Goal: Information Seeking & Learning: Find specific fact

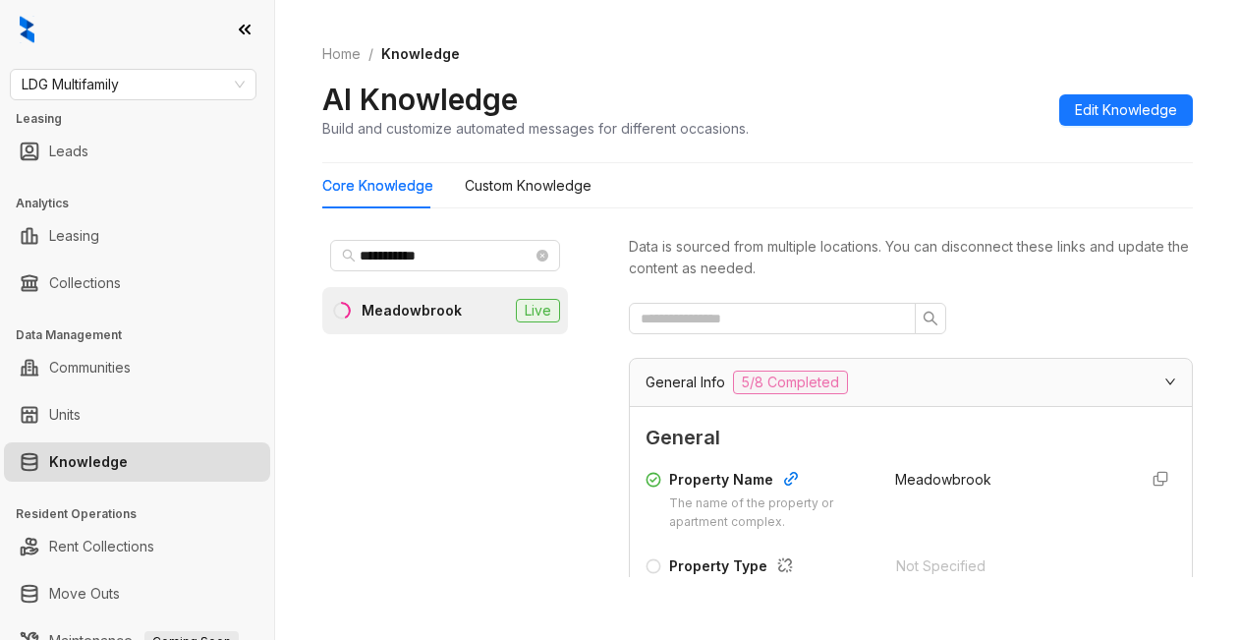
scroll to position [2949, 0]
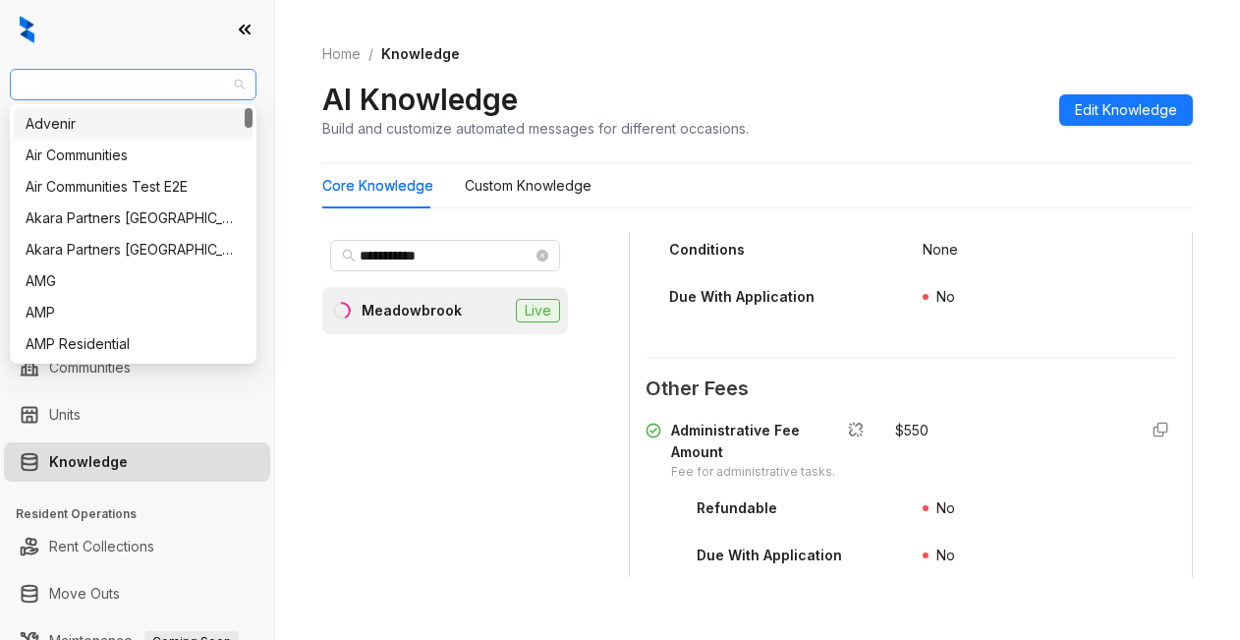
click at [157, 78] on span "LDG Multifamily" at bounding box center [133, 84] width 223 height 29
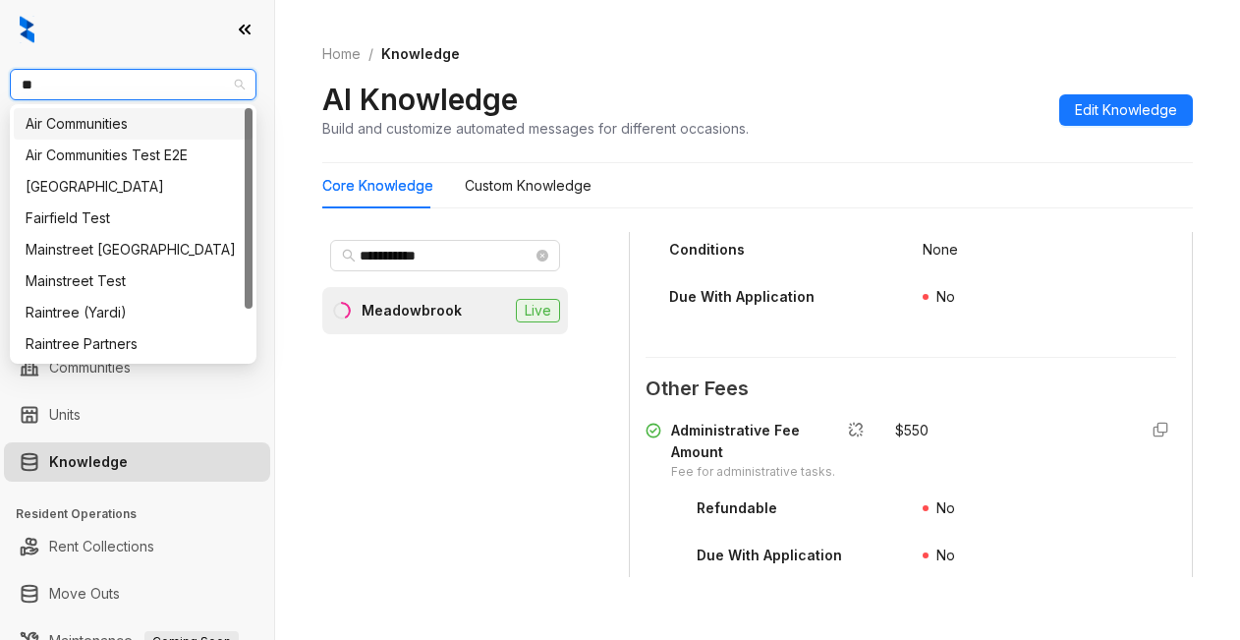
type input "***"
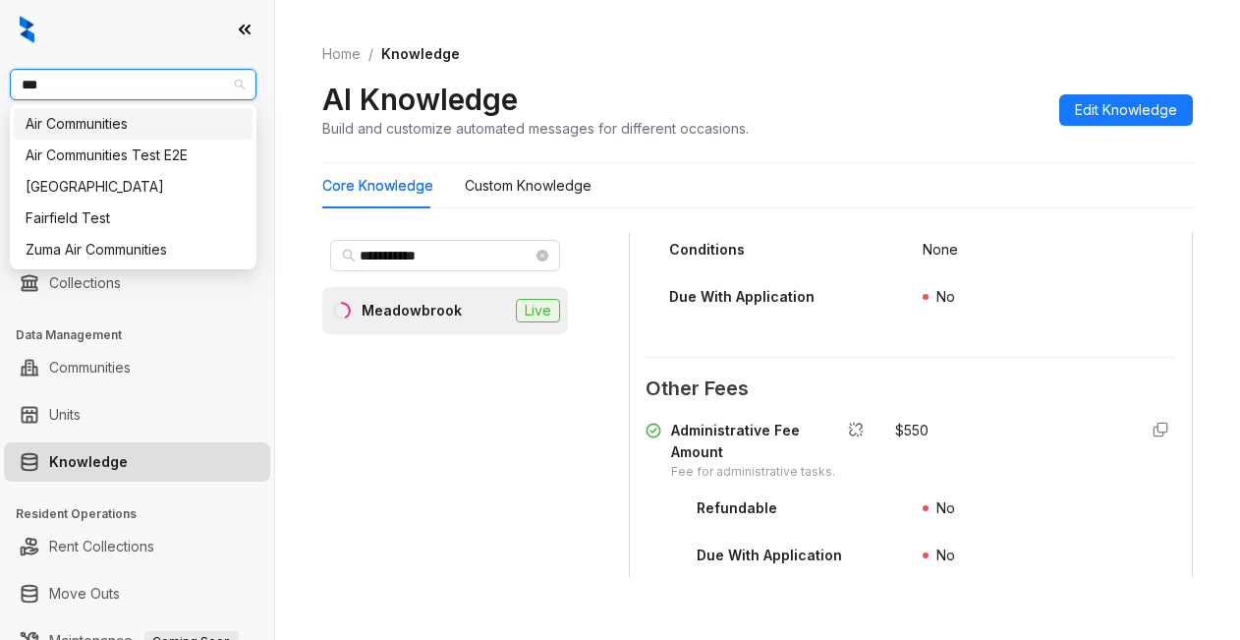
click at [84, 126] on div "Air Communities" at bounding box center [133, 124] width 215 height 22
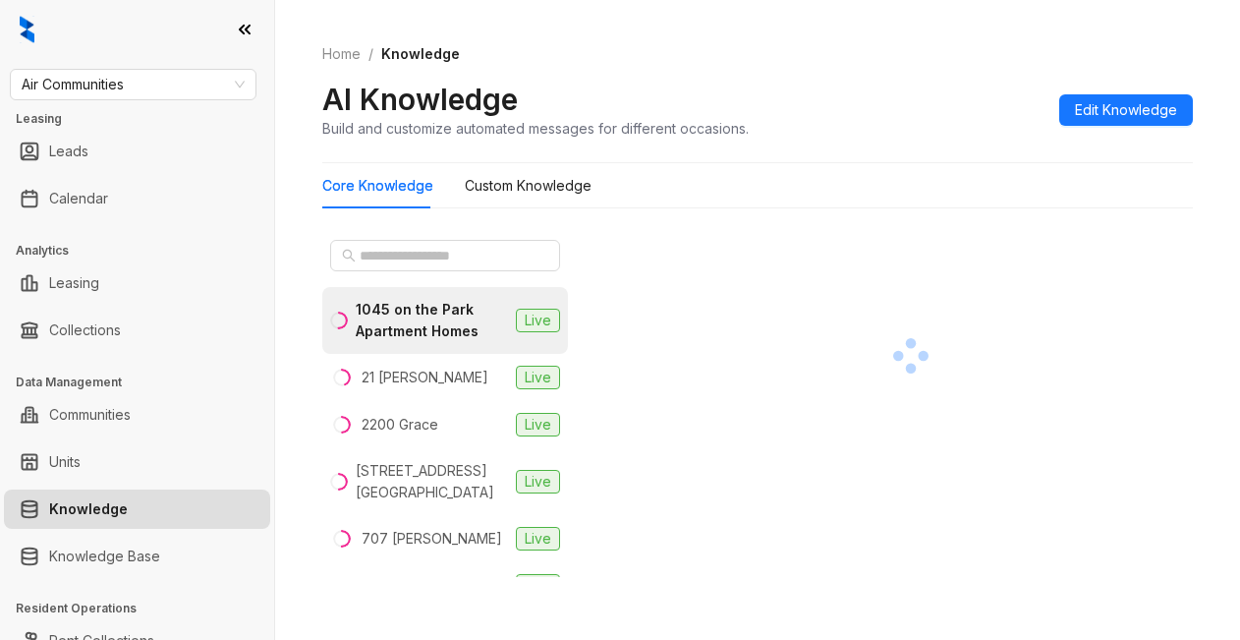
click at [859, 112] on div "AI Knowledge Build and customize automated messages for different occasions. Ed…" at bounding box center [757, 110] width 871 height 58
click at [397, 248] on input "text" at bounding box center [446, 256] width 173 height 22
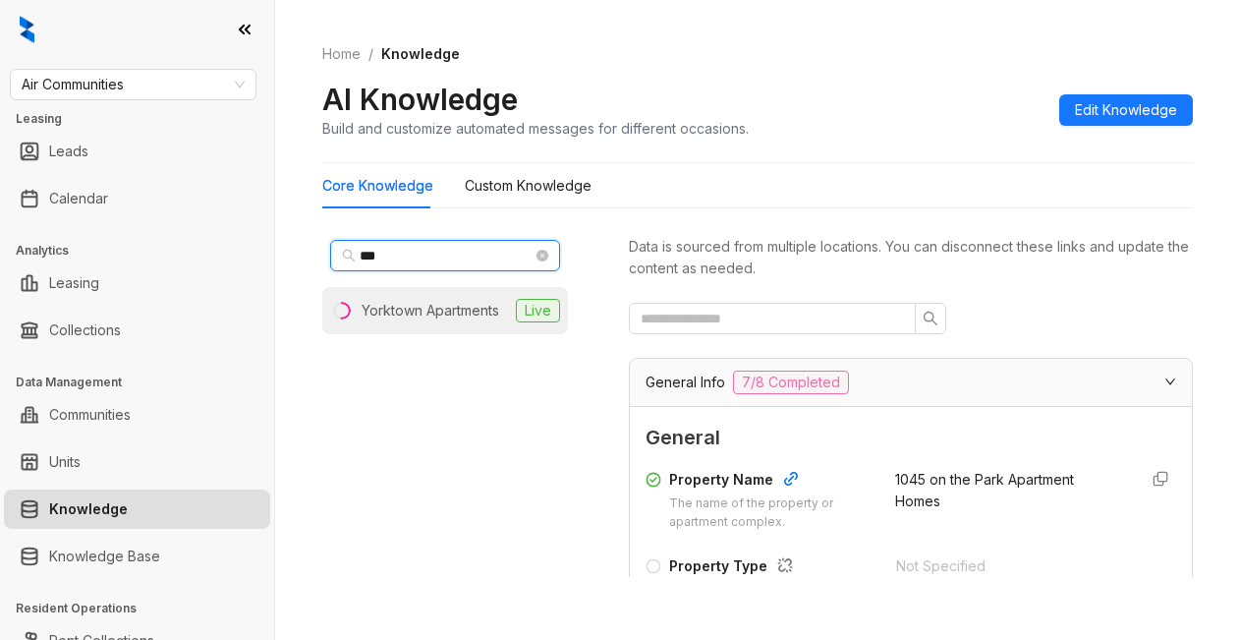
type input "***"
click at [374, 307] on div "Yorktown Apartments" at bounding box center [431, 311] width 138 height 22
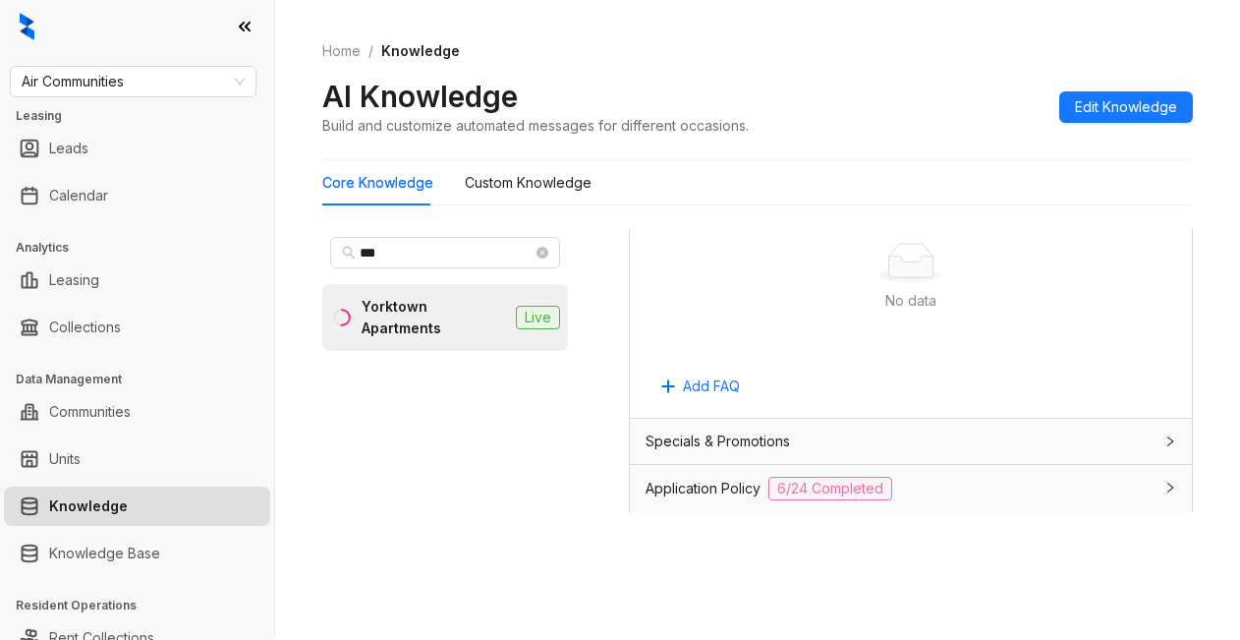
scroll to position [1376, 0]
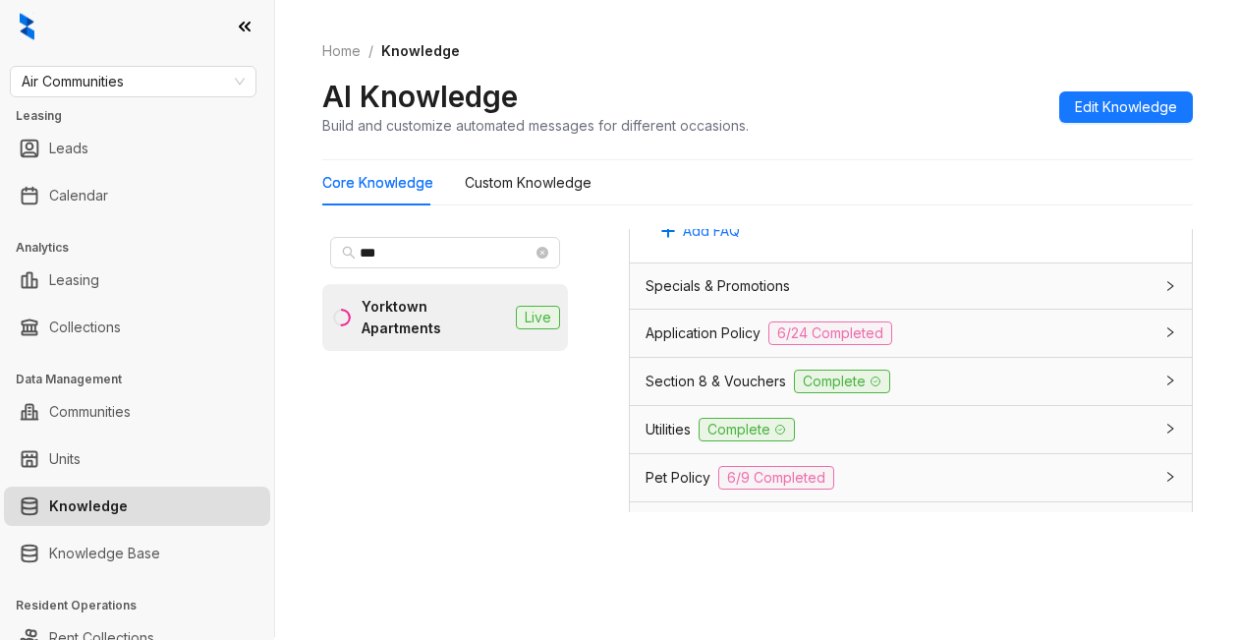
click at [706, 344] on span "Application Policy" at bounding box center [703, 333] width 115 height 22
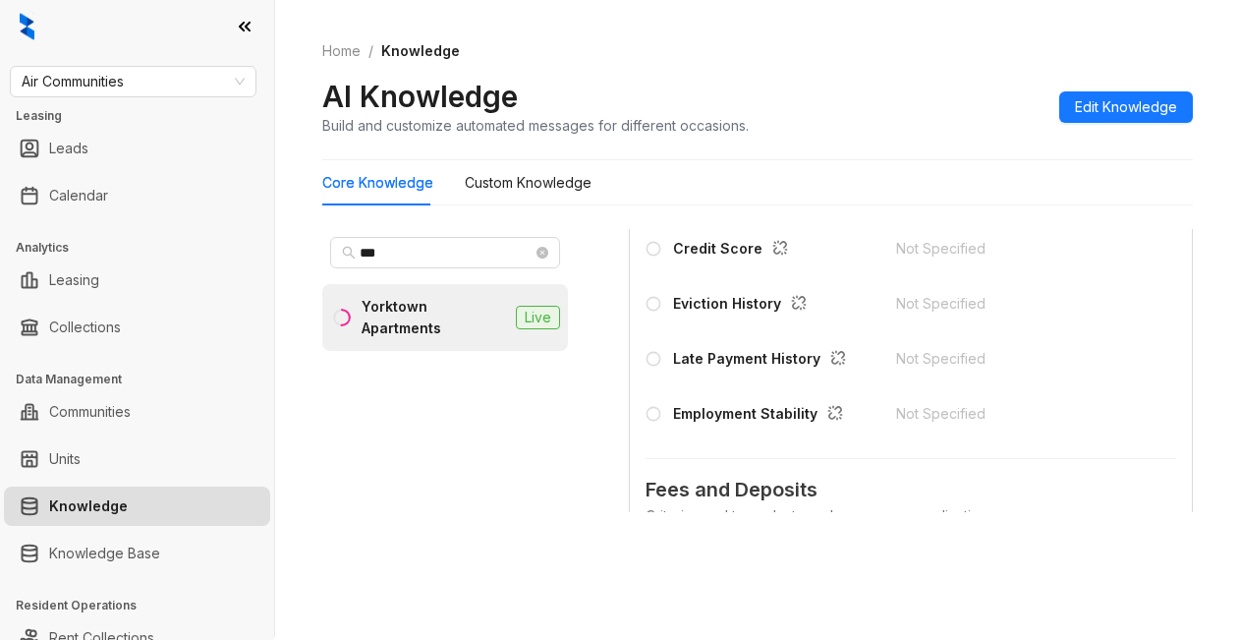
scroll to position [2064, 0]
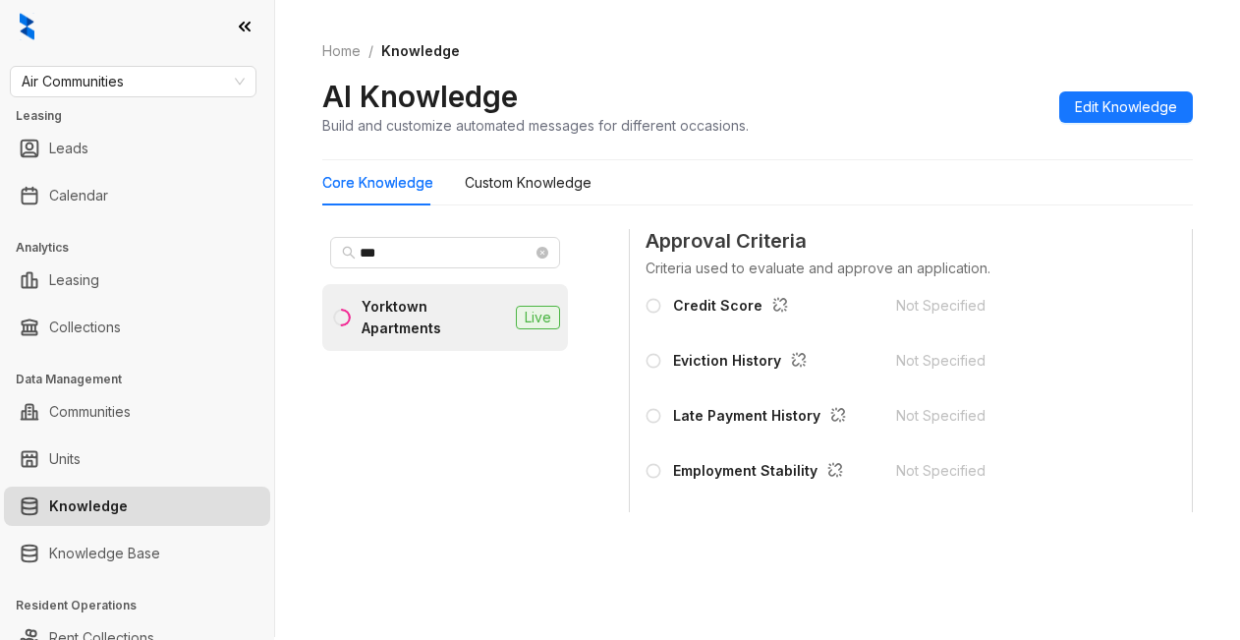
drag, startPoint x: 834, startPoint y: 104, endPoint x: 872, endPoint y: 116, distance: 39.2
click at [834, 106] on div "AI Knowledge Build and customize automated messages for different occasions. Ed…" at bounding box center [757, 107] width 871 height 58
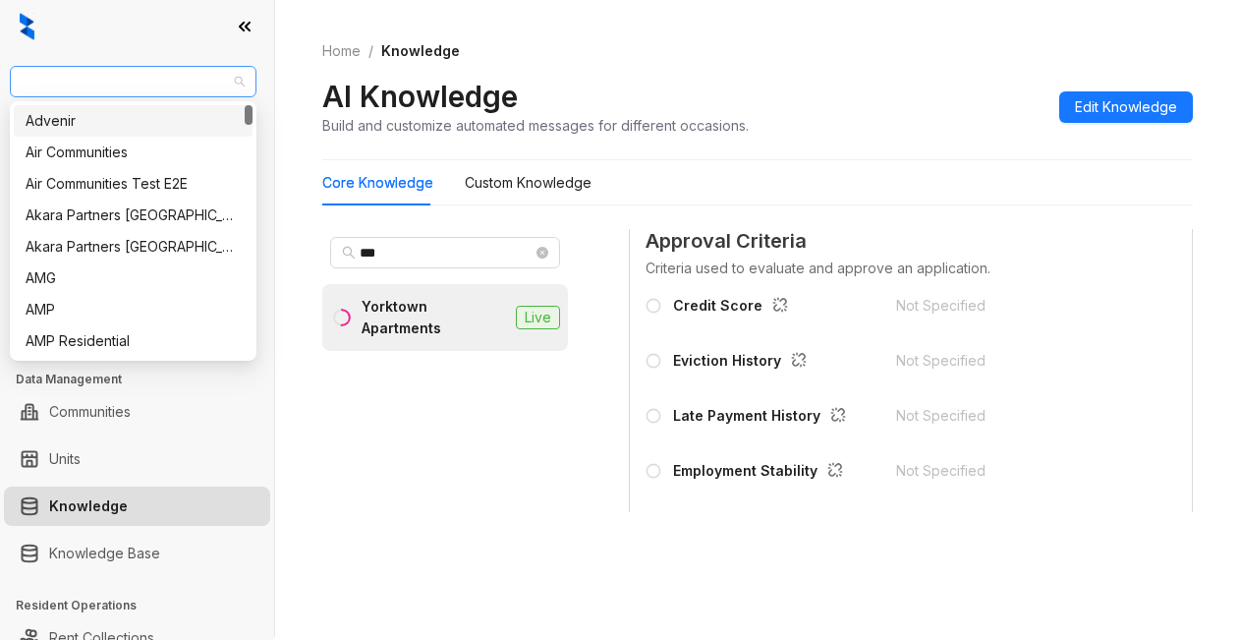
click at [162, 82] on span "Air Communities" at bounding box center [133, 81] width 223 height 29
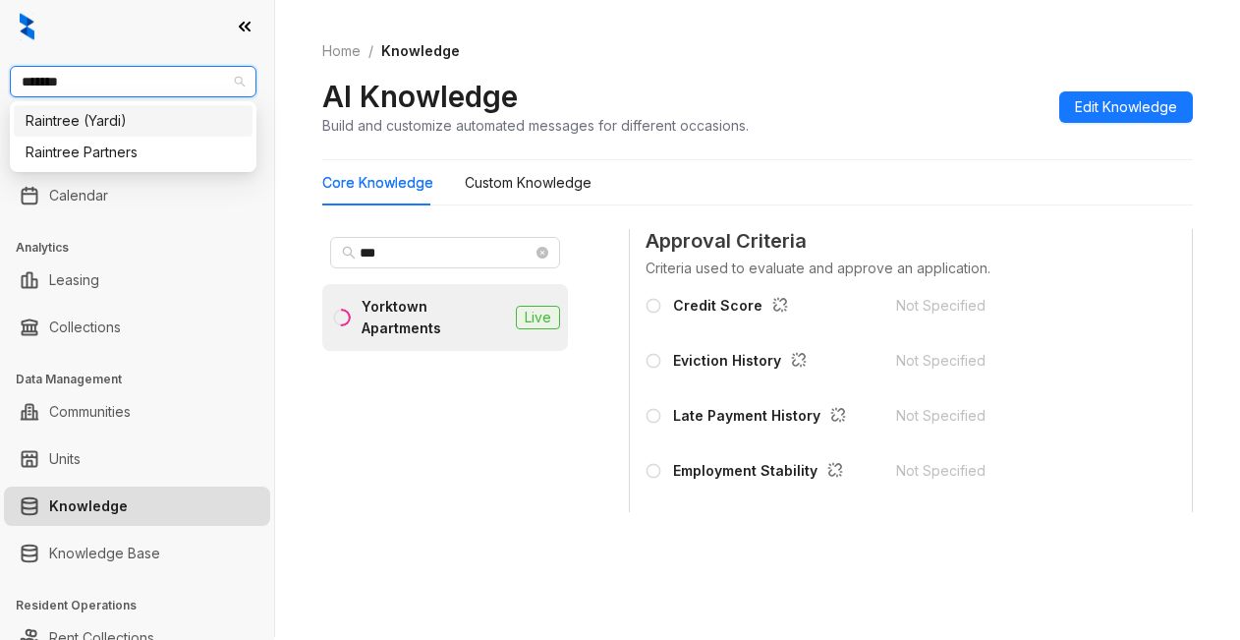
type input "********"
click at [100, 152] on div "Raintree Partners" at bounding box center [133, 153] width 215 height 22
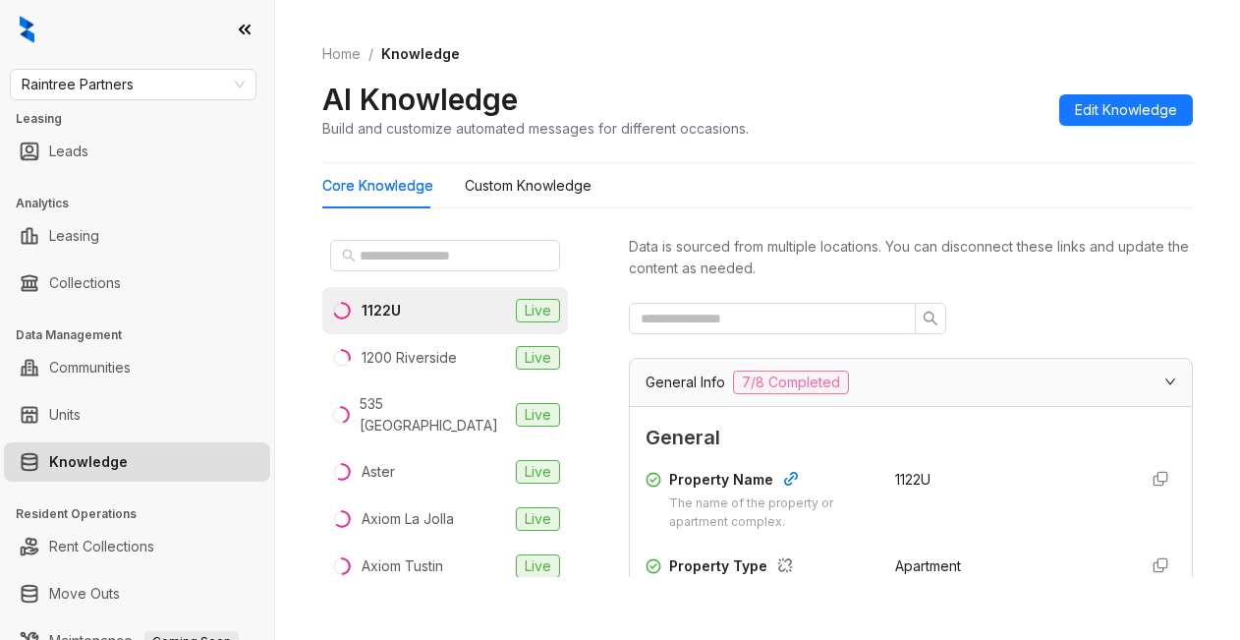
drag, startPoint x: 828, startPoint y: 152, endPoint x: 822, endPoint y: 143, distance: 10.6
click at [828, 151] on div "Home / Knowledge AI Knowledge Build and customize automated messages for differ…" at bounding box center [757, 91] width 871 height 143
click at [385, 366] on div "1200 Riverside" at bounding box center [409, 358] width 95 height 22
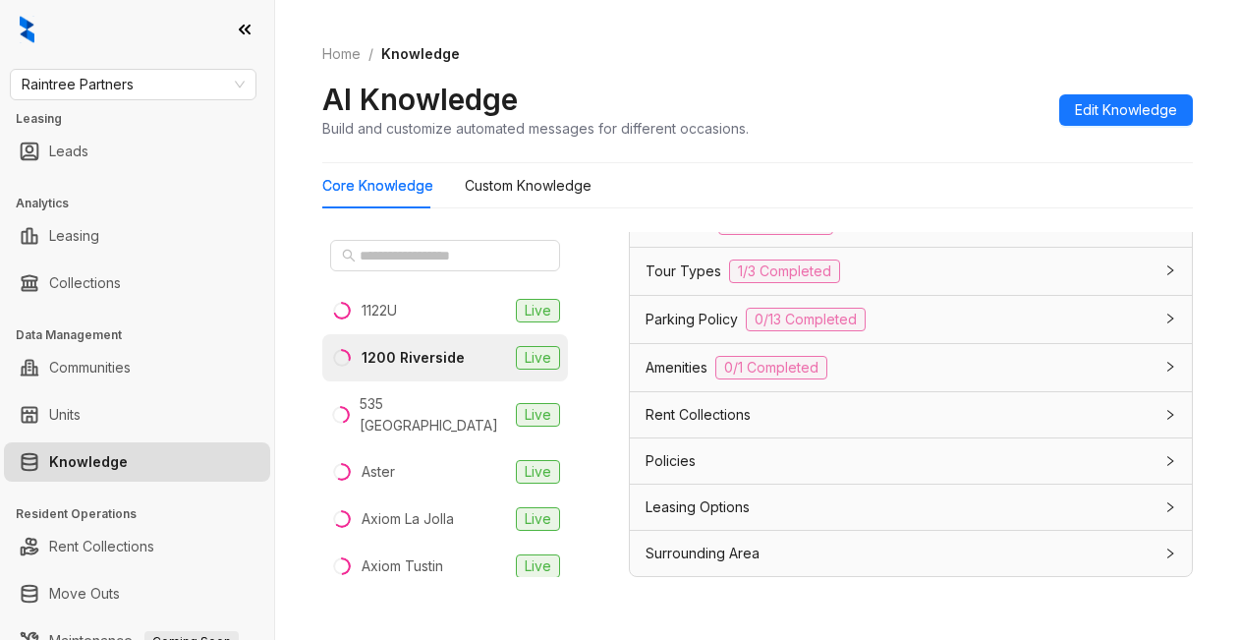
scroll to position [1733, 0]
click at [685, 499] on span "Leasing Options" at bounding box center [698, 507] width 104 height 22
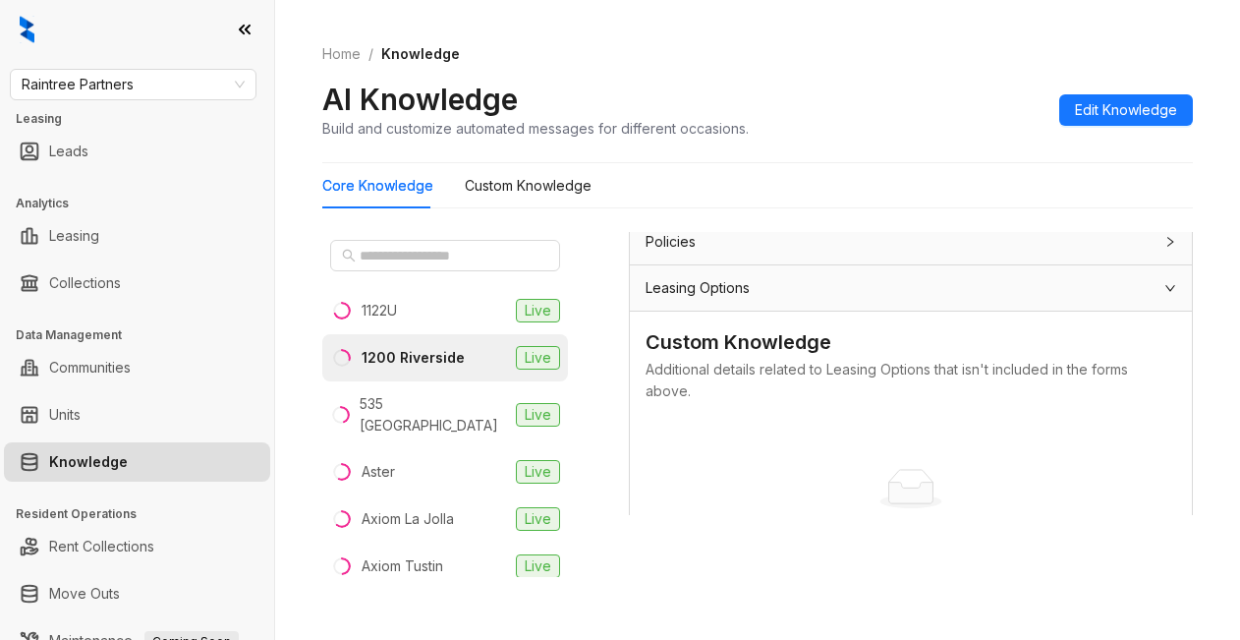
scroll to position [1770, 0]
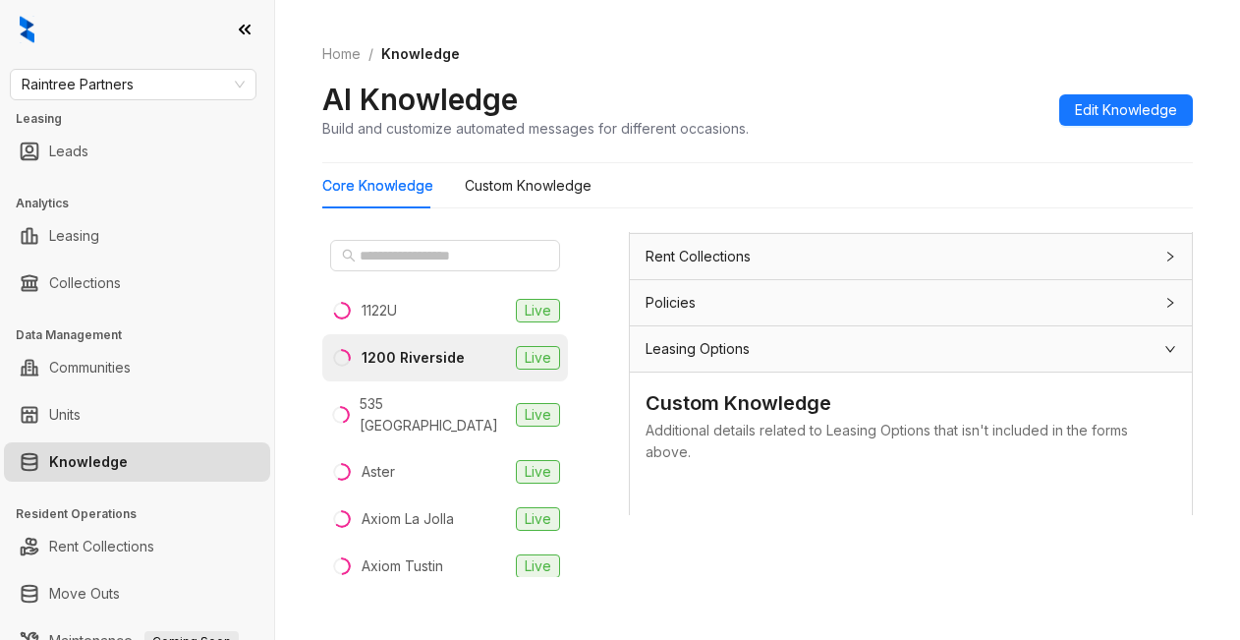
click at [694, 360] on span "Leasing Options" at bounding box center [698, 349] width 104 height 22
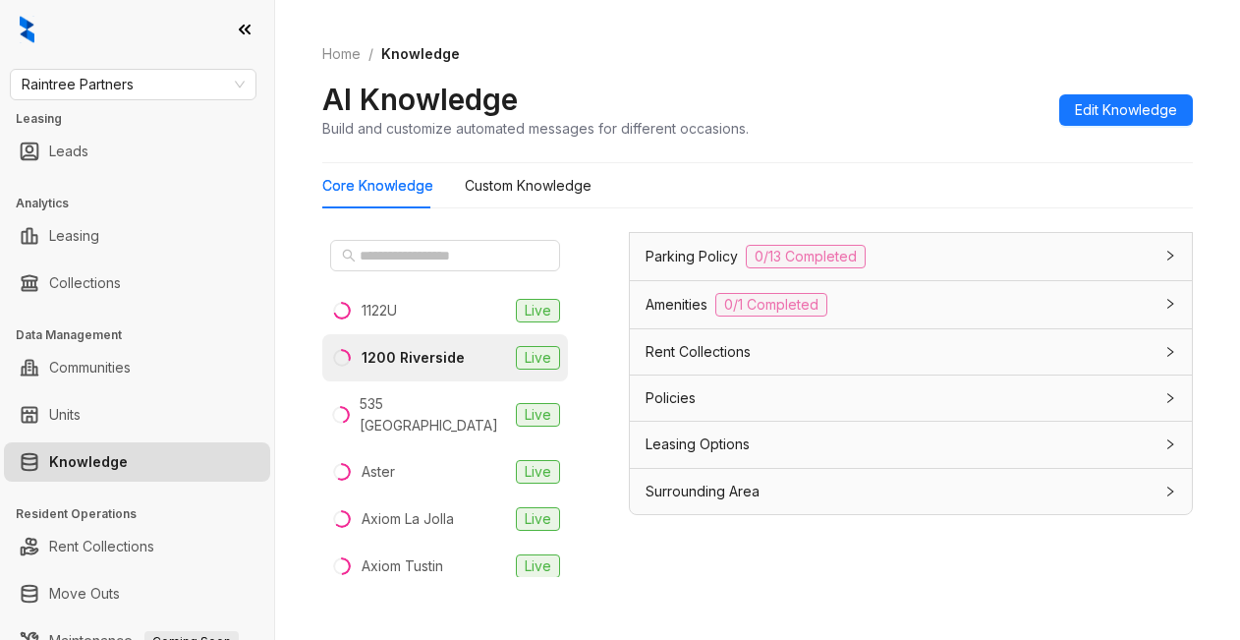
scroll to position [1733, 0]
click at [691, 447] on span "Leasing Options" at bounding box center [698, 445] width 104 height 22
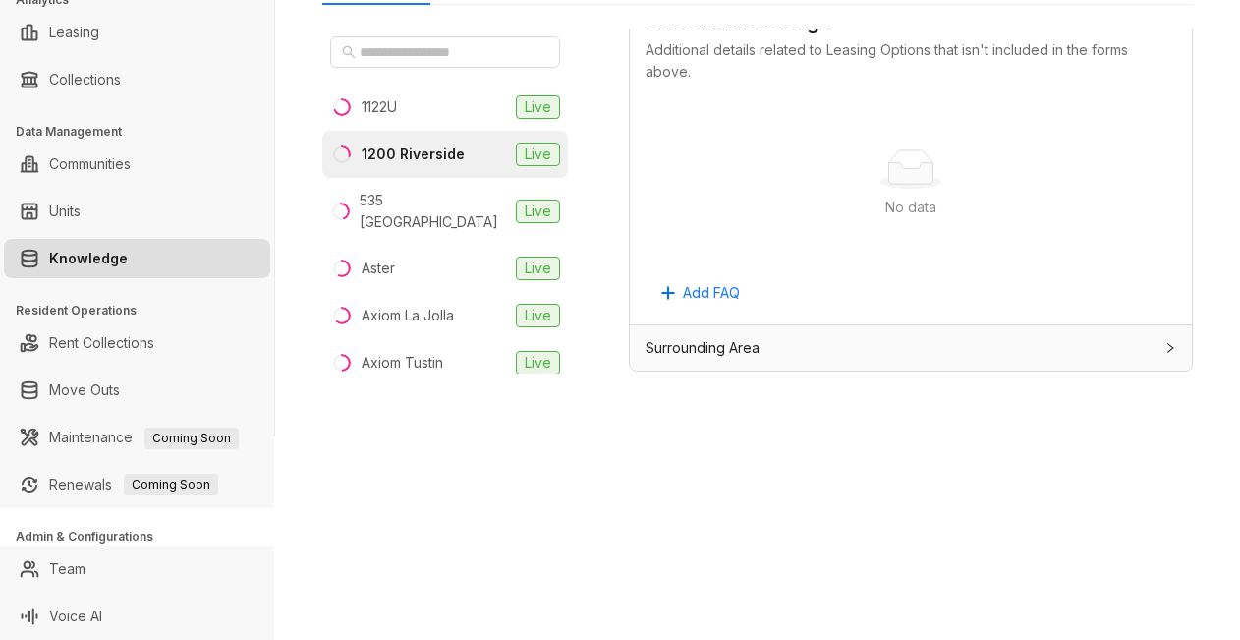
scroll to position [0, 0]
click at [756, 212] on div "No data" at bounding box center [911, 210] width 484 height 22
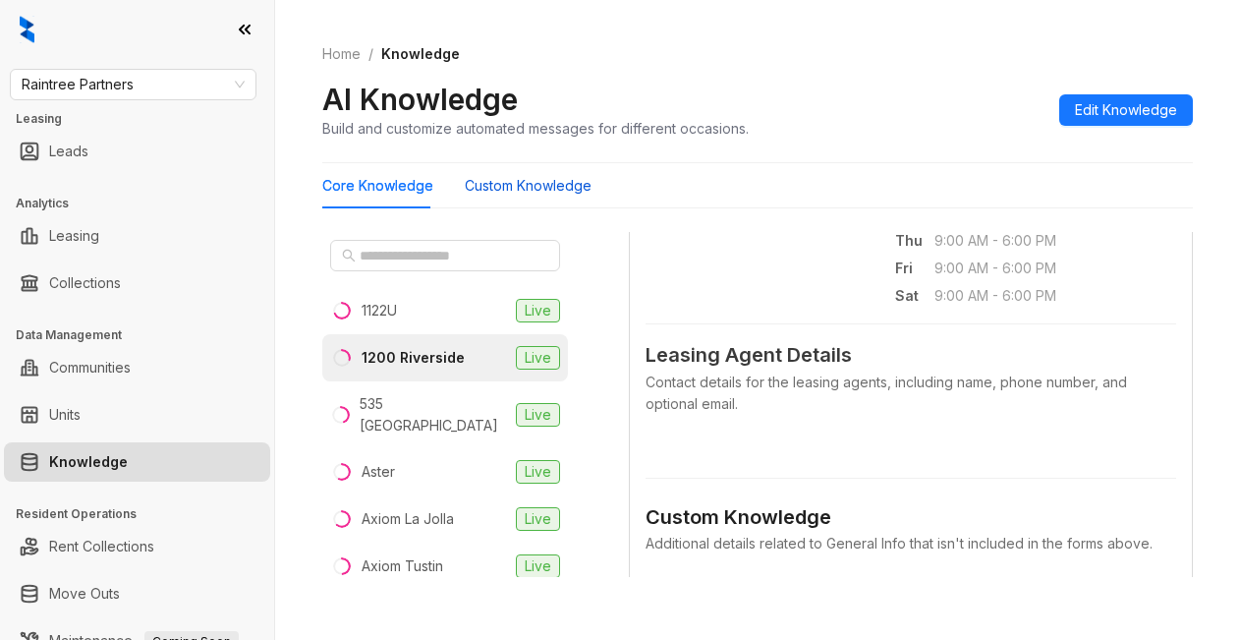
click at [537, 190] on Knowledge "Custom Knowledge" at bounding box center [528, 186] width 127 height 22
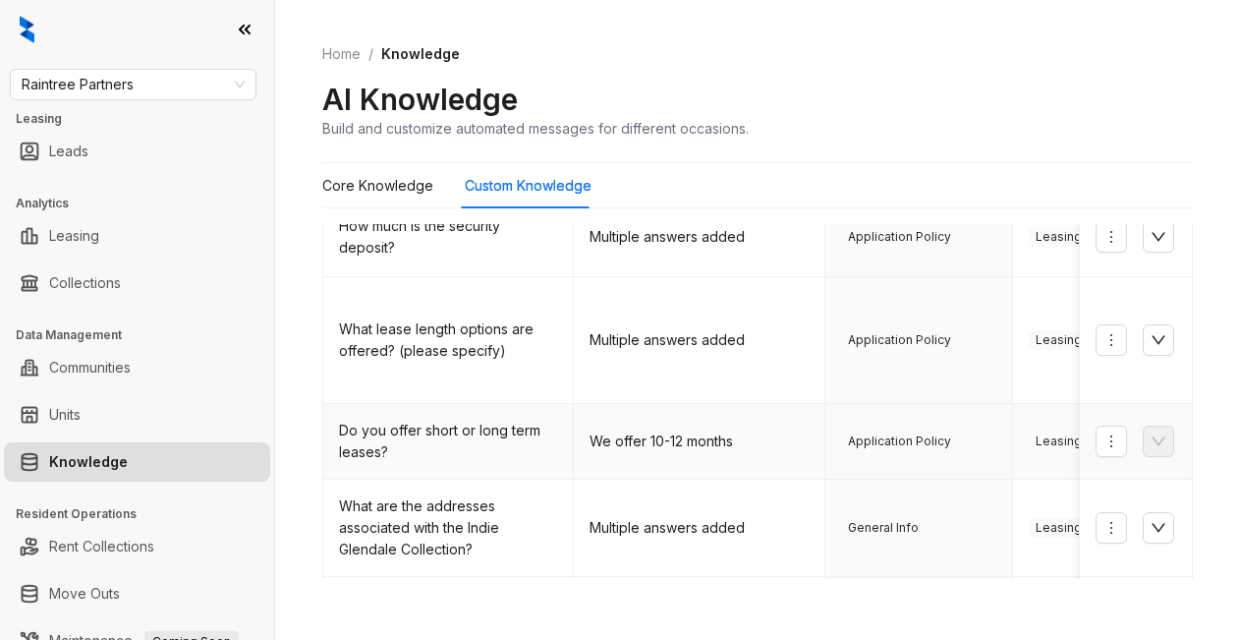
scroll to position [295, 0]
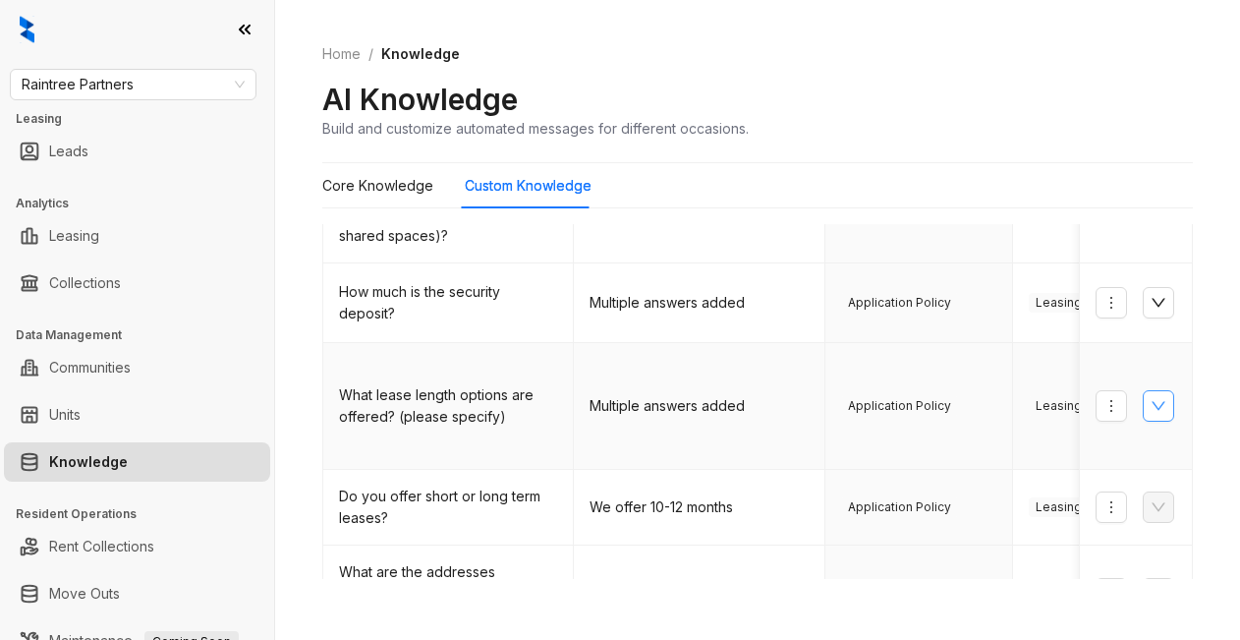
click at [1151, 398] on icon "down" at bounding box center [1159, 406] width 16 height 16
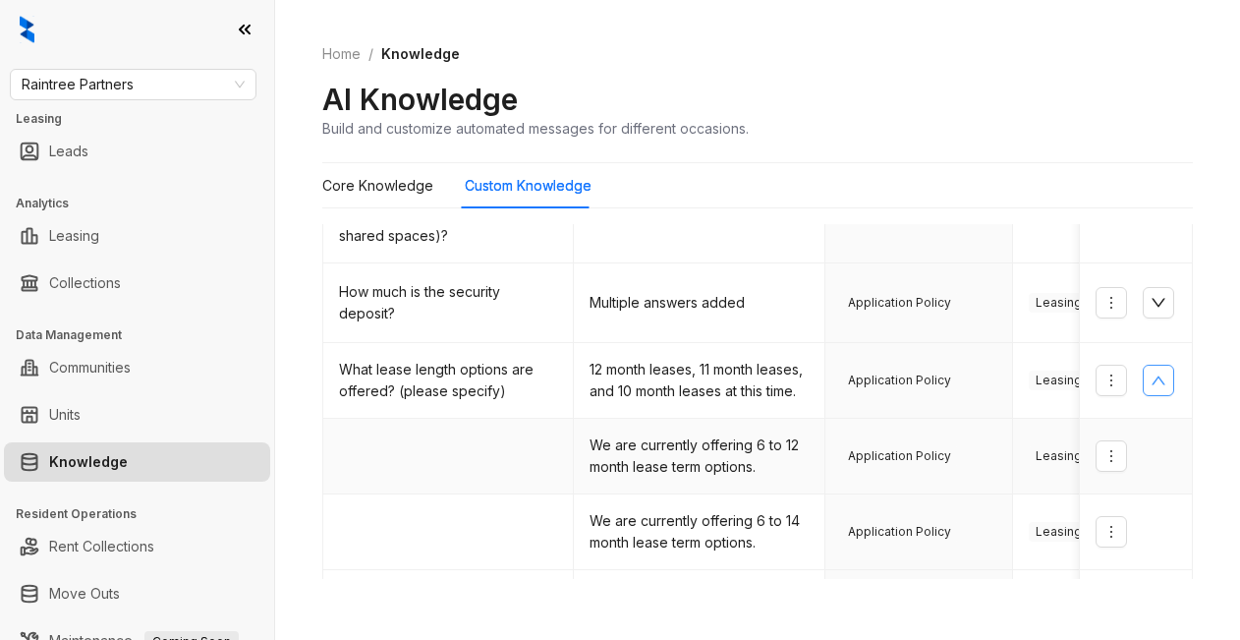
click at [711, 453] on td "We are currently offering 6 to 12 month lease term options." at bounding box center [699, 457] width 251 height 76
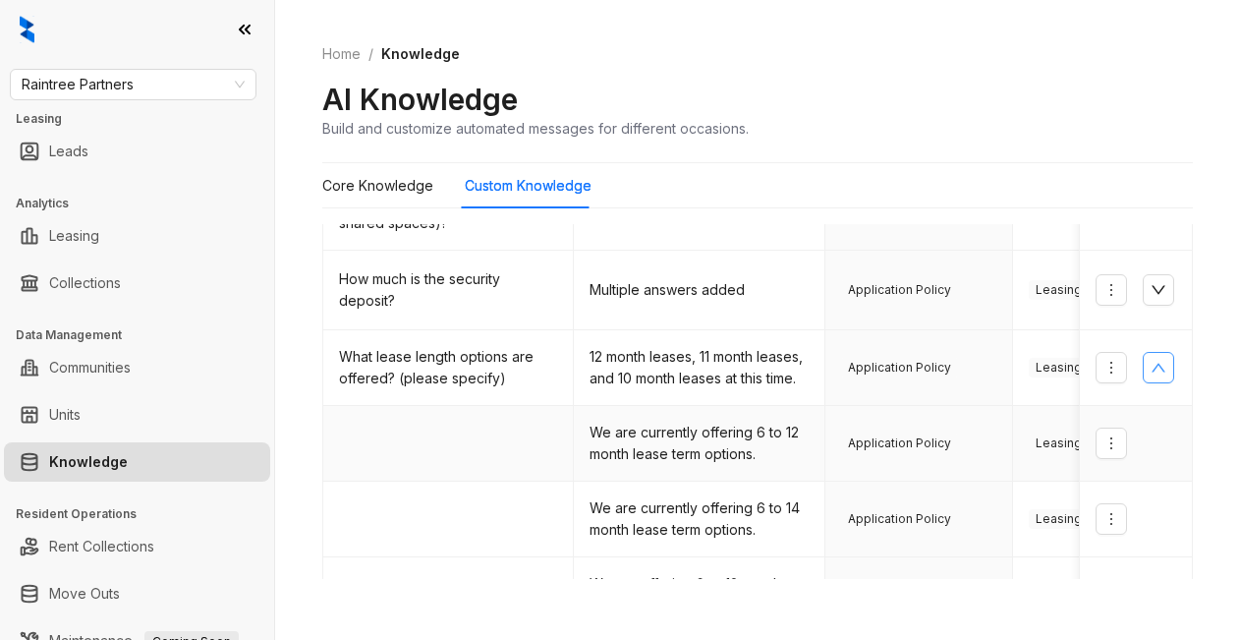
click at [908, 449] on span "Application Policy" at bounding box center [899, 443] width 117 height 20
click at [480, 367] on div "What lease length options are offered? (please specify)" at bounding box center [448, 367] width 218 height 43
click at [1151, 369] on icon "up" at bounding box center [1159, 368] width 16 height 16
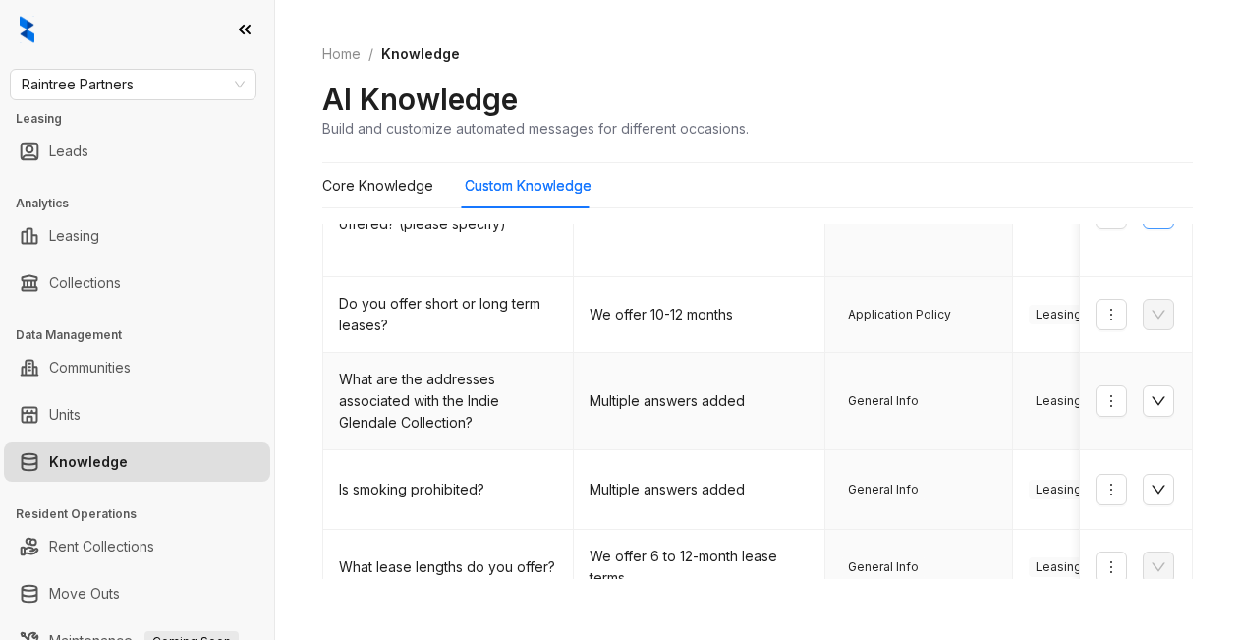
scroll to position [504, 0]
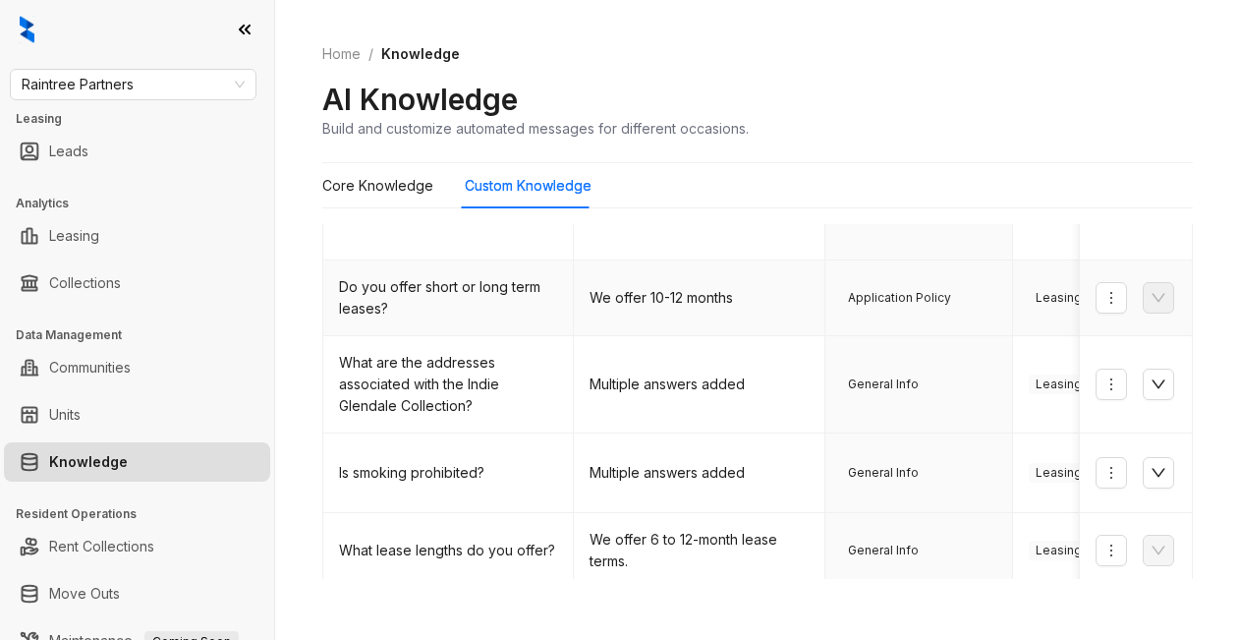
click at [717, 275] on td "We offer 10-12 months" at bounding box center [699, 298] width 251 height 76
click at [376, 276] on div "Do you offer short or long term leases?" at bounding box center [448, 297] width 218 height 43
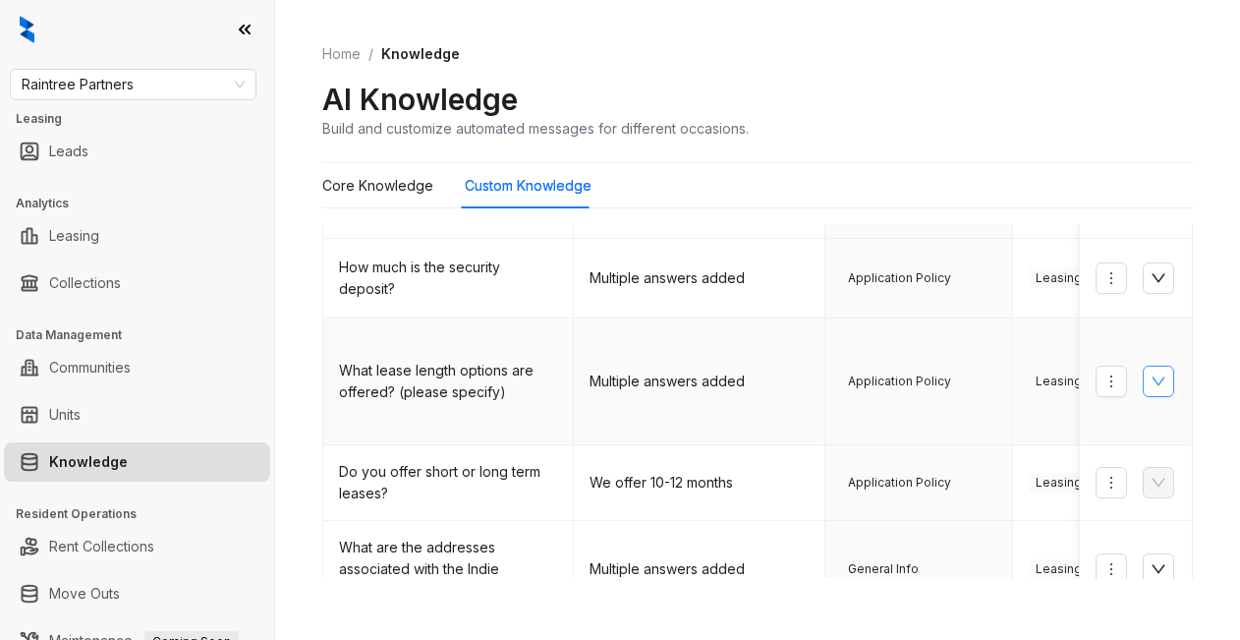
scroll to position [308, 0]
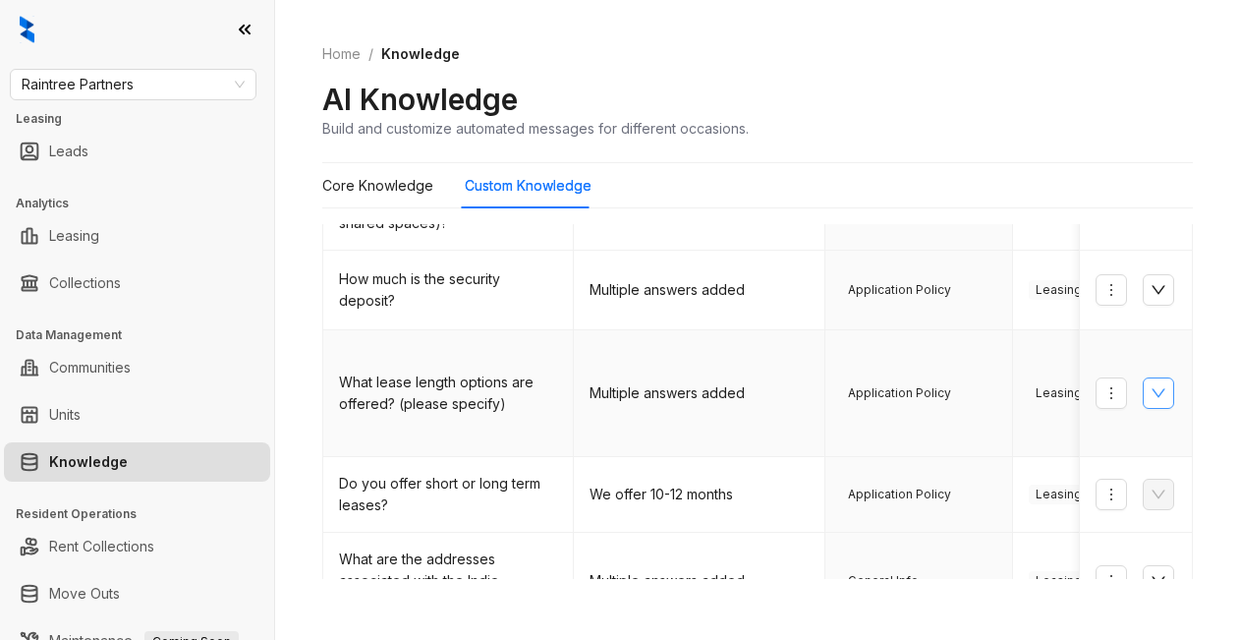
click at [1151, 385] on icon "down" at bounding box center [1159, 393] width 16 height 16
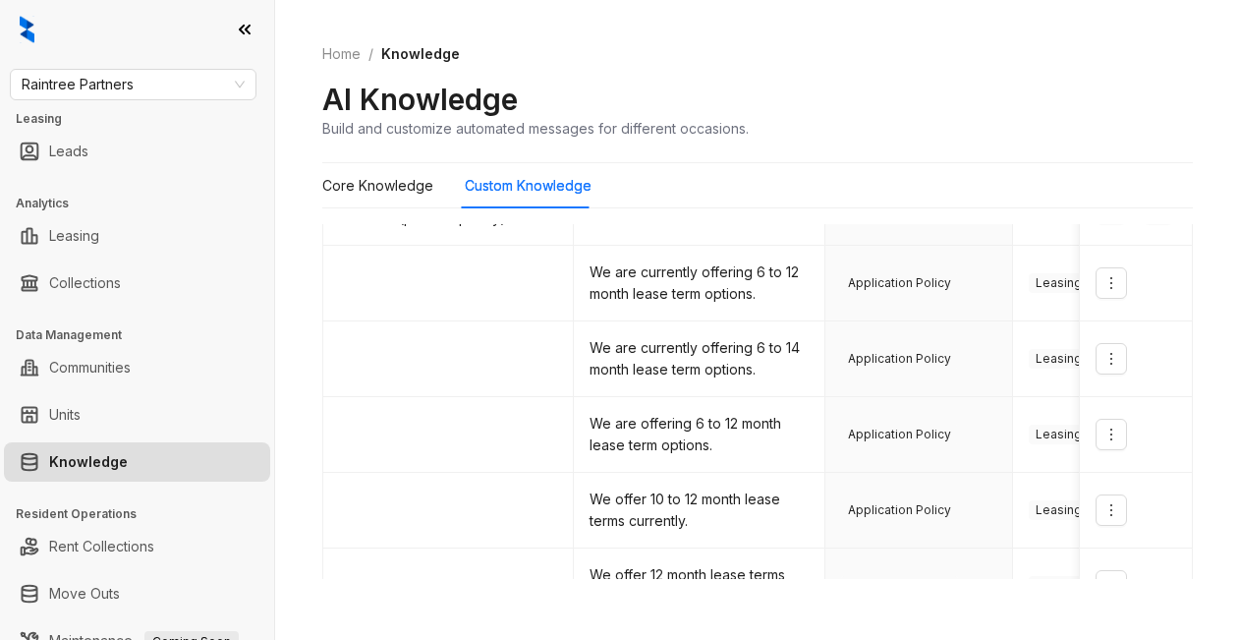
scroll to position [504, 0]
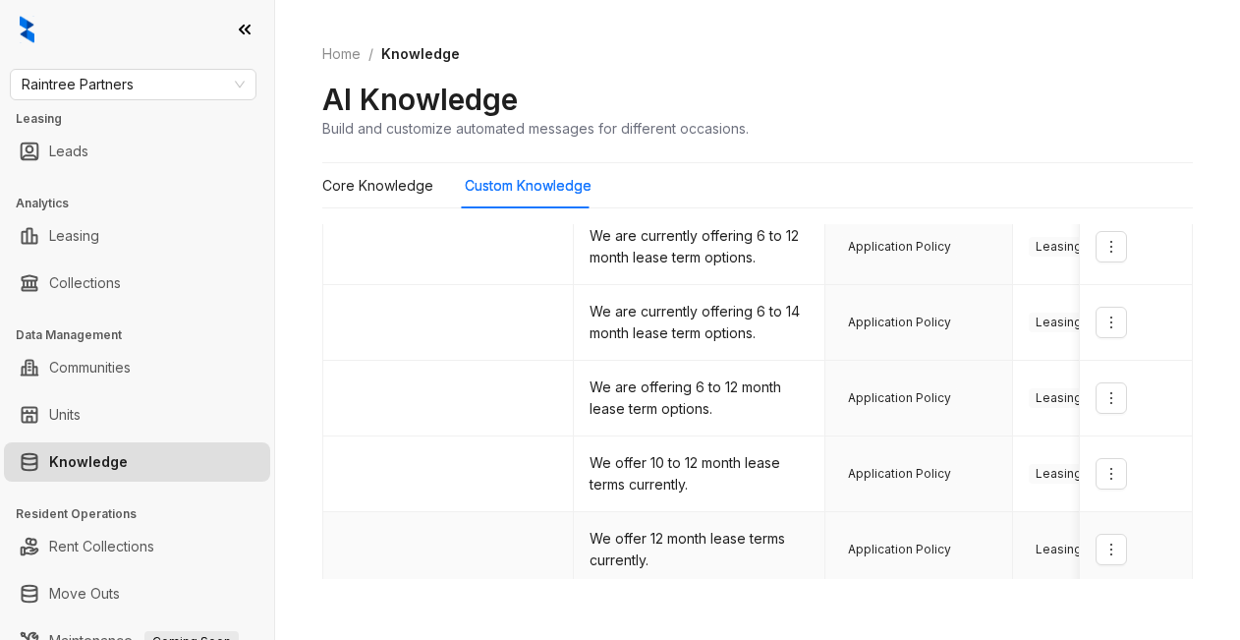
click at [692, 561] on td "We offer 12 month lease terms currently." at bounding box center [699, 550] width 251 height 76
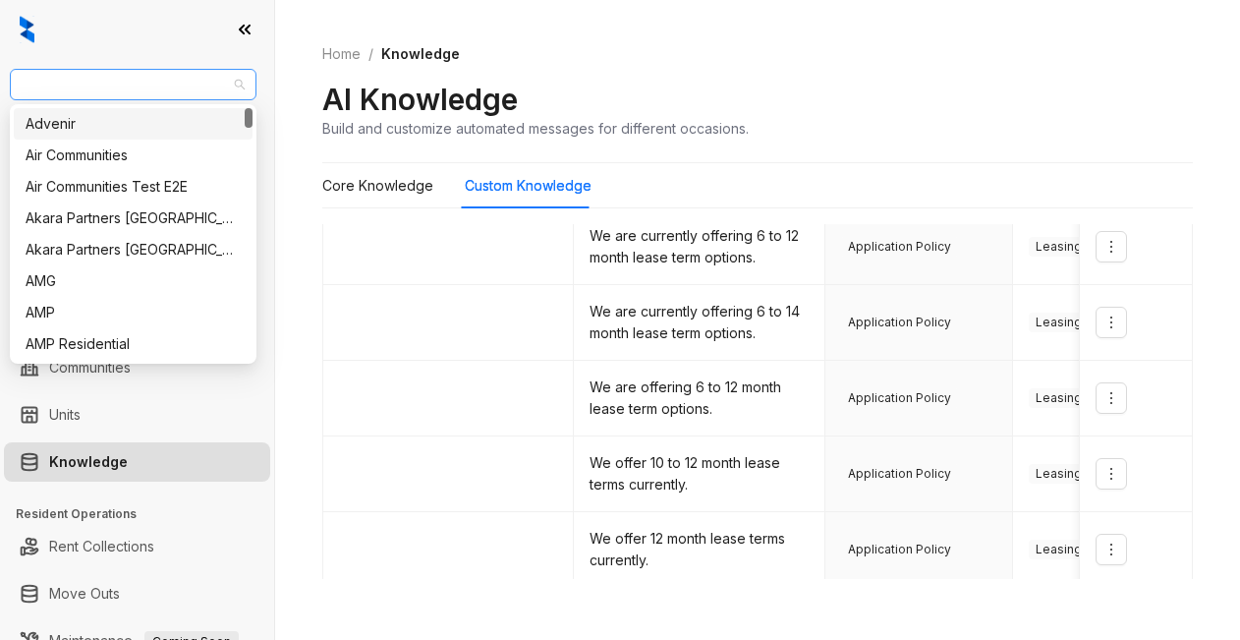
click at [156, 85] on span "Raintree Partners" at bounding box center [133, 84] width 223 height 29
click at [81, 153] on div "Air Communities" at bounding box center [133, 155] width 215 height 22
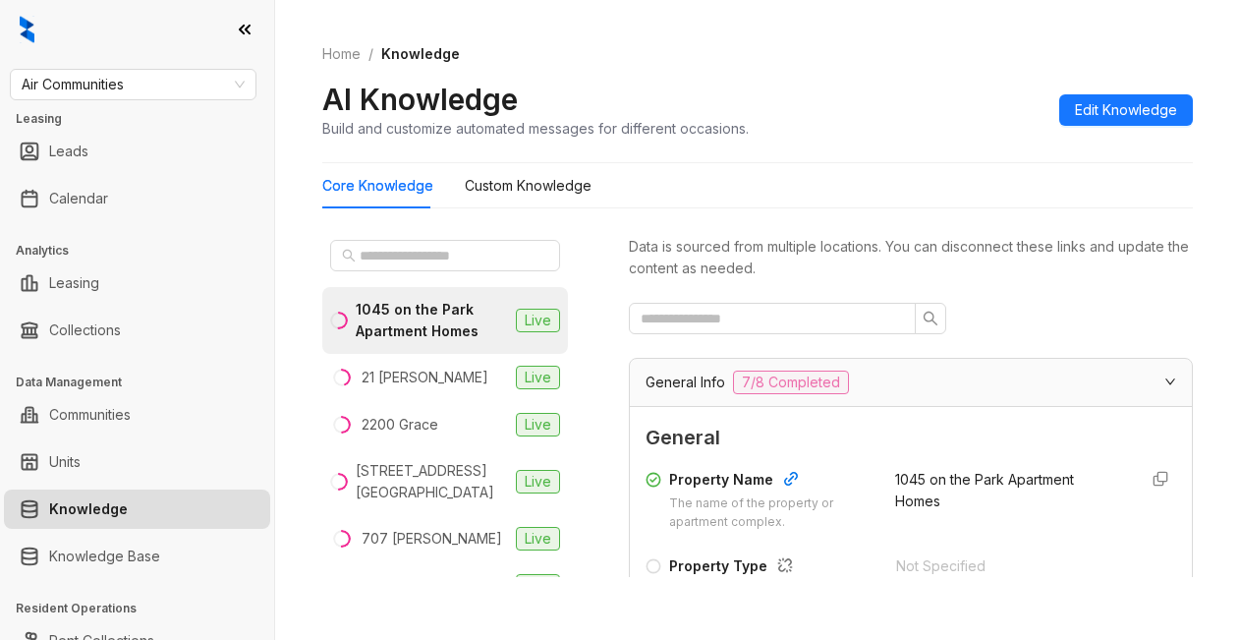
click at [891, 286] on div "Data is sourced from multiple locations. You can disconnect these links and upd…" at bounding box center [911, 404] width 564 height 345
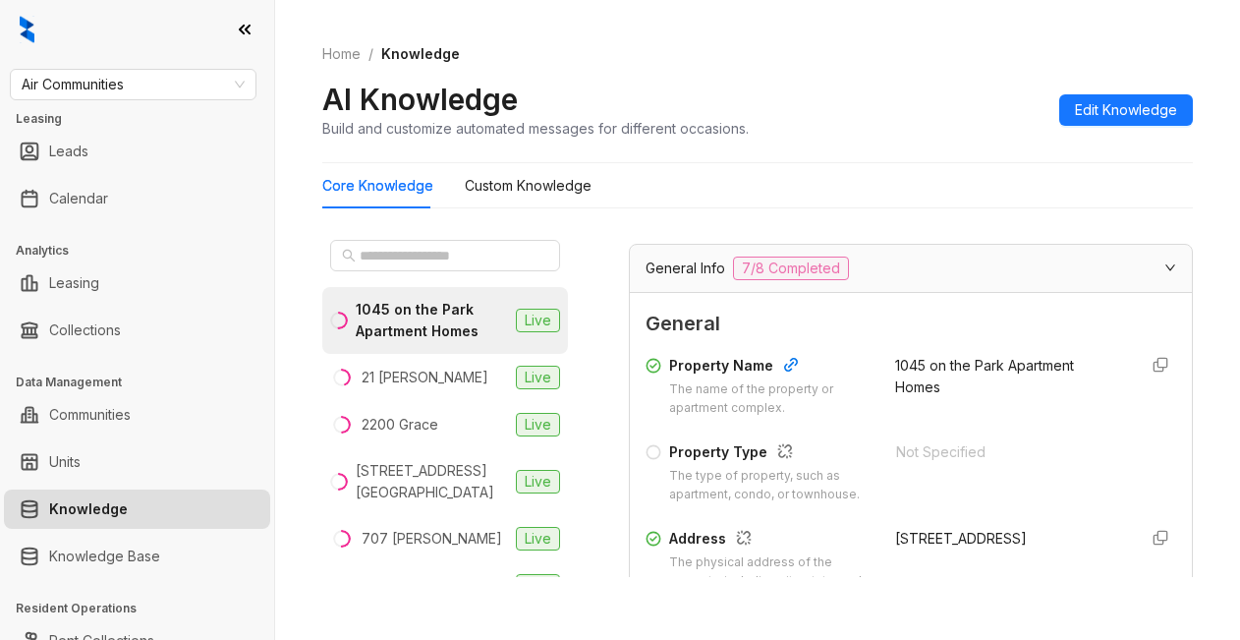
scroll to position [197, 0]
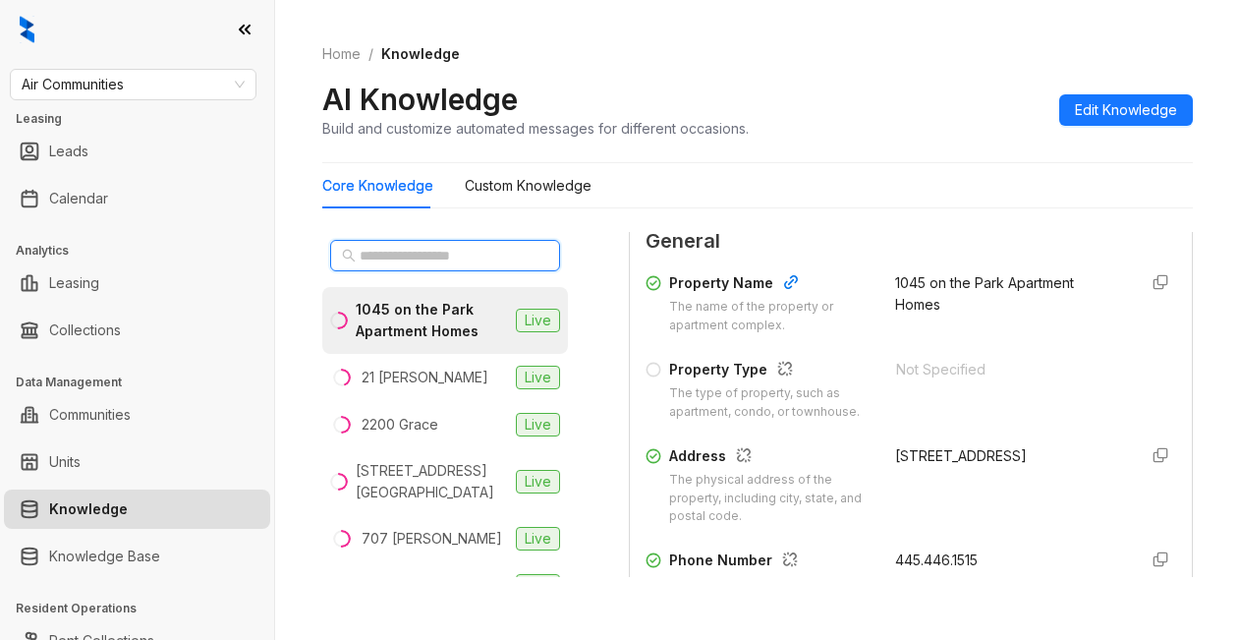
click at [374, 258] on input "text" at bounding box center [446, 256] width 173 height 22
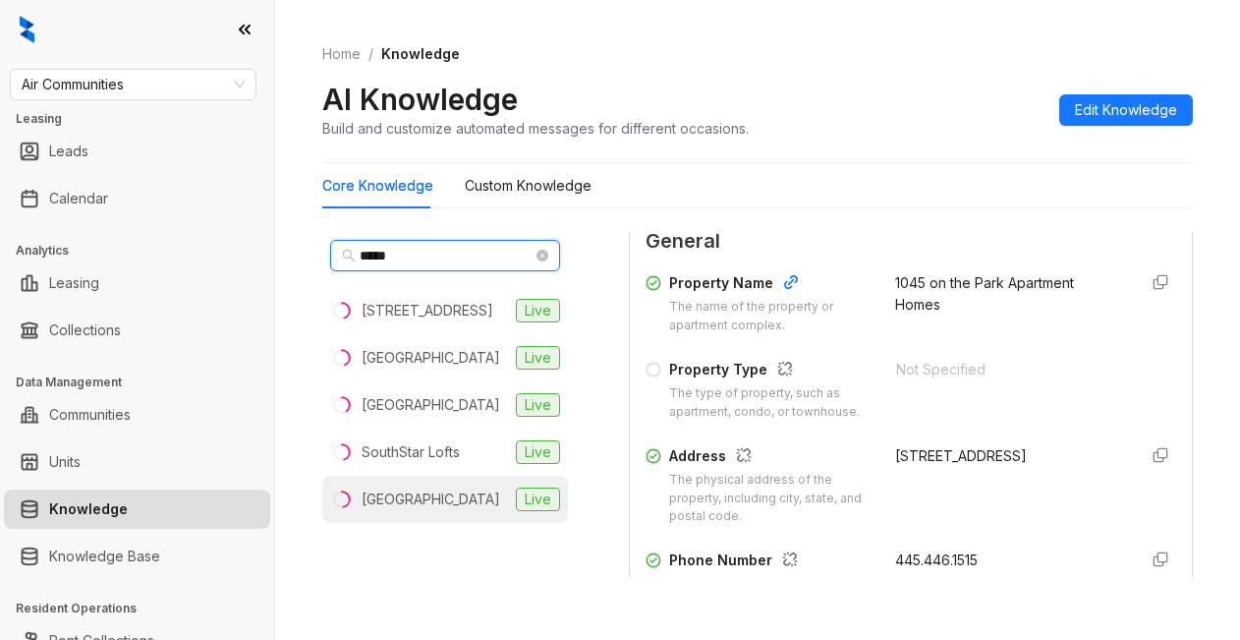
type input "*****"
click at [383, 510] on div "Southgate Towers" at bounding box center [431, 499] width 139 height 22
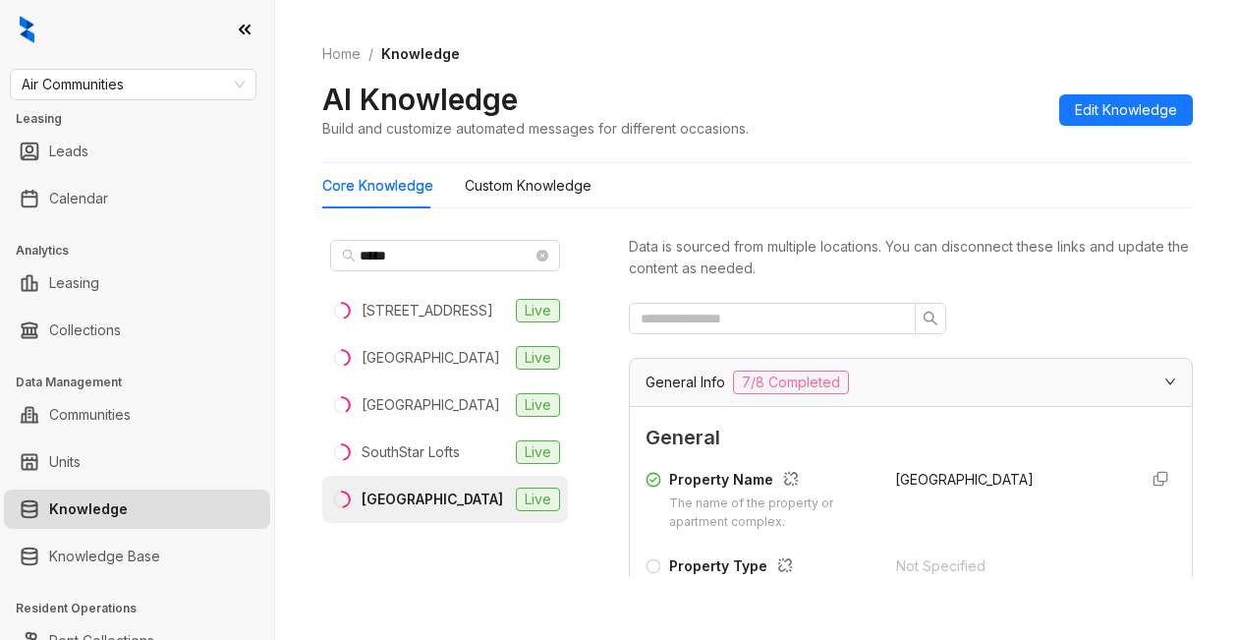
click at [875, 439] on span "General" at bounding box center [911, 438] width 531 height 30
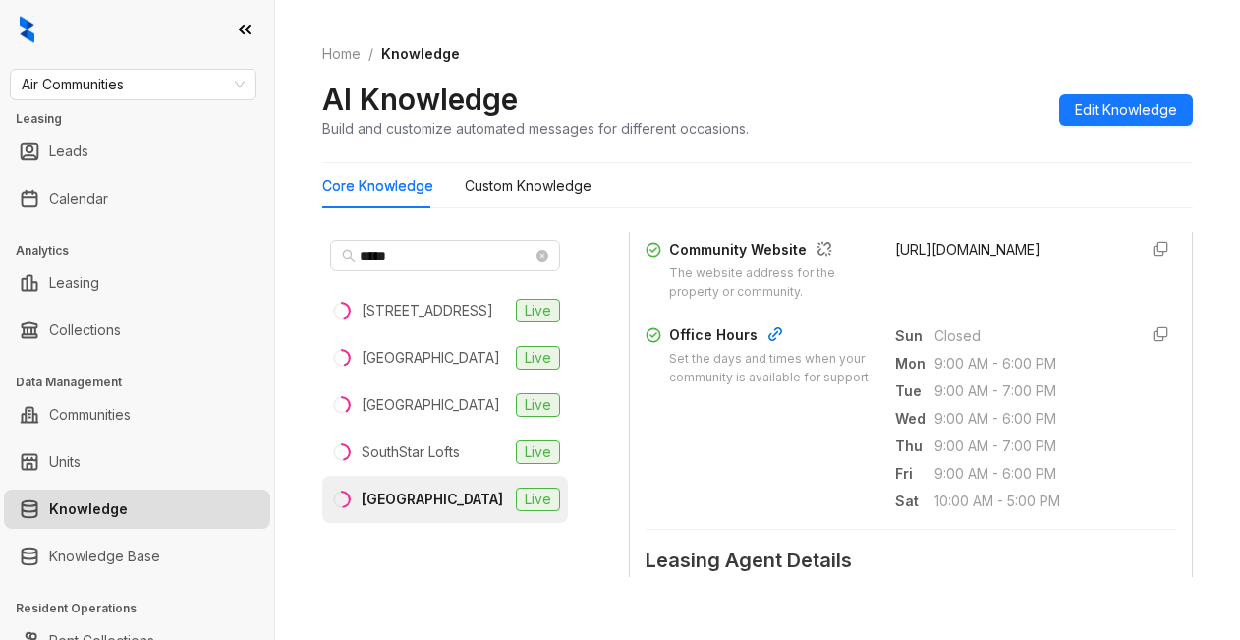
scroll to position [688, 0]
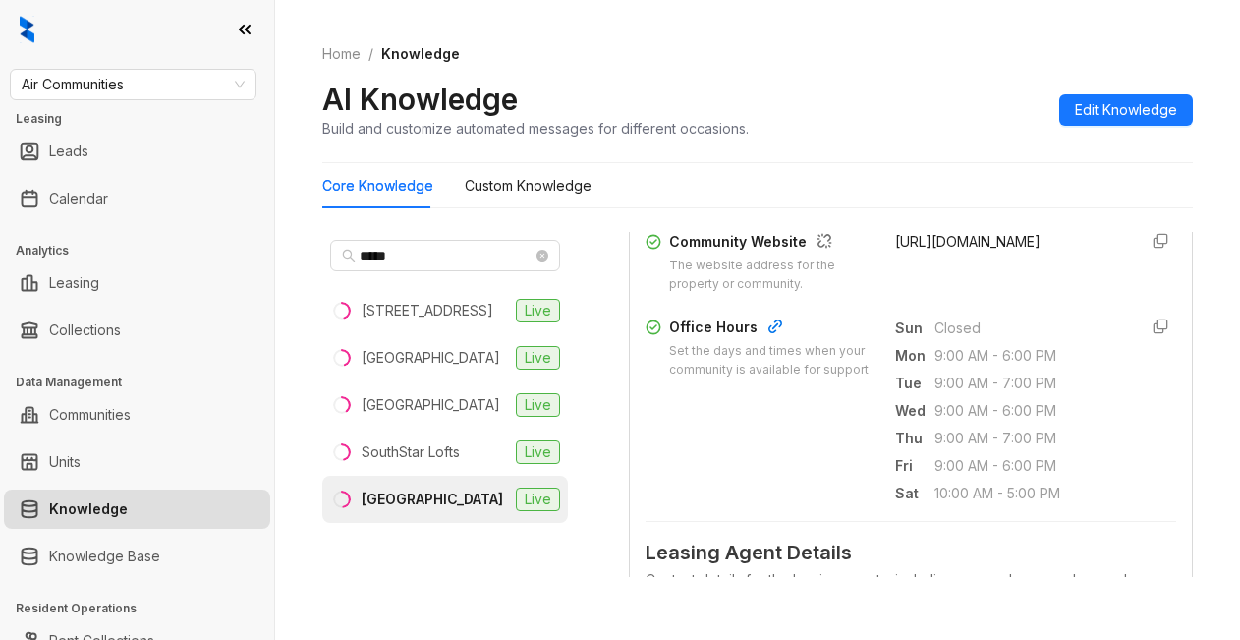
drag, startPoint x: 873, startPoint y: 271, endPoint x: 921, endPoint y: 301, distance: 56.5
click at [968, 294] on div "https://www.southgatetowersmiami.com/" at bounding box center [1008, 262] width 226 height 63
copy span "https://www.southgatetowersmiami.com/"
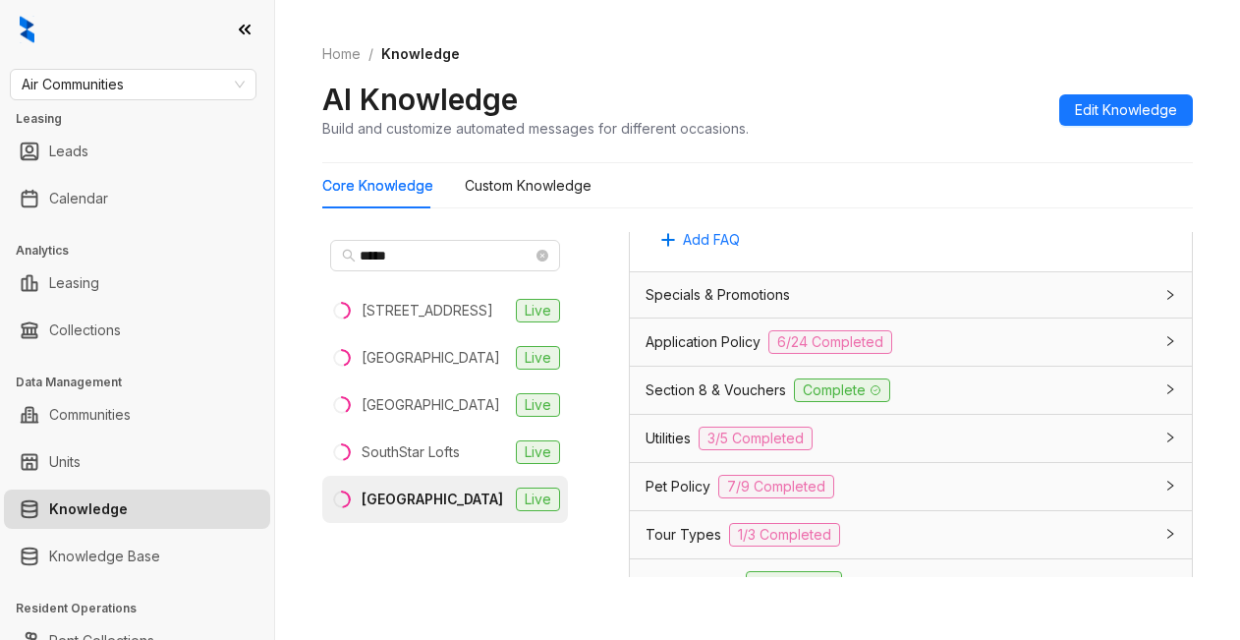
scroll to position [1573, 0]
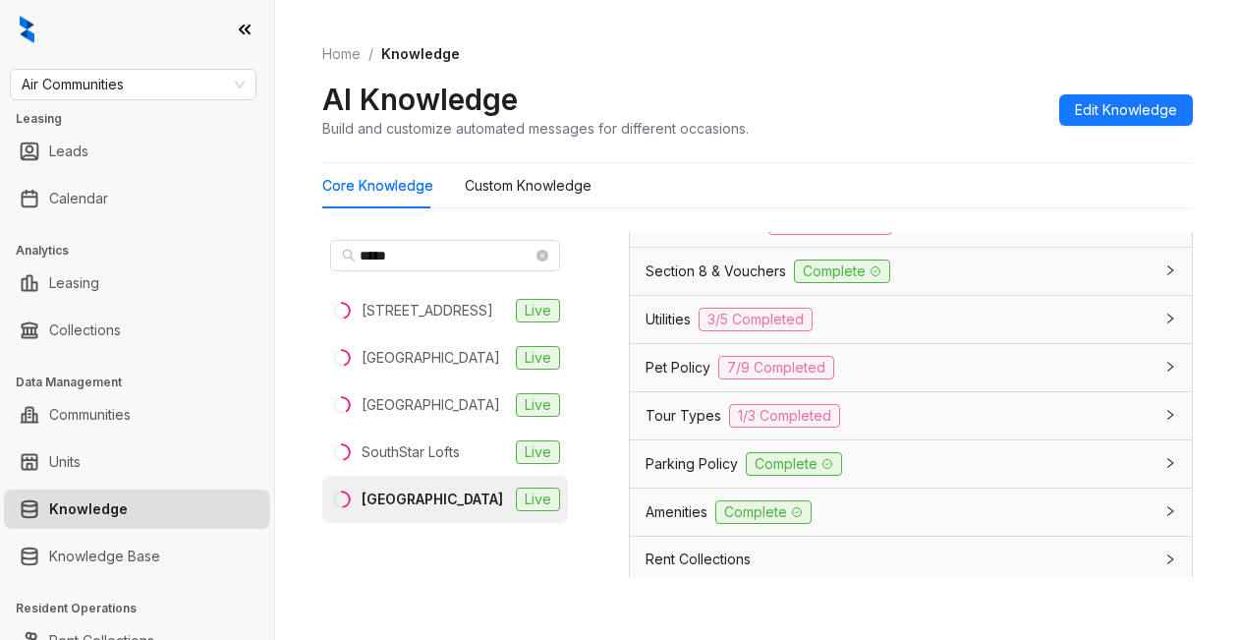
drag, startPoint x: 848, startPoint y: 62, endPoint x: 842, endPoint y: 75, distance: 14.1
click at [846, 67] on div "Home / Knowledge AI Knowledge Build and customize automated messages for differ…" at bounding box center [757, 91] width 871 height 143
click at [413, 416] on div "Flamingo South Beach Center" at bounding box center [431, 405] width 139 height 22
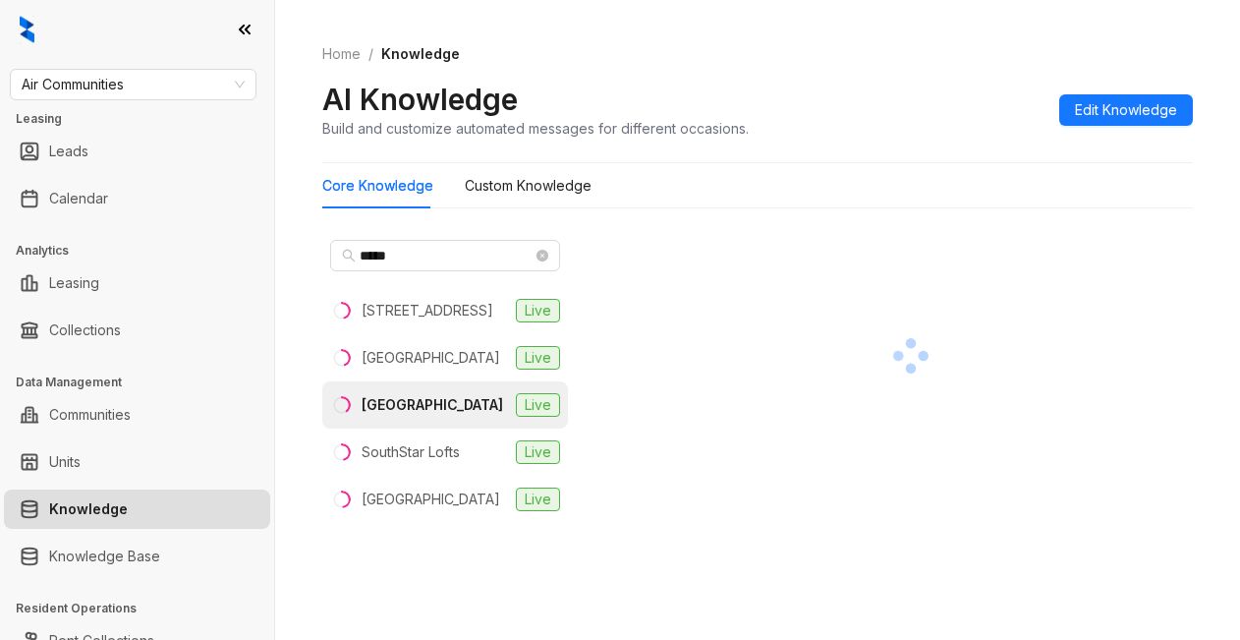
click at [662, 456] on div at bounding box center [911, 355] width 564 height 247
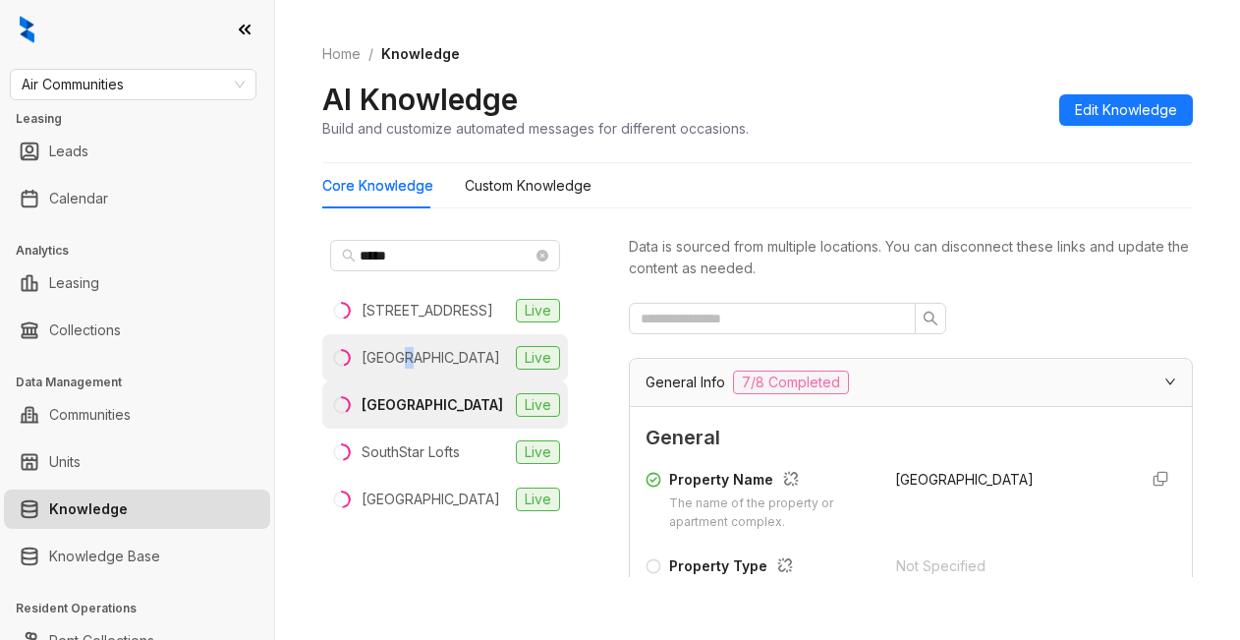
drag, startPoint x: 394, startPoint y: 381, endPoint x: 411, endPoint y: 378, distance: 17.0
click at [403, 369] on div "Flamingo South Beach" at bounding box center [431, 358] width 139 height 22
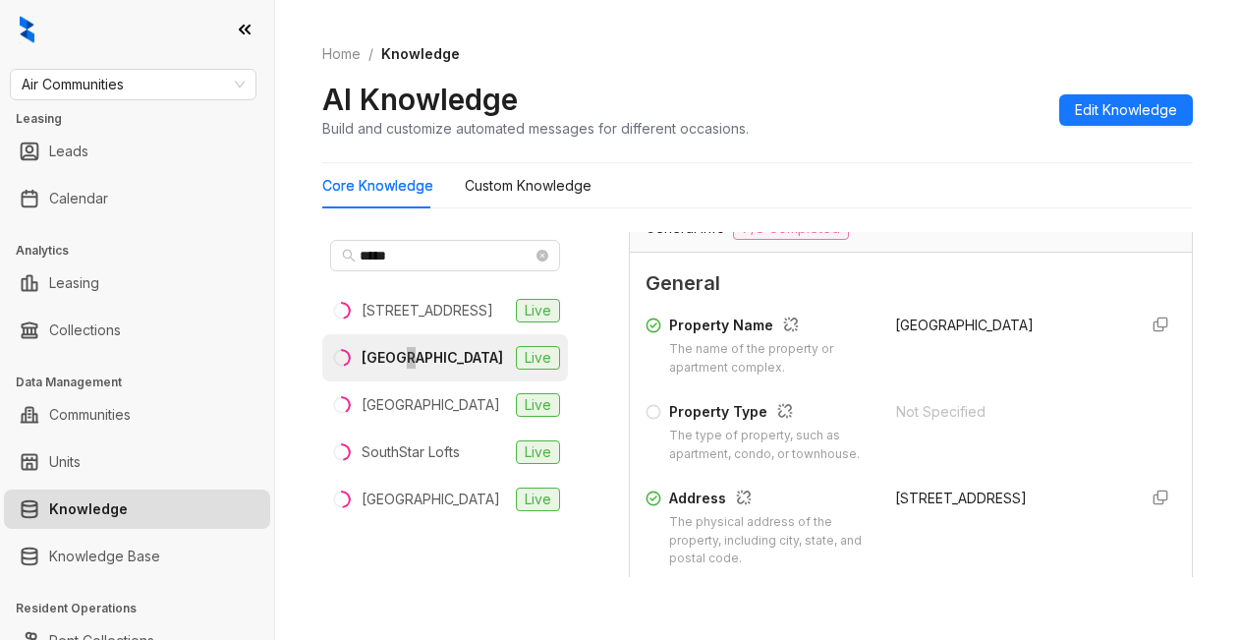
scroll to position [295, 0]
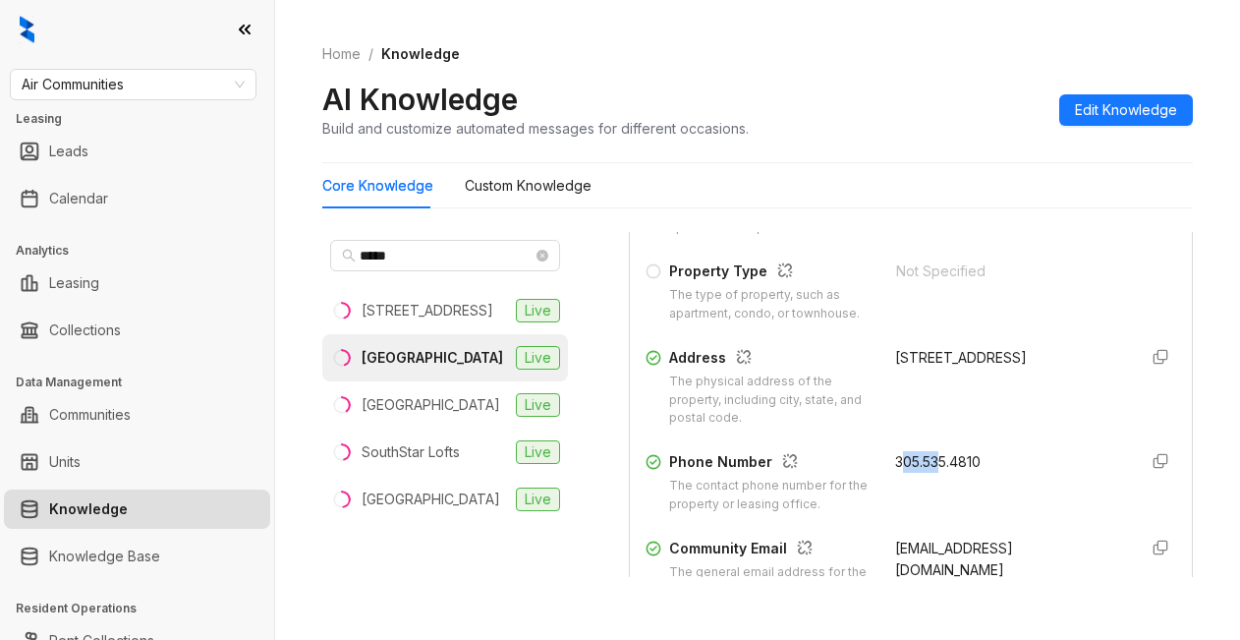
click at [919, 470] on span "305.535.4810" at bounding box center [938, 461] width 86 height 17
drag, startPoint x: 867, startPoint y: 476, endPoint x: 945, endPoint y: 482, distance: 78.8
click at [974, 487] on div "Phone Number The contact phone number for the property or leasing office. 305.5…" at bounding box center [911, 482] width 531 height 63
copy span "305.535.4810"
click at [858, 113] on div "AI Knowledge Build and customize automated messages for different occasions. Ed…" at bounding box center [757, 110] width 871 height 58
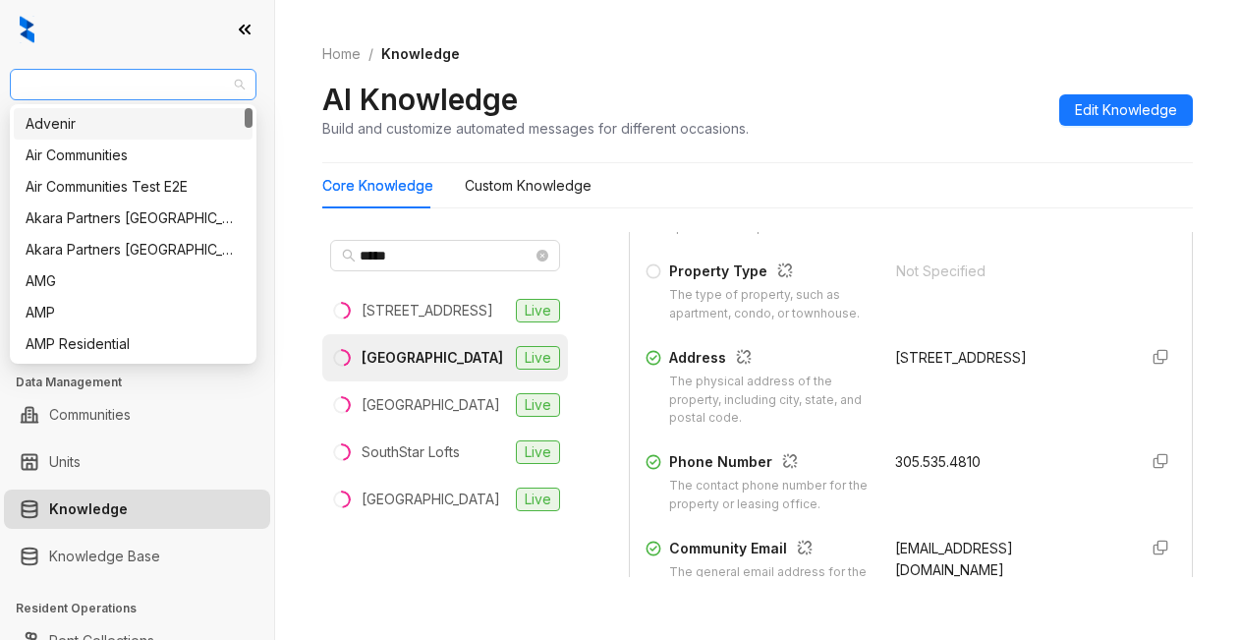
click at [158, 86] on span "Air Communities" at bounding box center [133, 84] width 223 height 29
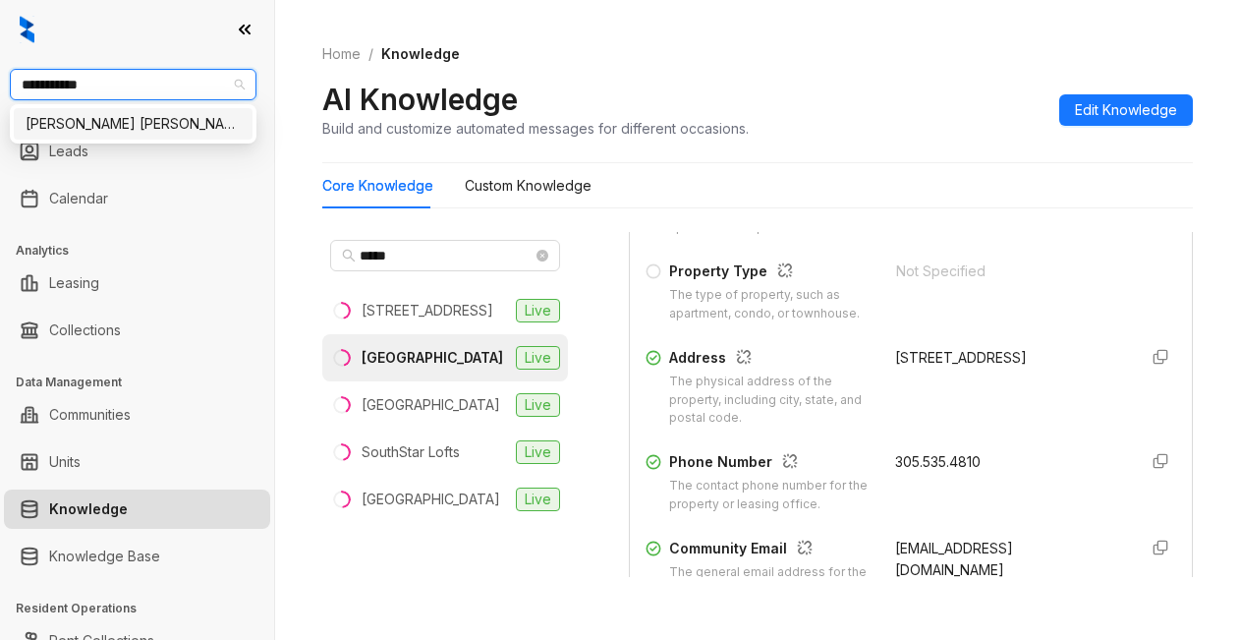
type input "**********"
click at [125, 126] on div "Gates Hudson" at bounding box center [133, 124] width 215 height 22
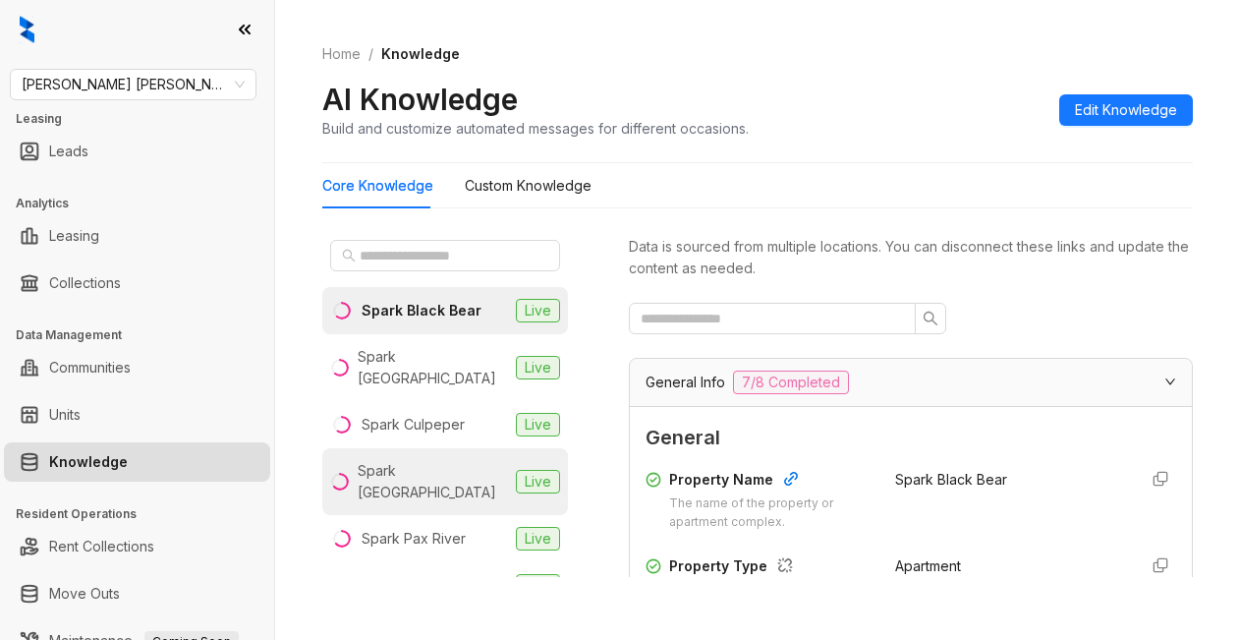
click at [425, 460] on div "Spark [GEOGRAPHIC_DATA]" at bounding box center [433, 481] width 150 height 43
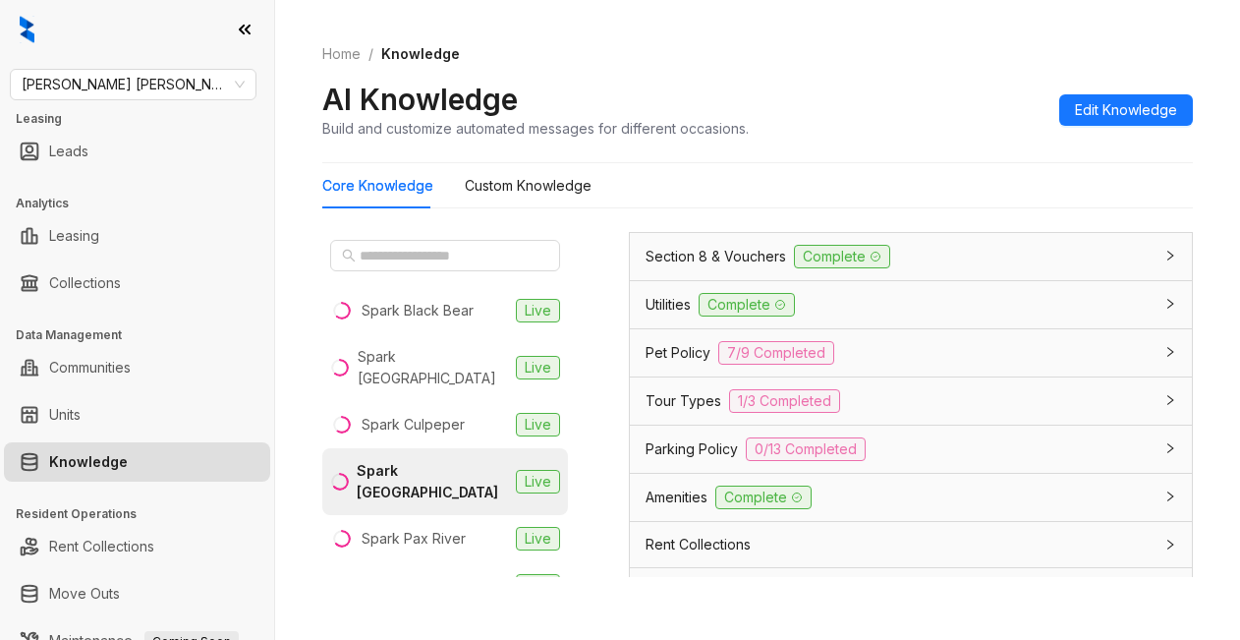
scroll to position [1424, 0]
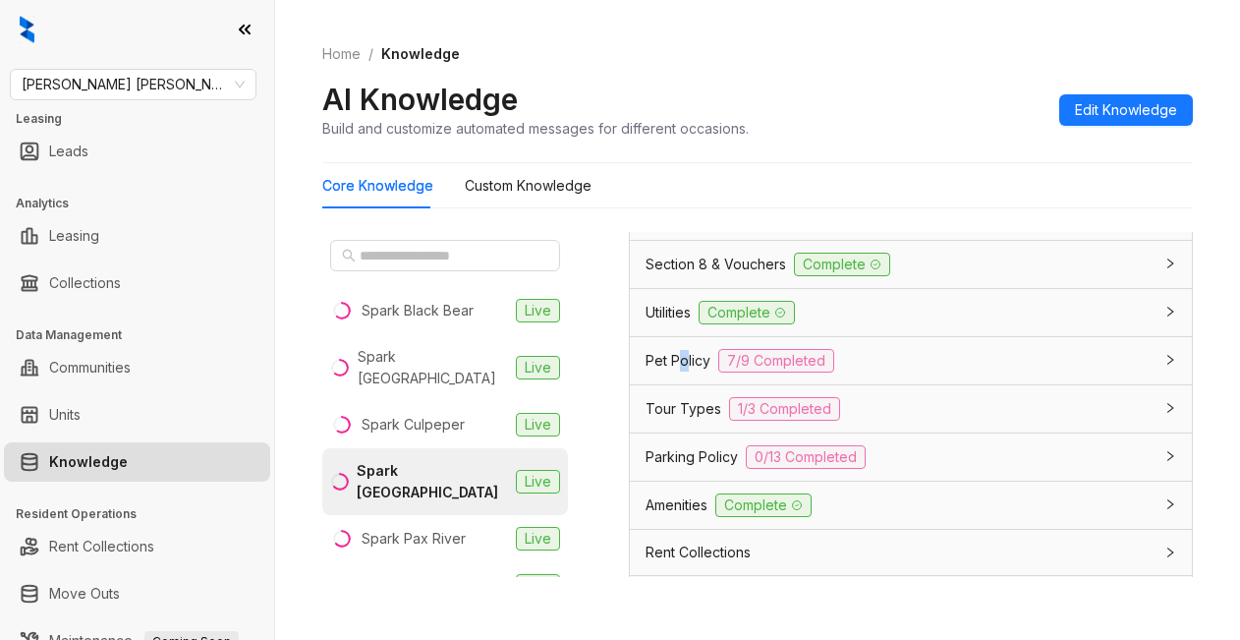
click at [686, 372] on span "Pet Policy" at bounding box center [678, 361] width 65 height 22
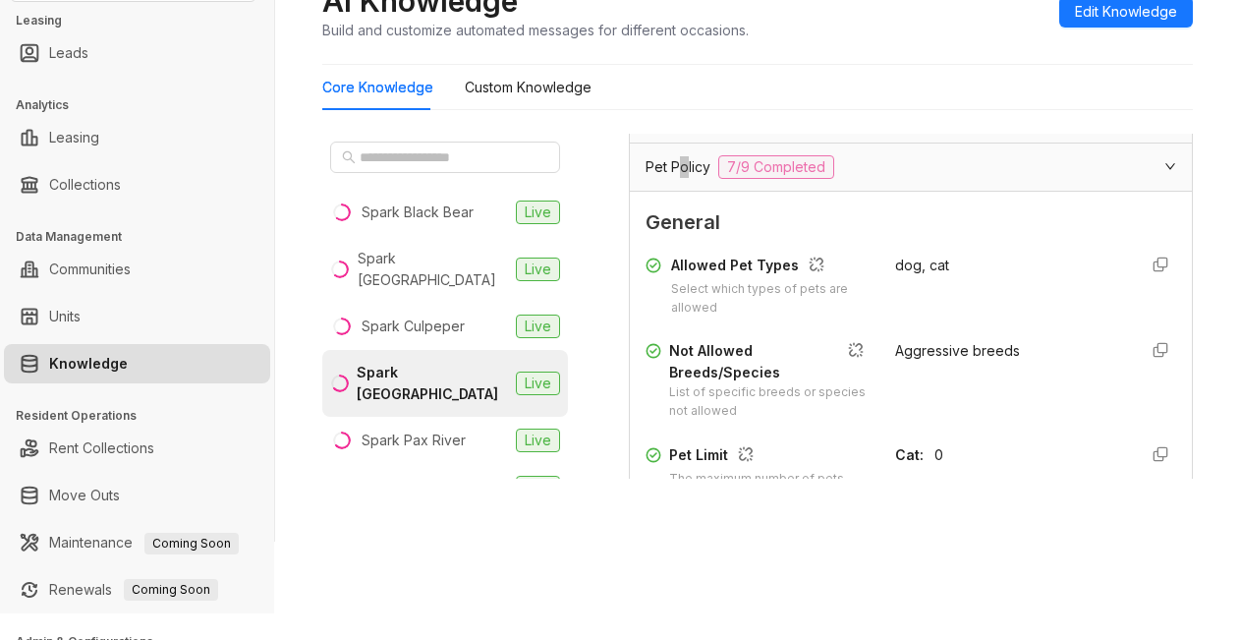
scroll to position [1522, 0]
drag, startPoint x: 966, startPoint y: 92, endPoint x: 1091, endPoint y: 56, distance: 130.0
click at [968, 88] on div "Core Knowledge Custom Knowledge" at bounding box center [757, 87] width 871 height 45
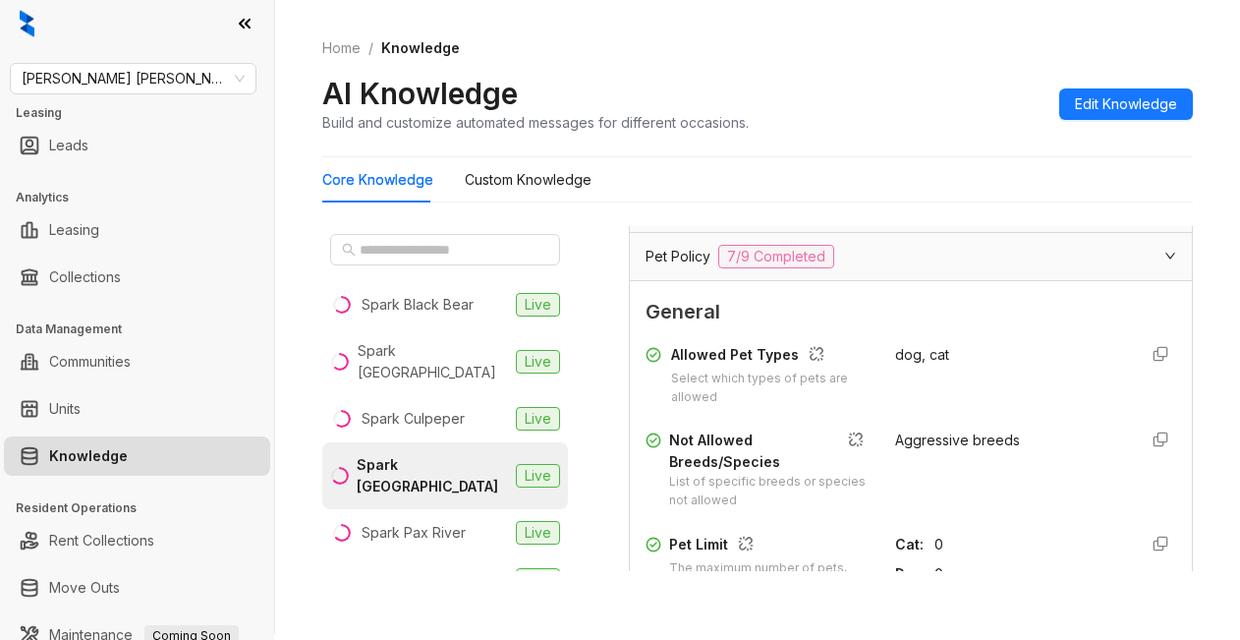
scroll to position [0, 0]
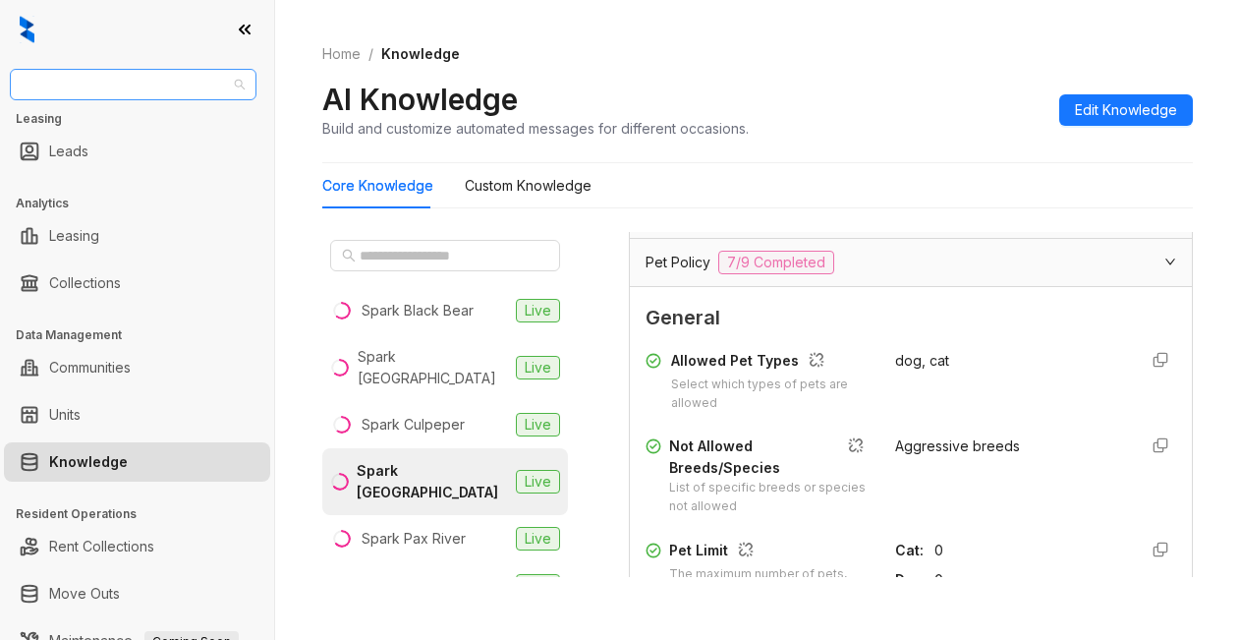
click at [139, 87] on span "[PERSON_NAME] [PERSON_NAME]" at bounding box center [133, 84] width 223 height 29
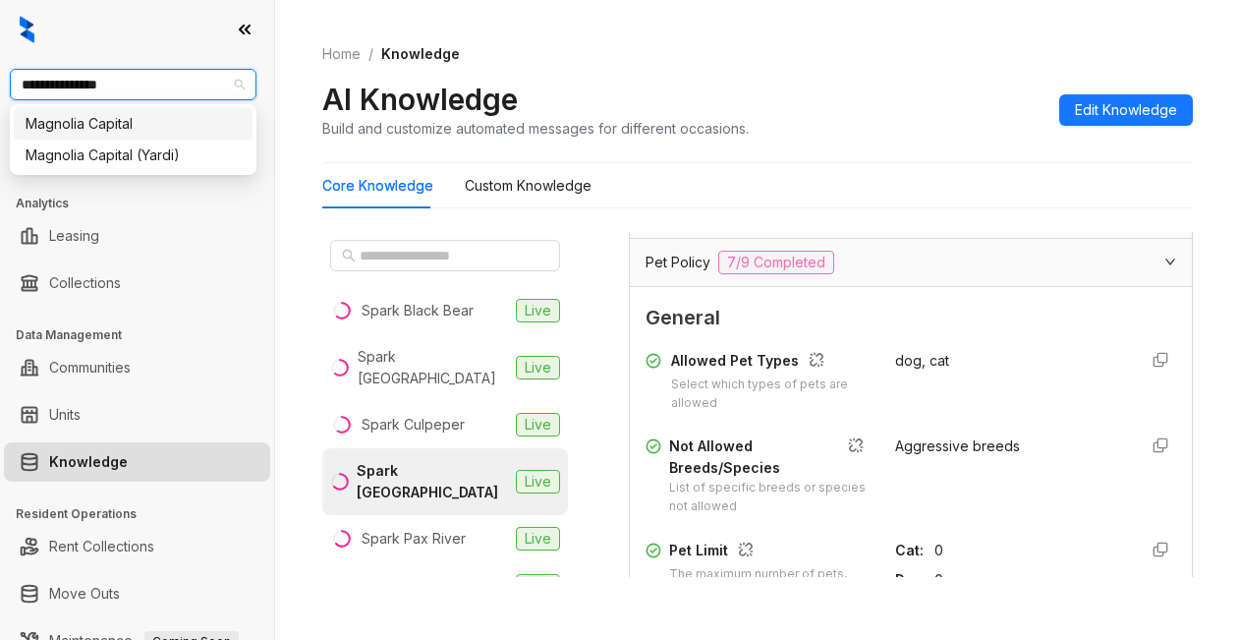
type input "**********"
click at [40, 124] on div "Magnolia Capital" at bounding box center [133, 124] width 215 height 22
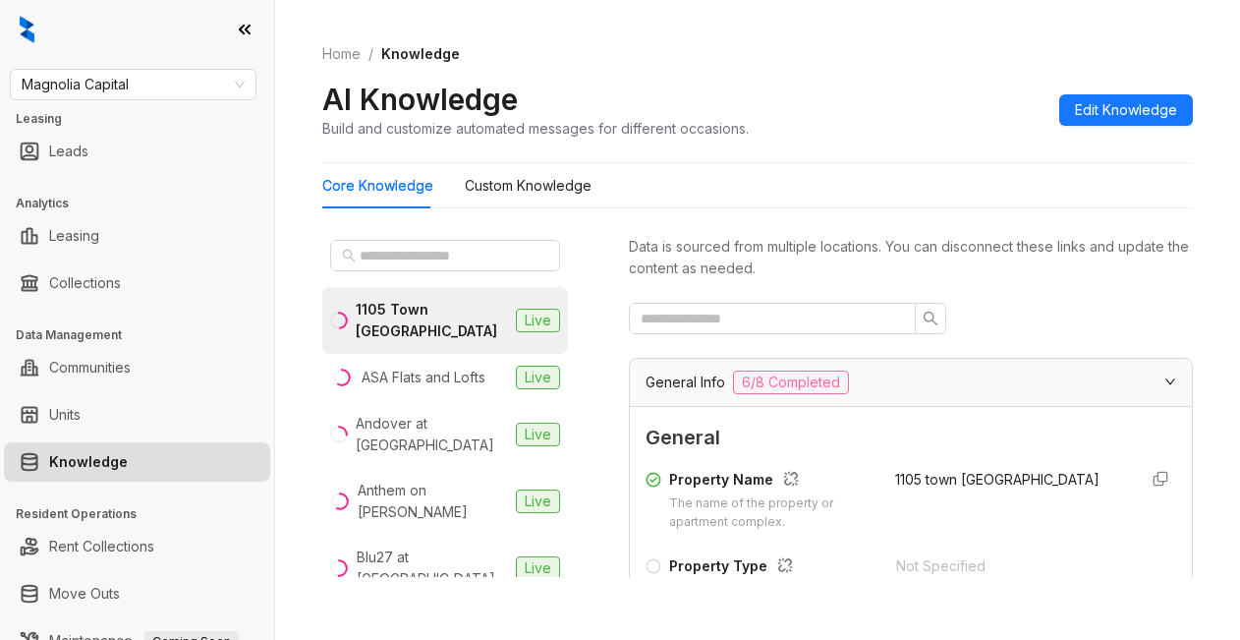
click at [884, 97] on div "AI Knowledge Build and customize automated messages for different occasions. Ed…" at bounding box center [757, 110] width 871 height 58
click at [417, 259] on input "text" at bounding box center [446, 256] width 173 height 22
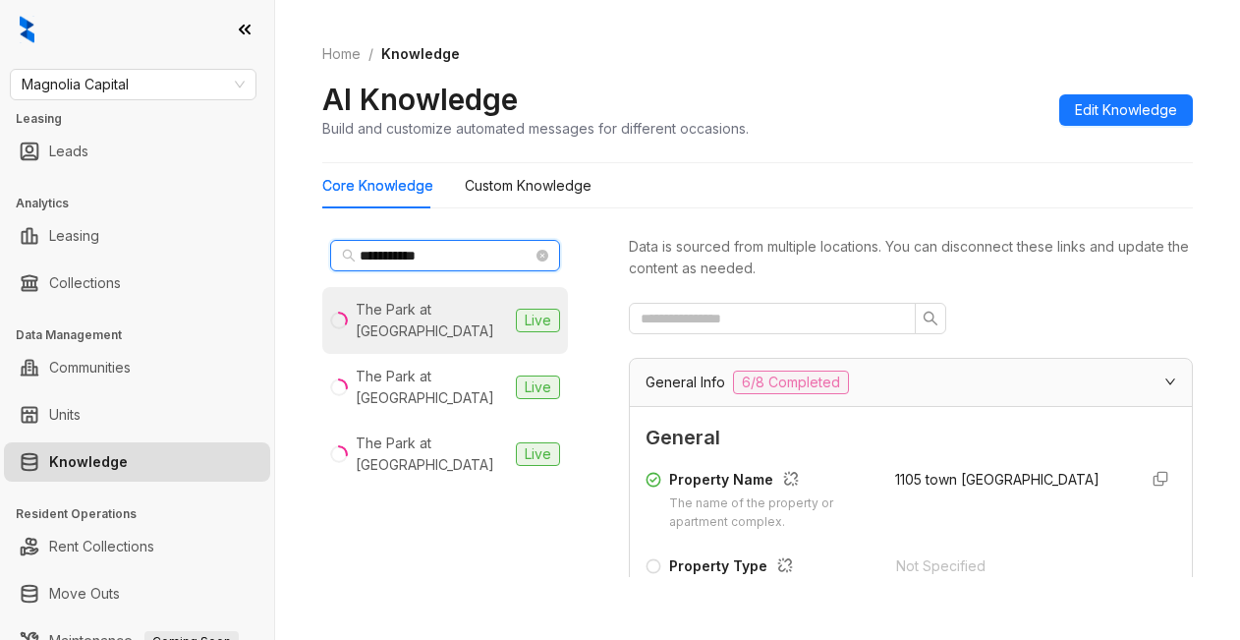
type input "**********"
click at [389, 321] on li "The Park at Murano Live" at bounding box center [445, 320] width 246 height 67
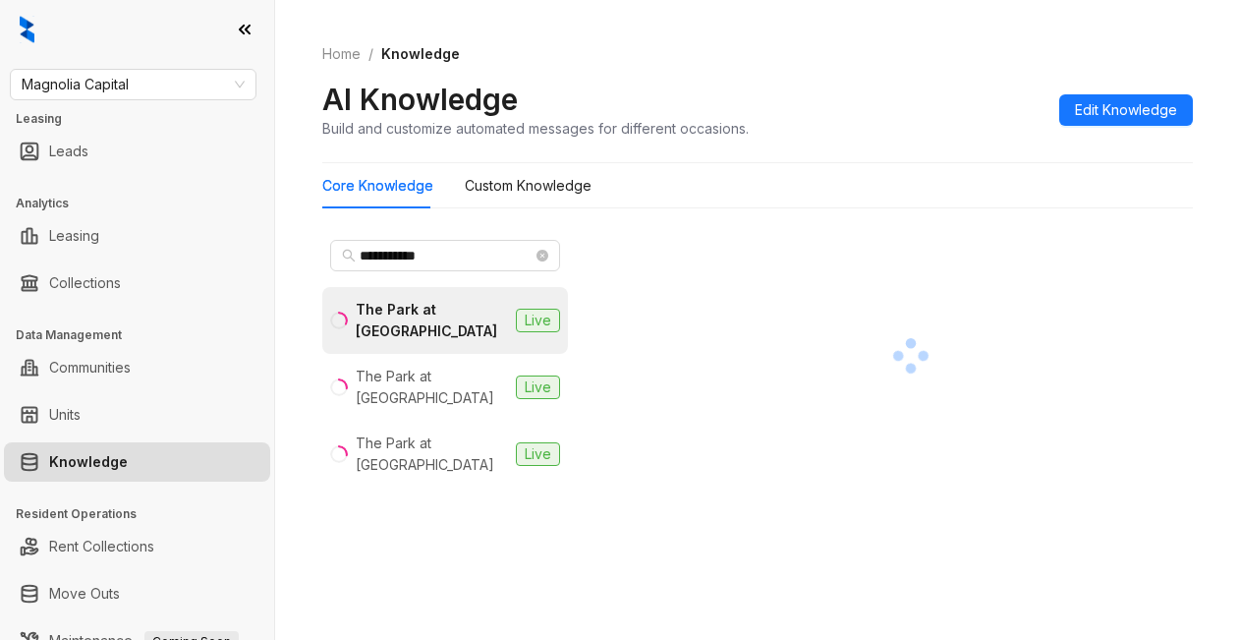
click at [925, 182] on div "Core Knowledge Custom Knowledge" at bounding box center [757, 185] width 871 height 45
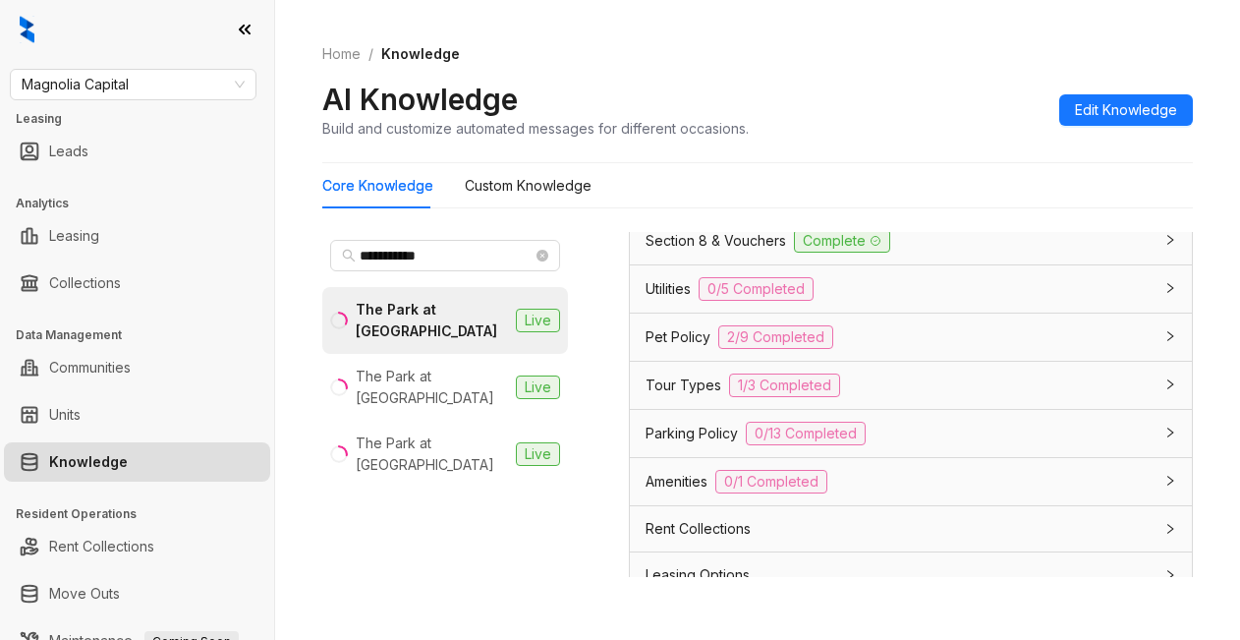
scroll to position [1671, 0]
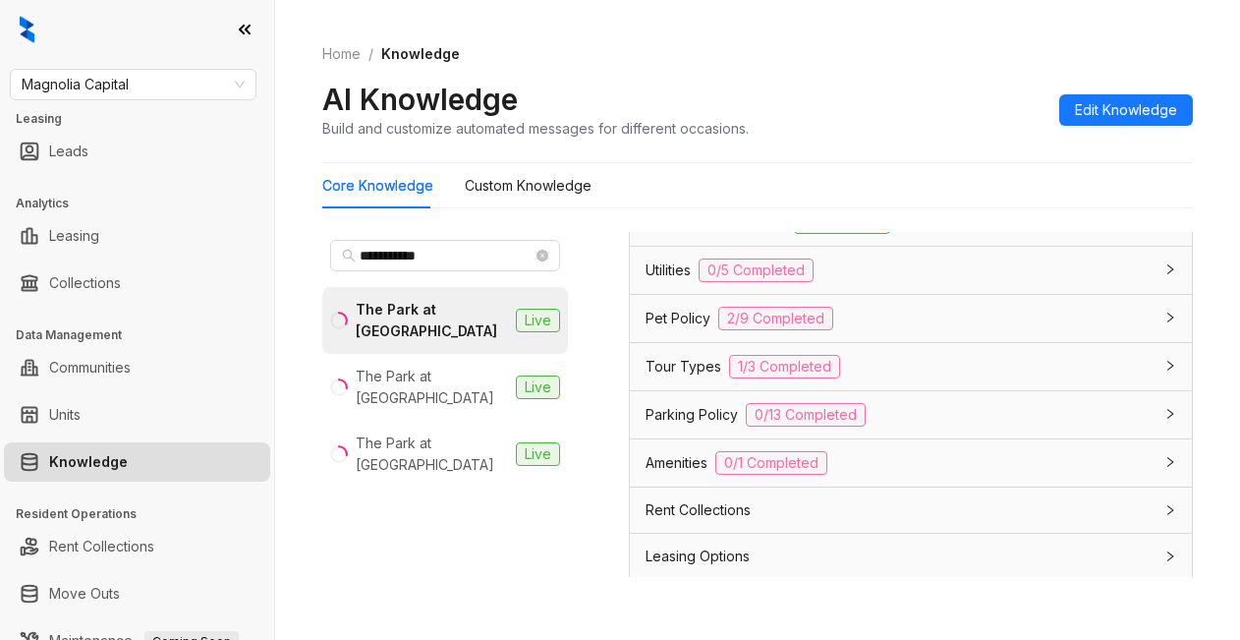
click at [672, 185] on span "Application Policy" at bounding box center [703, 174] width 115 height 22
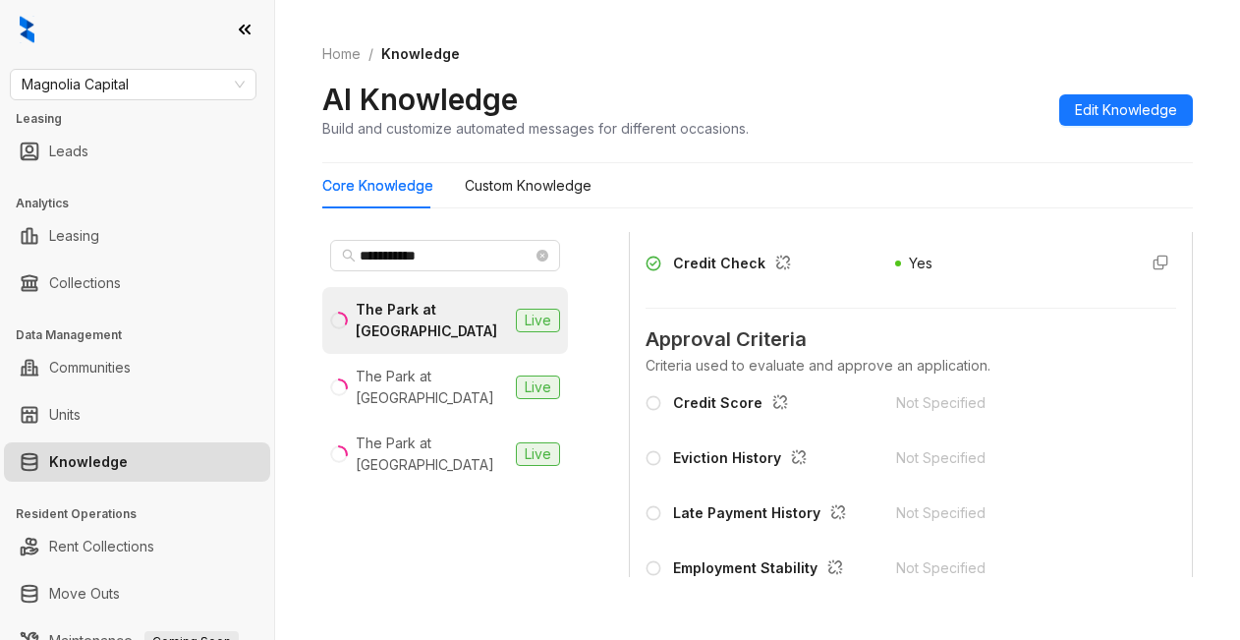
scroll to position [2064, 0]
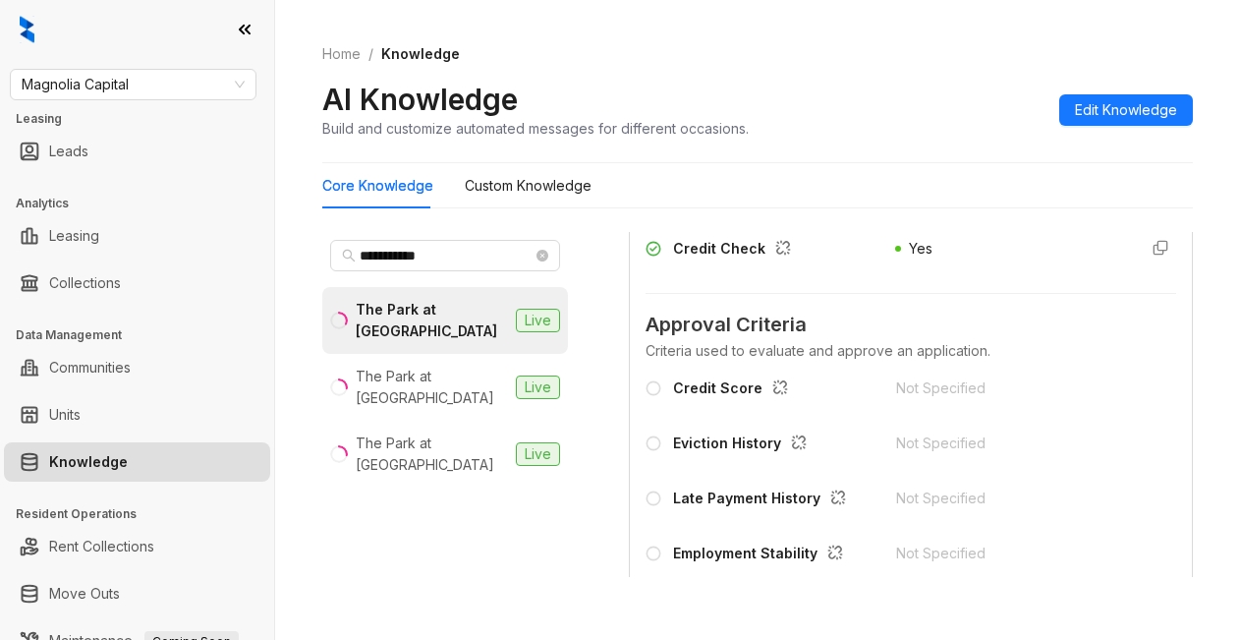
click at [812, 179] on div "Core Knowledge Custom Knowledge" at bounding box center [757, 185] width 871 height 45
click at [866, 73] on div "Home / Knowledge AI Knowledge Build and customize automated messages for differ…" at bounding box center [757, 91] width 871 height 143
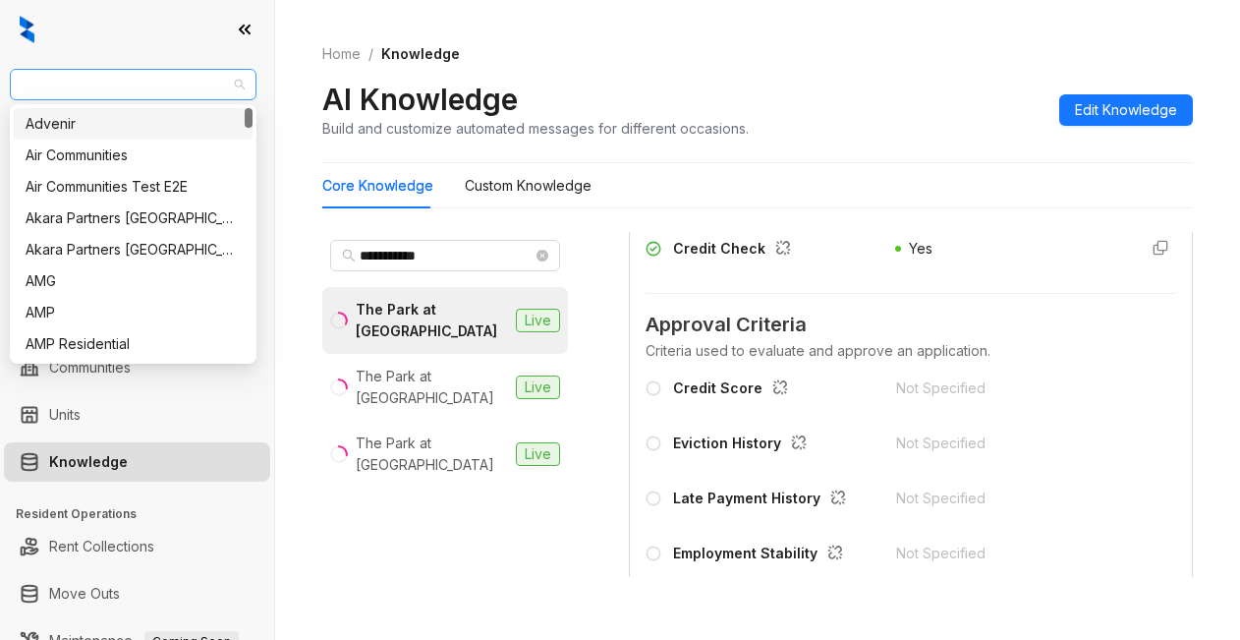
click at [151, 80] on span "Magnolia Capital" at bounding box center [133, 84] width 223 height 29
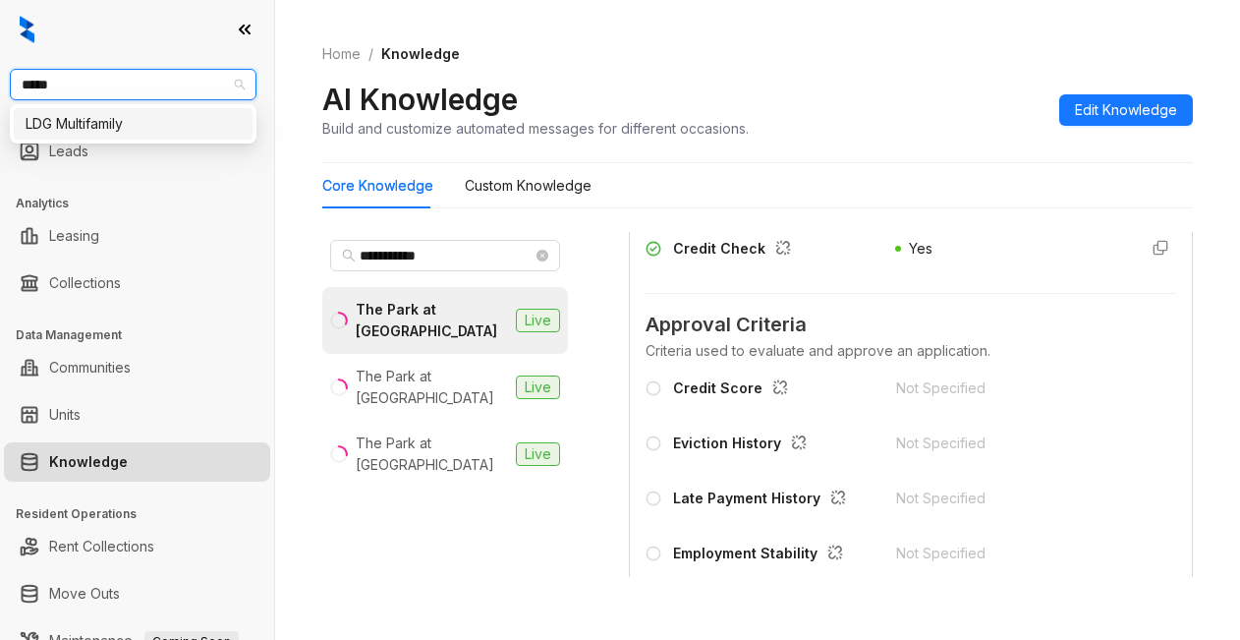
type input "******"
click at [106, 133] on div "LDG Multifamily" at bounding box center [133, 124] width 215 height 22
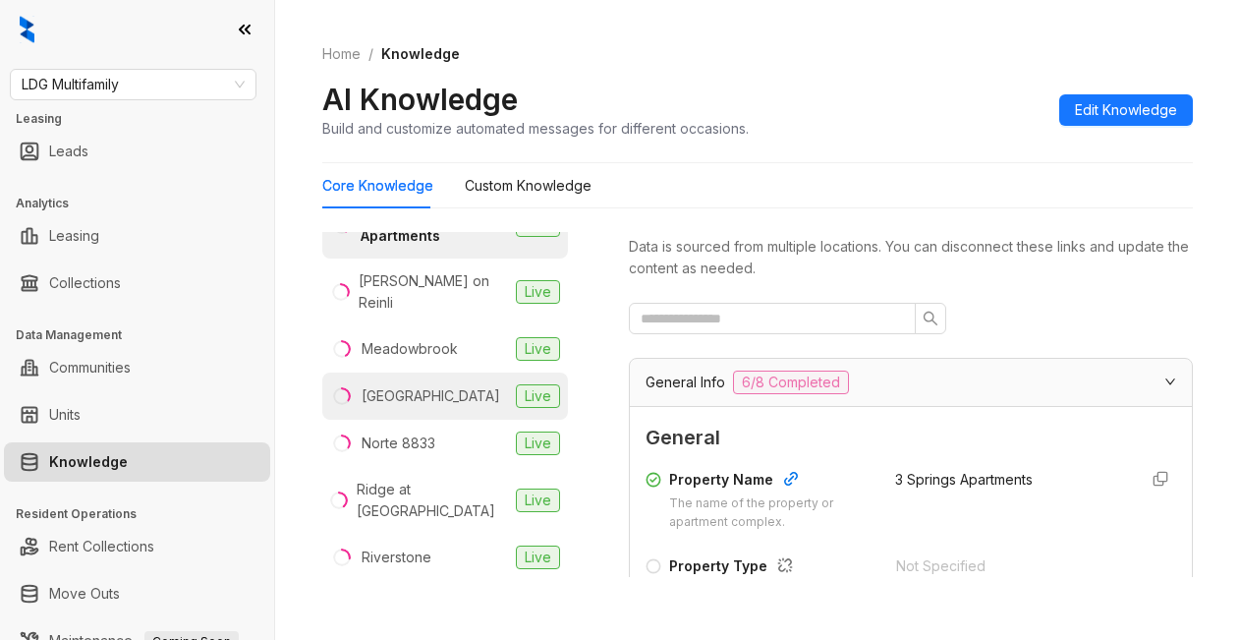
scroll to position [98, 0]
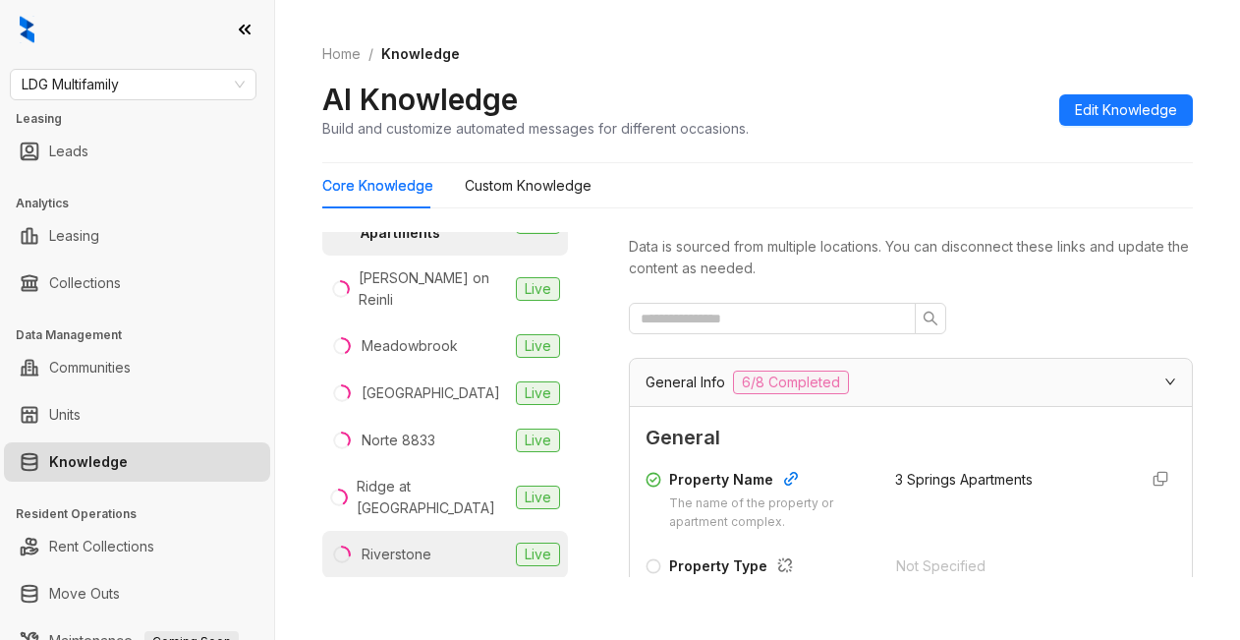
drag, startPoint x: 406, startPoint y: 504, endPoint x: 411, endPoint y: 492, distance: 12.8
click at [406, 531] on li "Riverstone Live" at bounding box center [445, 554] width 246 height 47
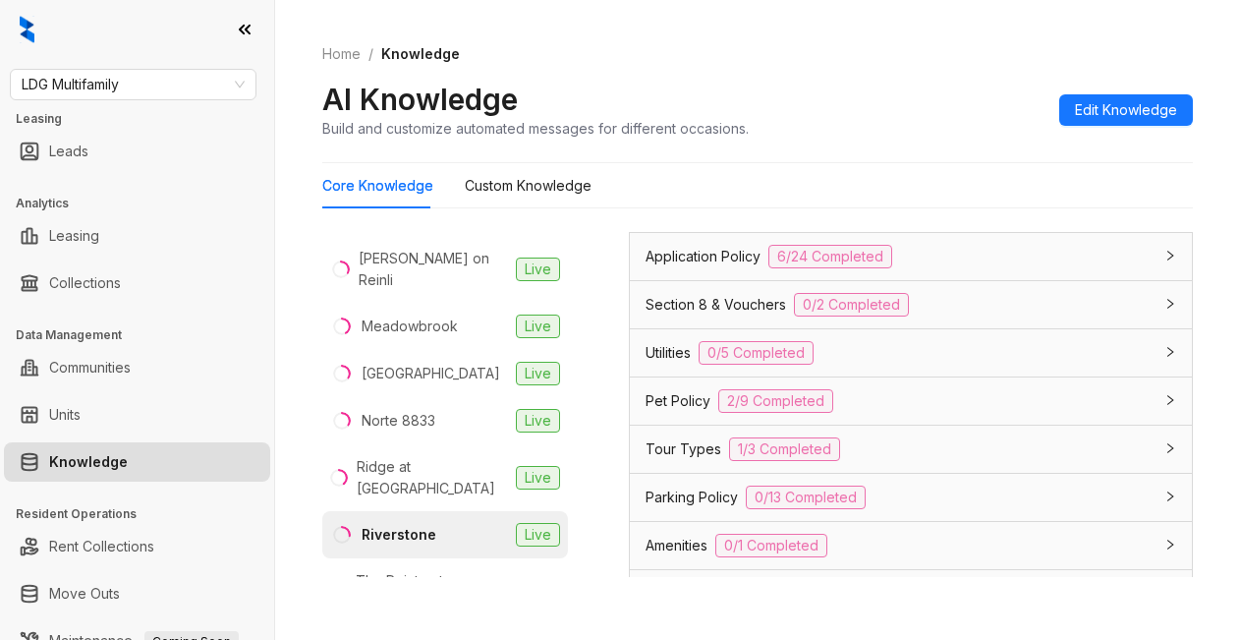
scroll to position [1573, 0]
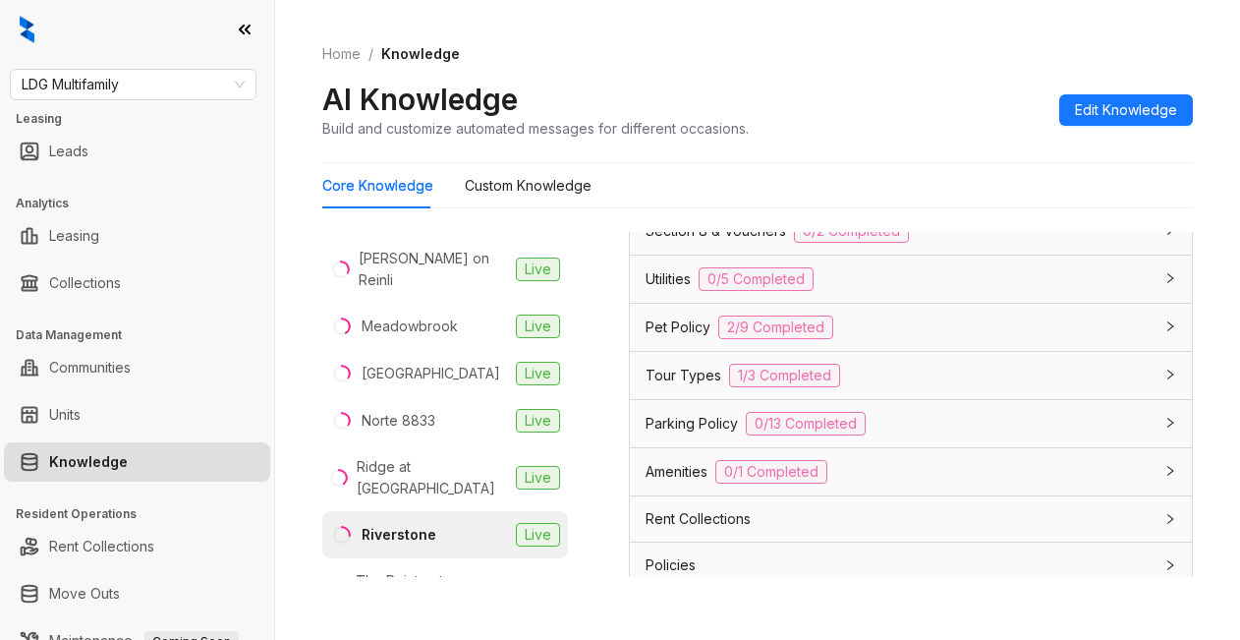
click at [707, 194] on span "Application Policy" at bounding box center [703, 183] width 115 height 22
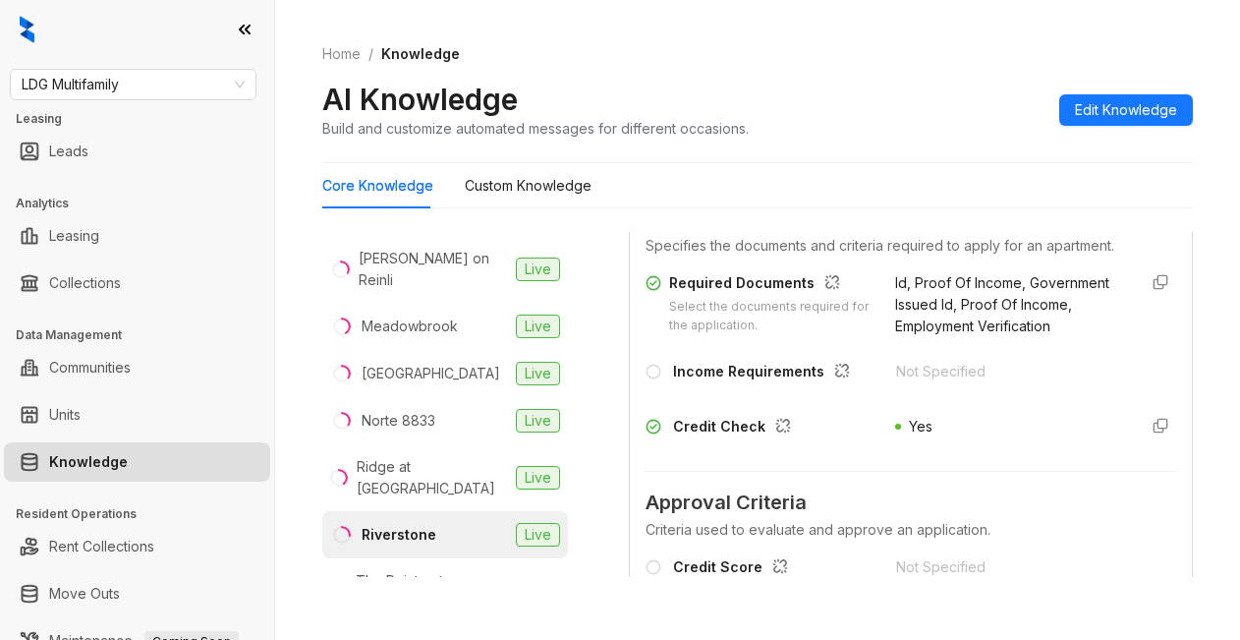
scroll to position [1867, 0]
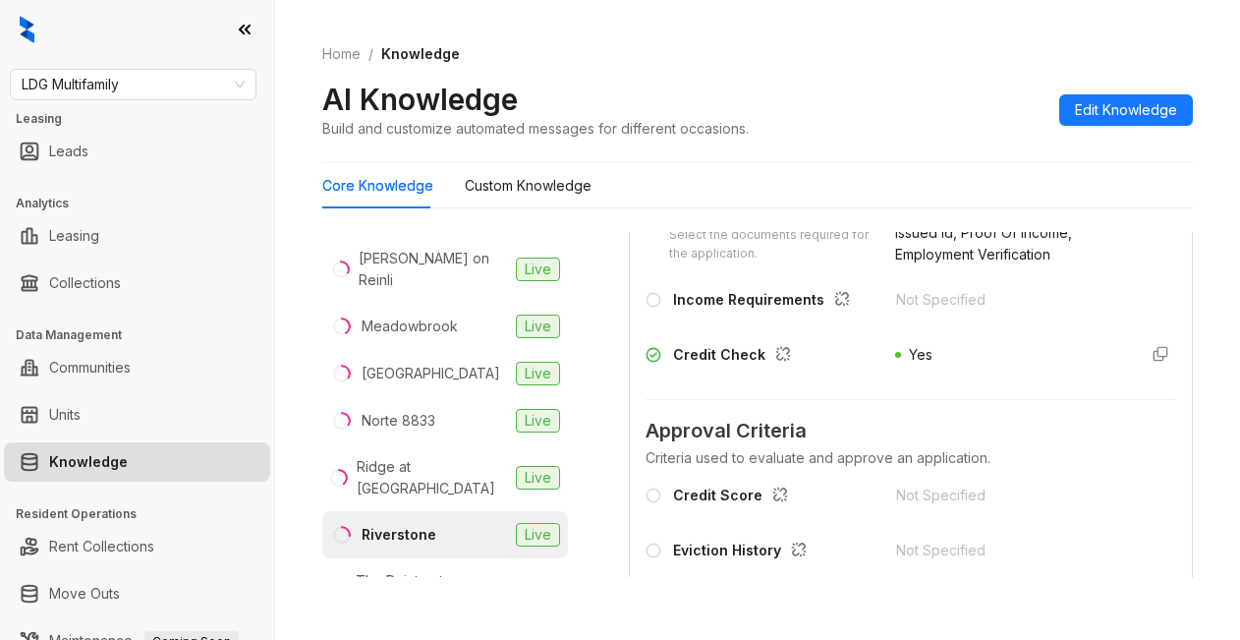
click at [877, 49] on ol "Home / Knowledge" at bounding box center [757, 54] width 871 height 22
click at [908, 86] on div "AI Knowledge Build and customize automated messages for different occasions. Ed…" at bounding box center [757, 110] width 871 height 58
click at [909, 109] on div "AI Knowledge Build and customize automated messages for different occasions. Ed…" at bounding box center [757, 110] width 871 height 58
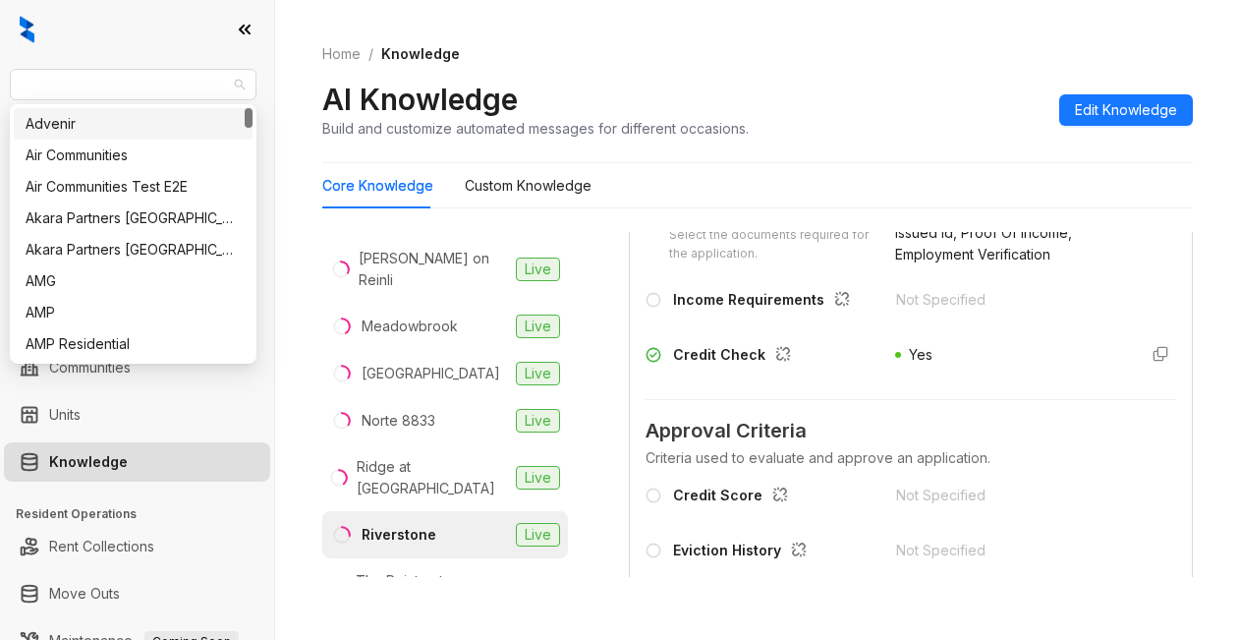
drag, startPoint x: 164, startPoint y: 74, endPoint x: 13, endPoint y: 62, distance: 151.8
click at [13, 62] on div "LDG Multifamily Leasing Leads Analytics Leasing Collections Data Management Com…" at bounding box center [137, 320] width 274 height 640
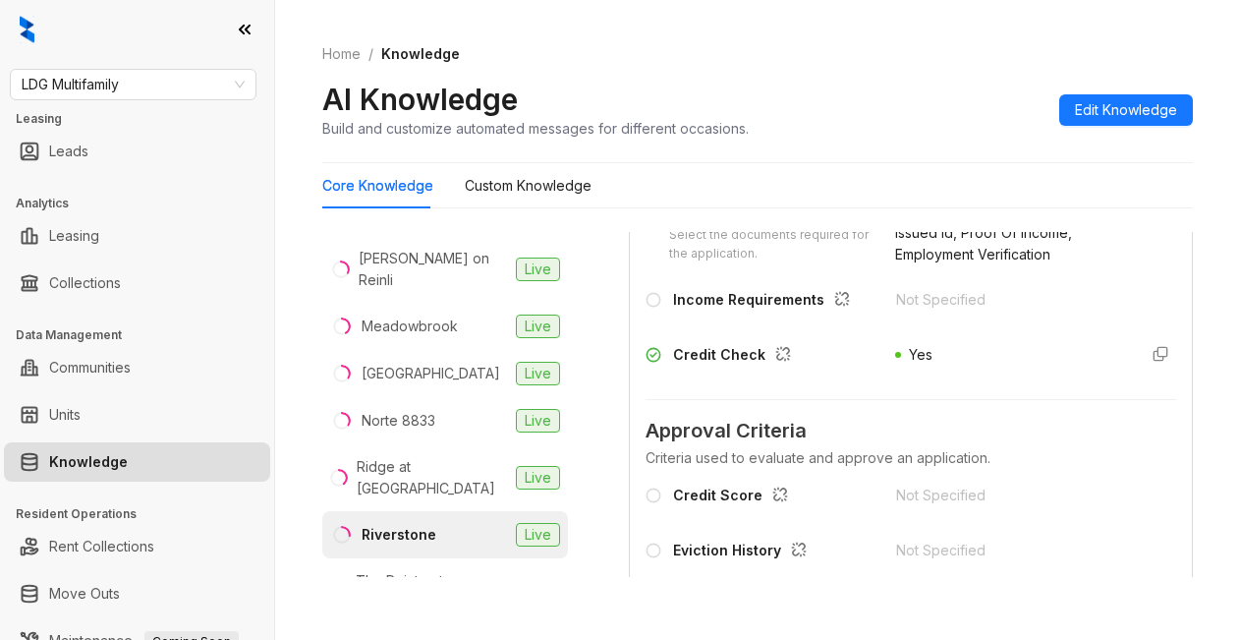
drag, startPoint x: 56, startPoint y: 92, endPoint x: 97, endPoint y: 67, distance: 48.5
click at [65, 86] on span "LDG Multifamily" at bounding box center [133, 84] width 223 height 29
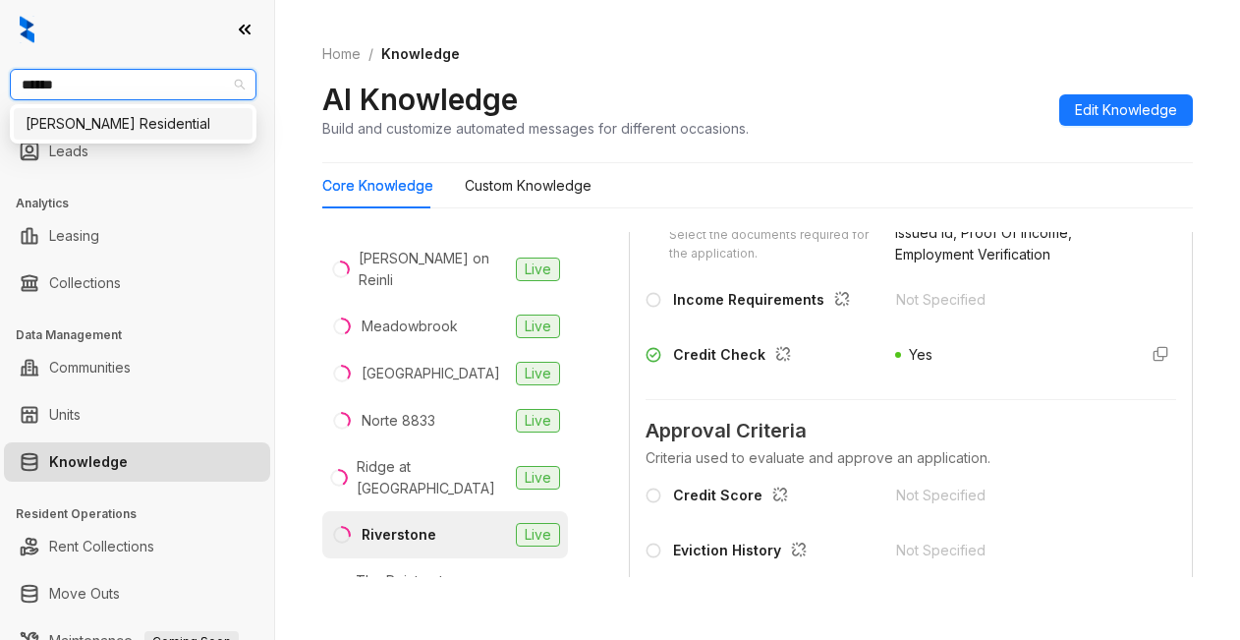
type input "*******"
click at [172, 129] on div "Griffis Residential" at bounding box center [133, 124] width 215 height 22
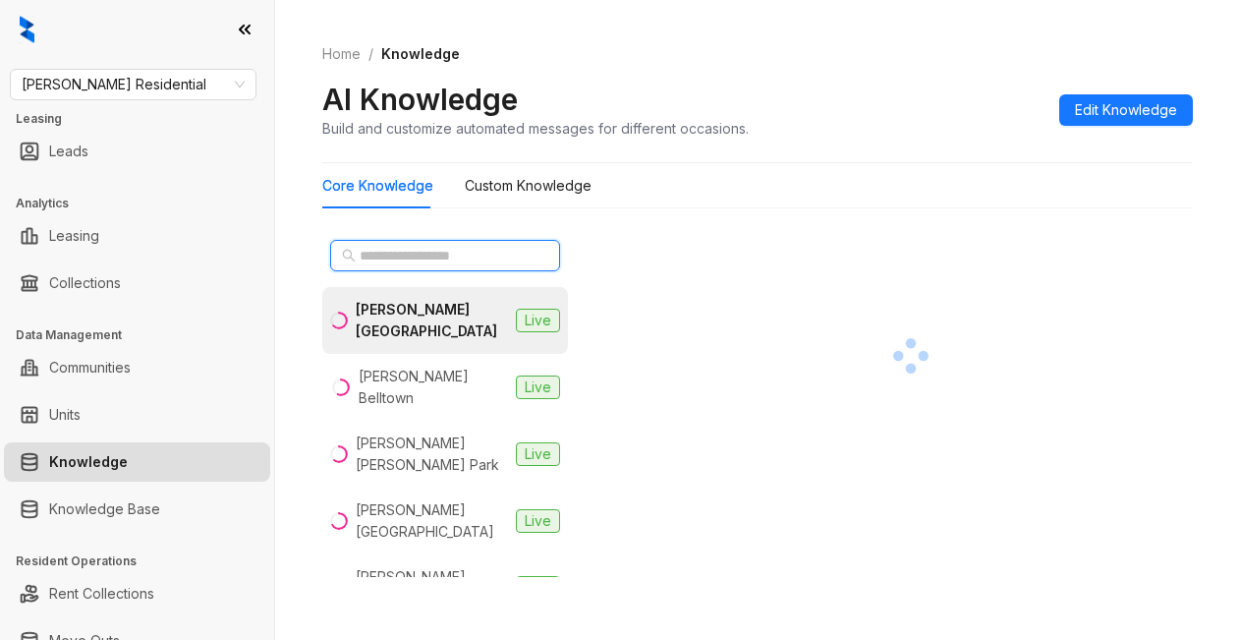
click at [424, 246] on input "text" at bounding box center [446, 256] width 173 height 22
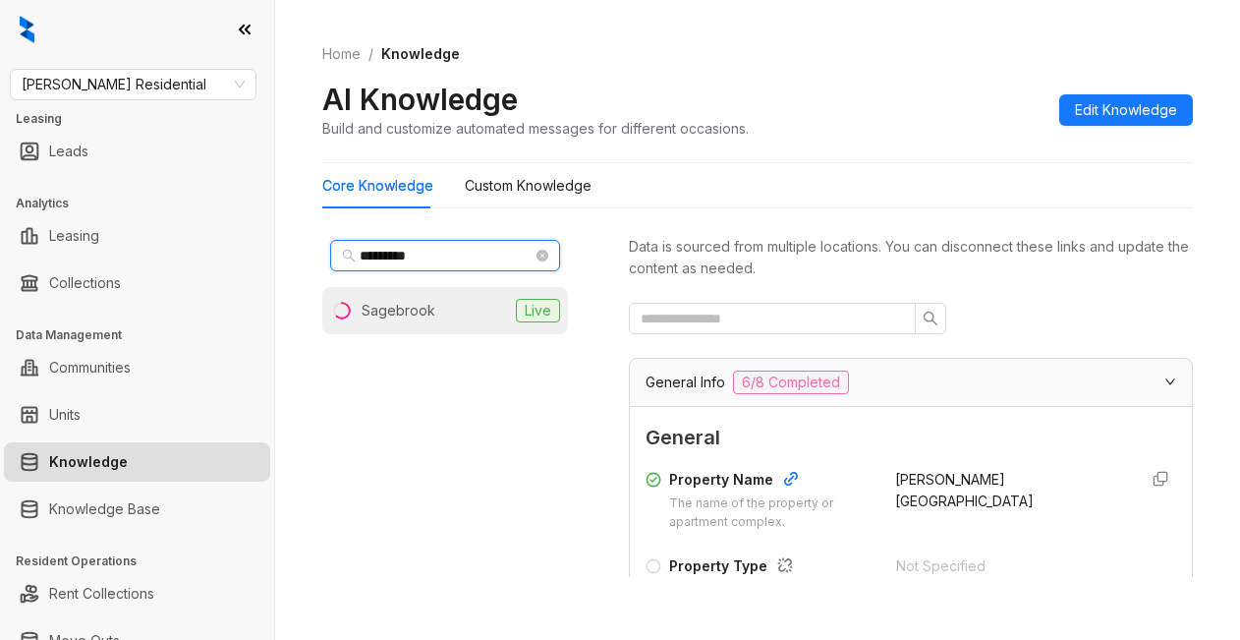
type input "*********"
click at [403, 315] on div "Sagebrook" at bounding box center [399, 311] width 74 height 22
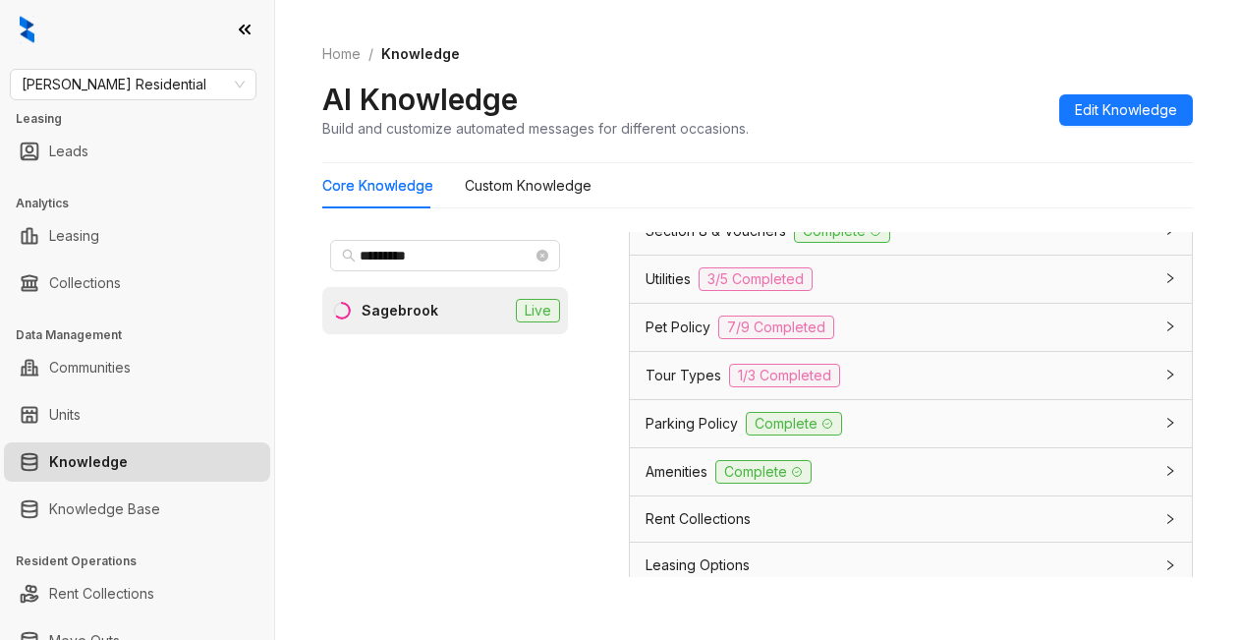
scroll to position [1573, 0]
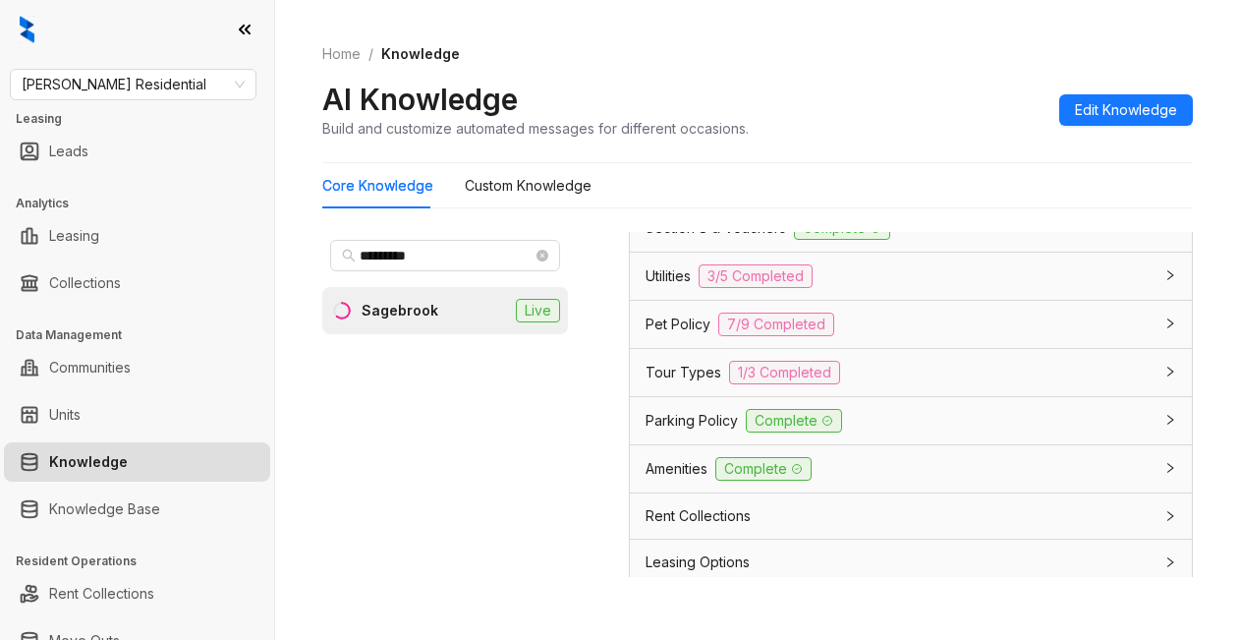
click at [701, 431] on span "Parking Policy" at bounding box center [692, 421] width 92 height 22
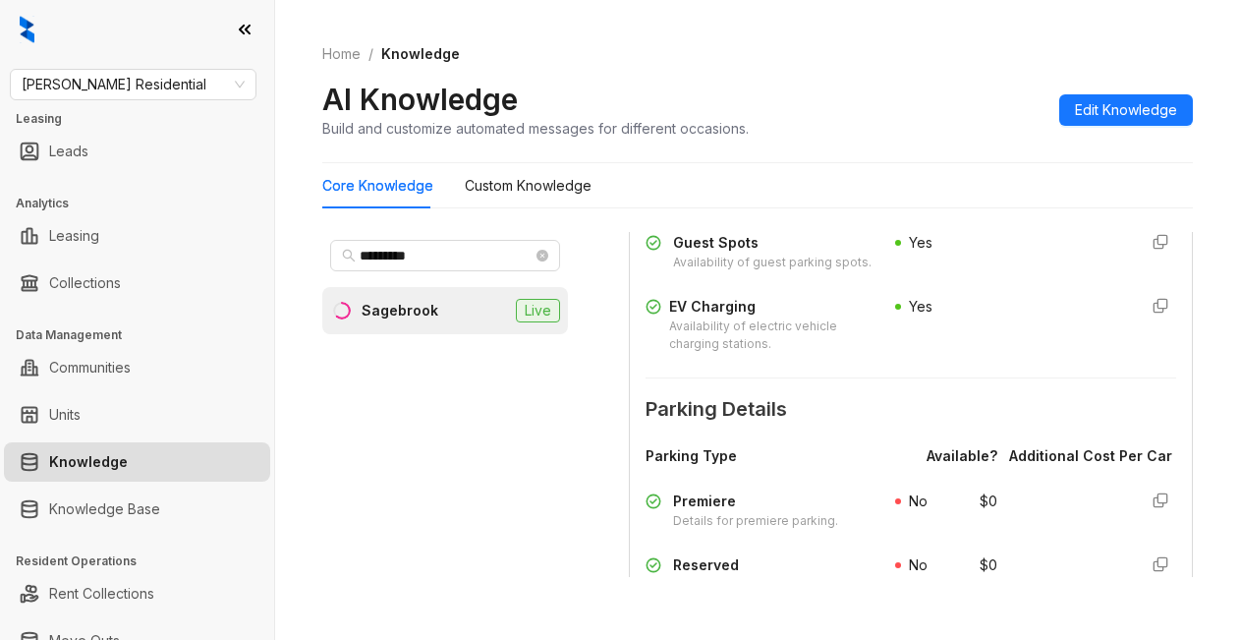
scroll to position [2261, 0]
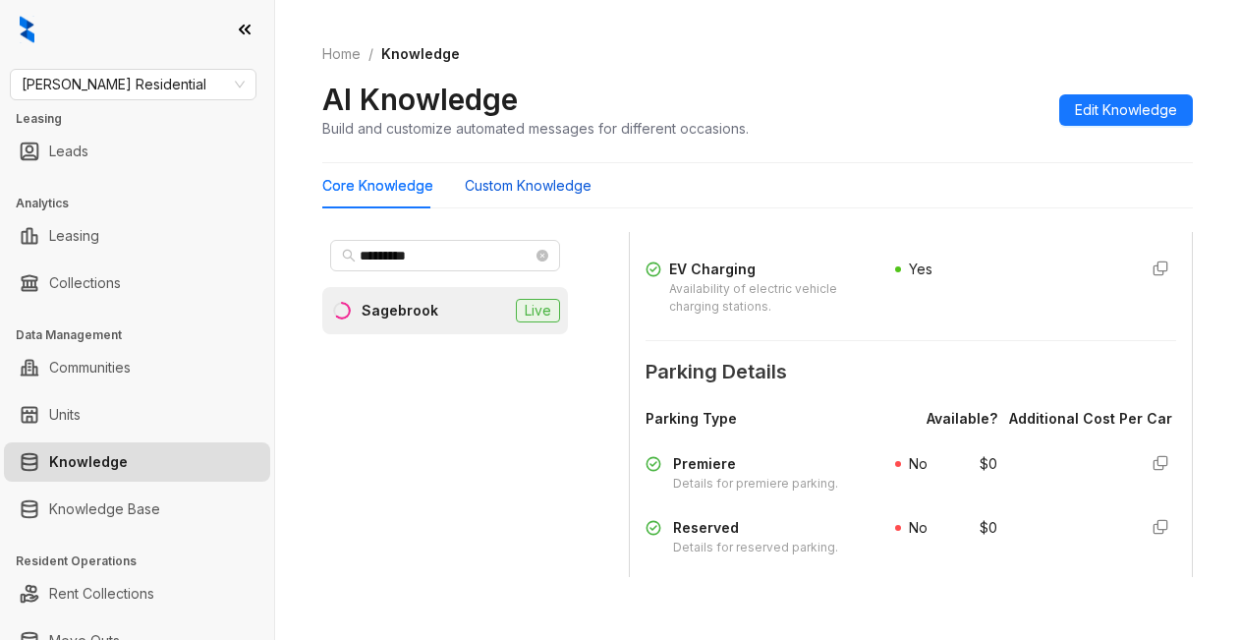
click at [538, 183] on Knowledge "Custom Knowledge" at bounding box center [528, 186] width 127 height 22
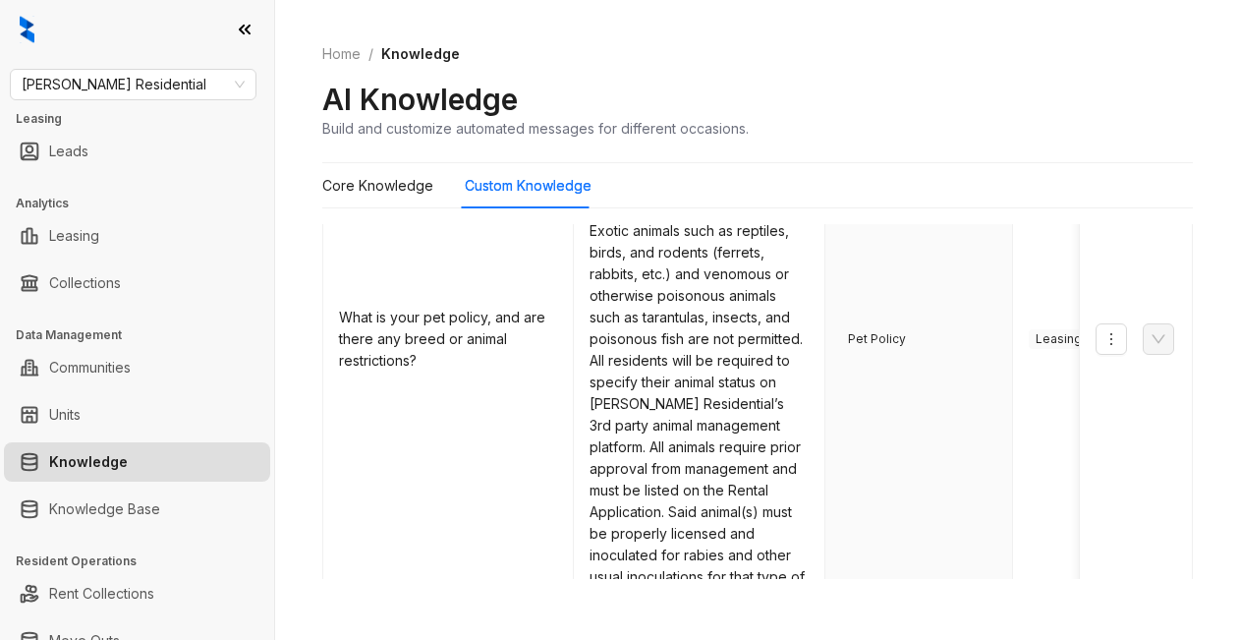
scroll to position [1431, 0]
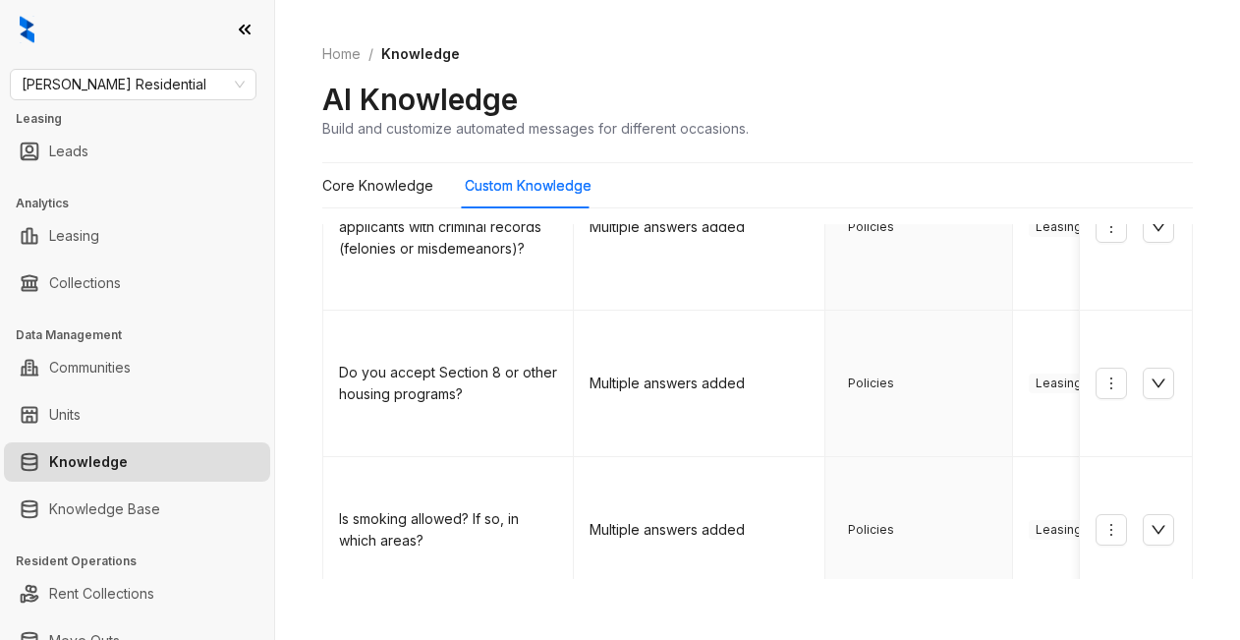
scroll to position [240, 0]
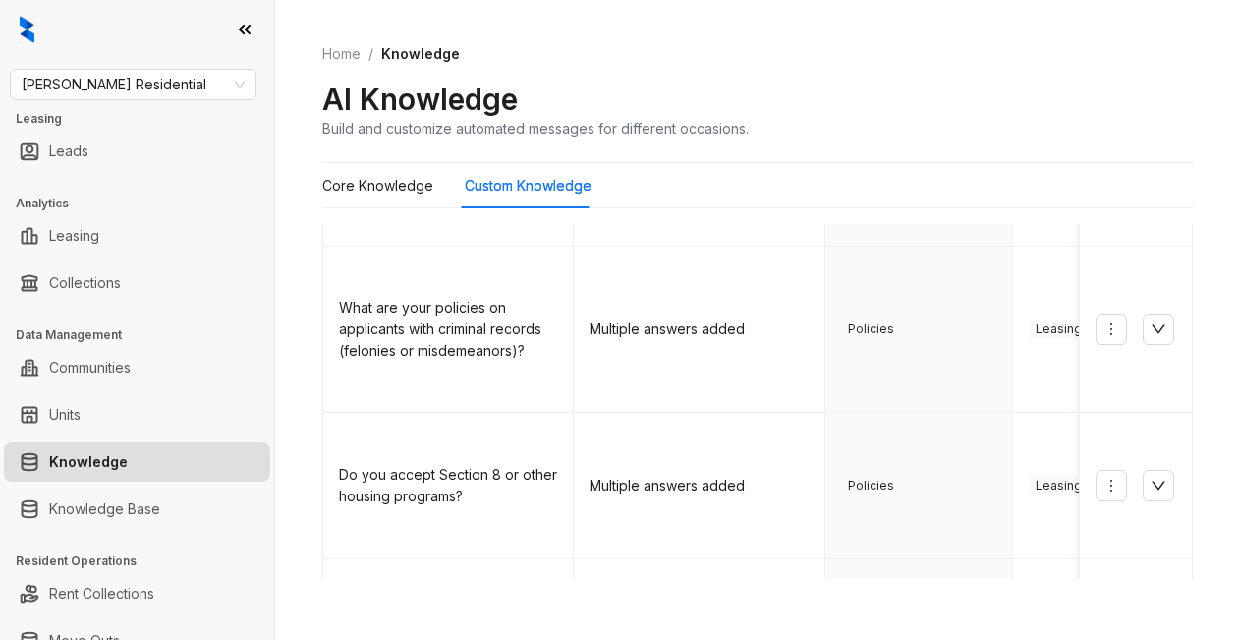
click at [891, 77] on div "Home / Knowledge AI Knowledge Build and customize automated messages for differ…" at bounding box center [757, 91] width 871 height 143
click at [872, 149] on div "Home / Knowledge AI Knowledge Build and customize automated messages for differ…" at bounding box center [757, 91] width 871 height 143
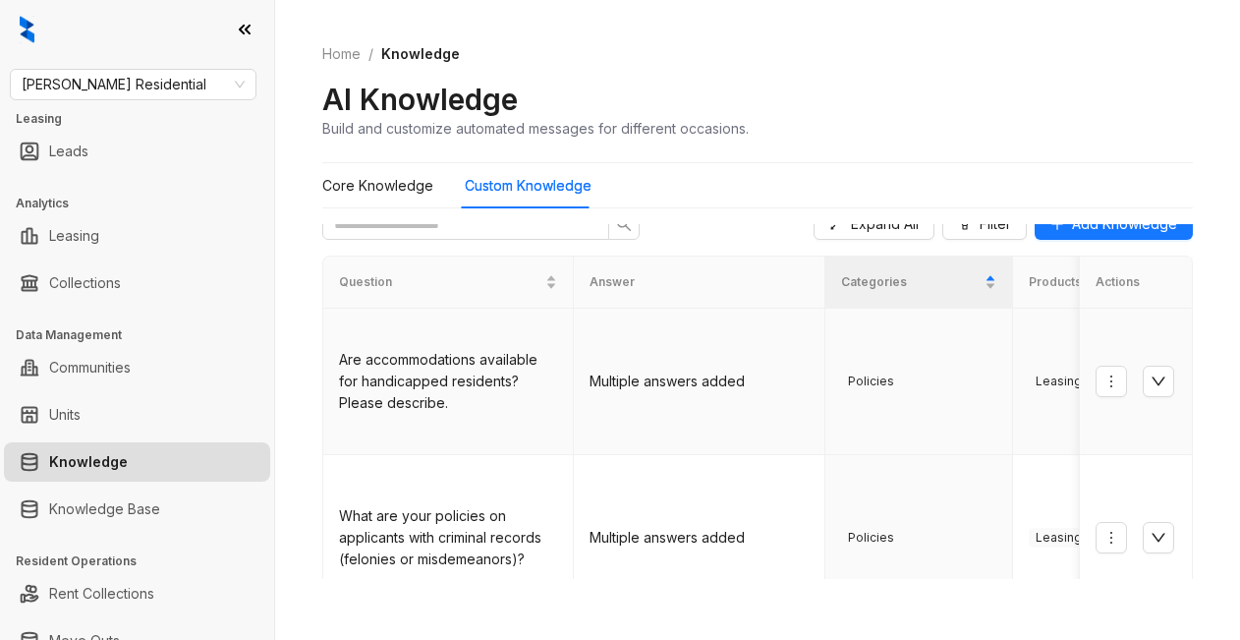
scroll to position [0, 0]
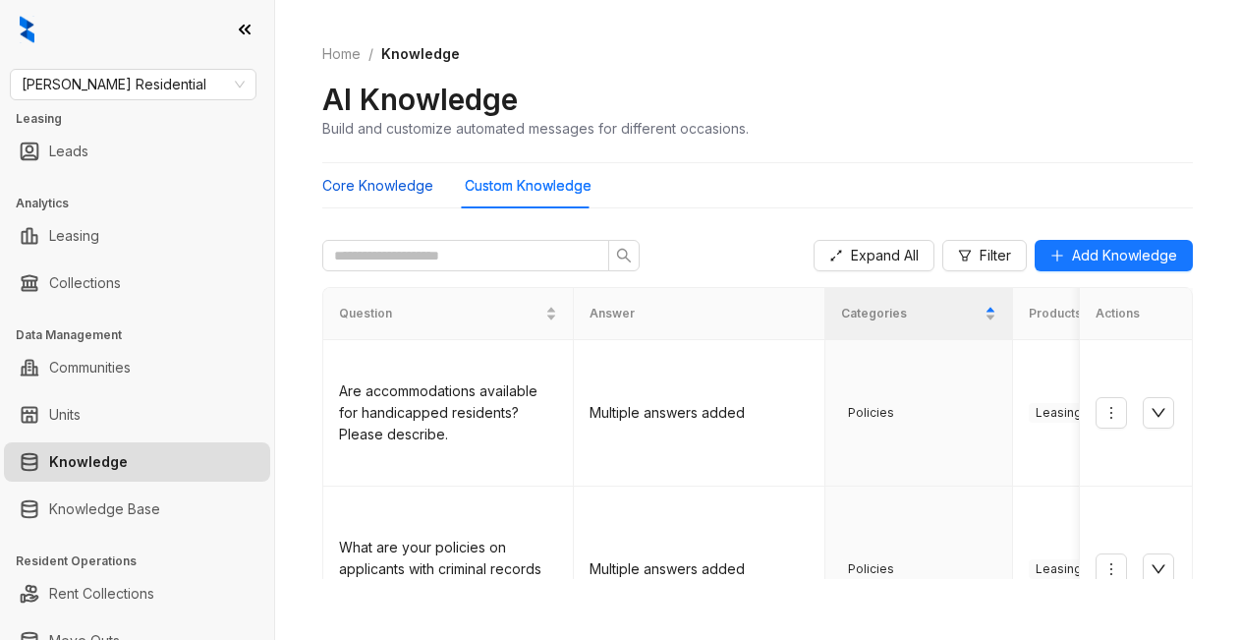
click at [383, 187] on Knowledge "Core Knowledge" at bounding box center [377, 186] width 111 height 22
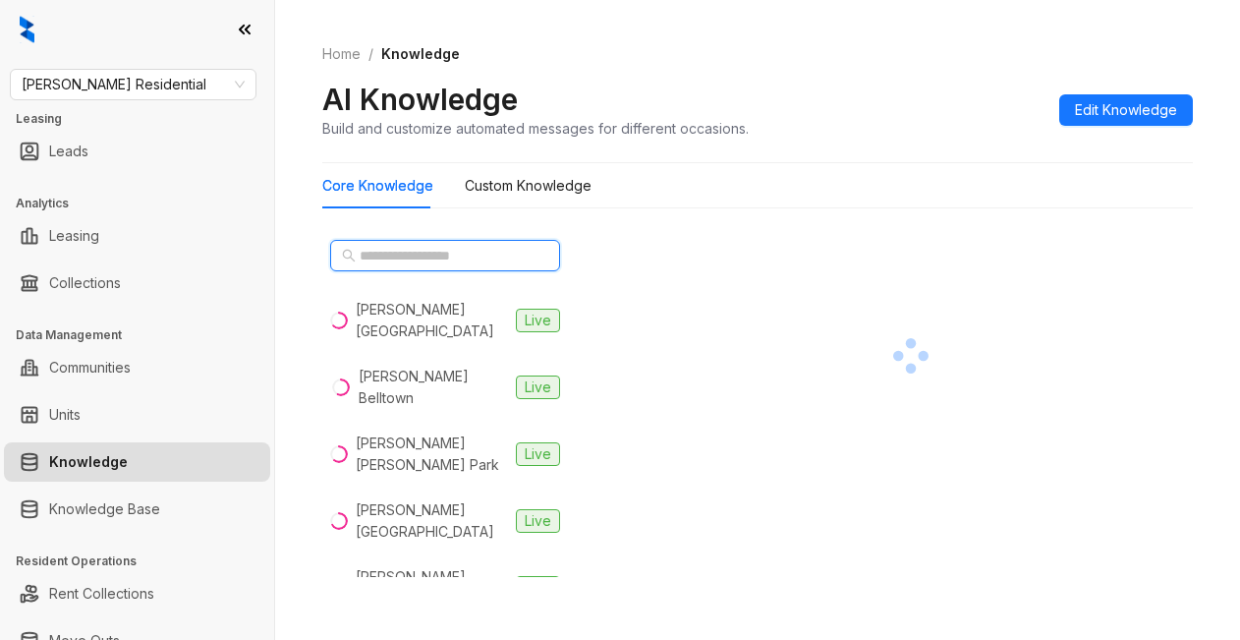
click at [419, 258] on input "text" at bounding box center [446, 256] width 173 height 22
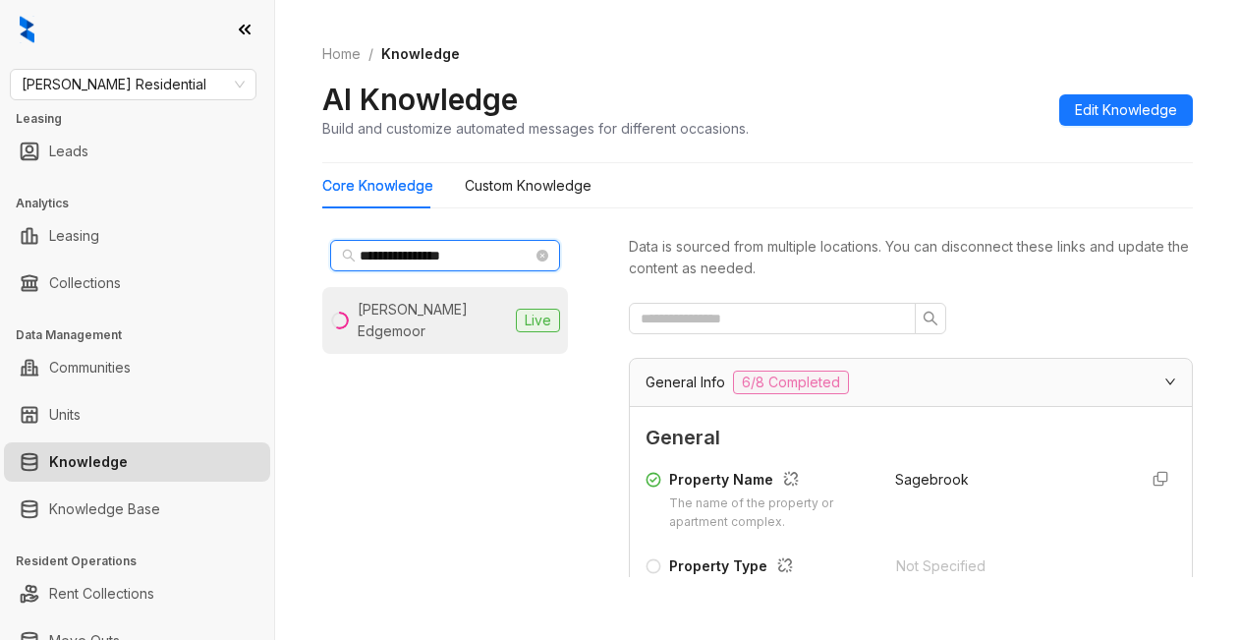
type input "**********"
click at [442, 305] on div "Griffis Edgemoor" at bounding box center [433, 320] width 150 height 43
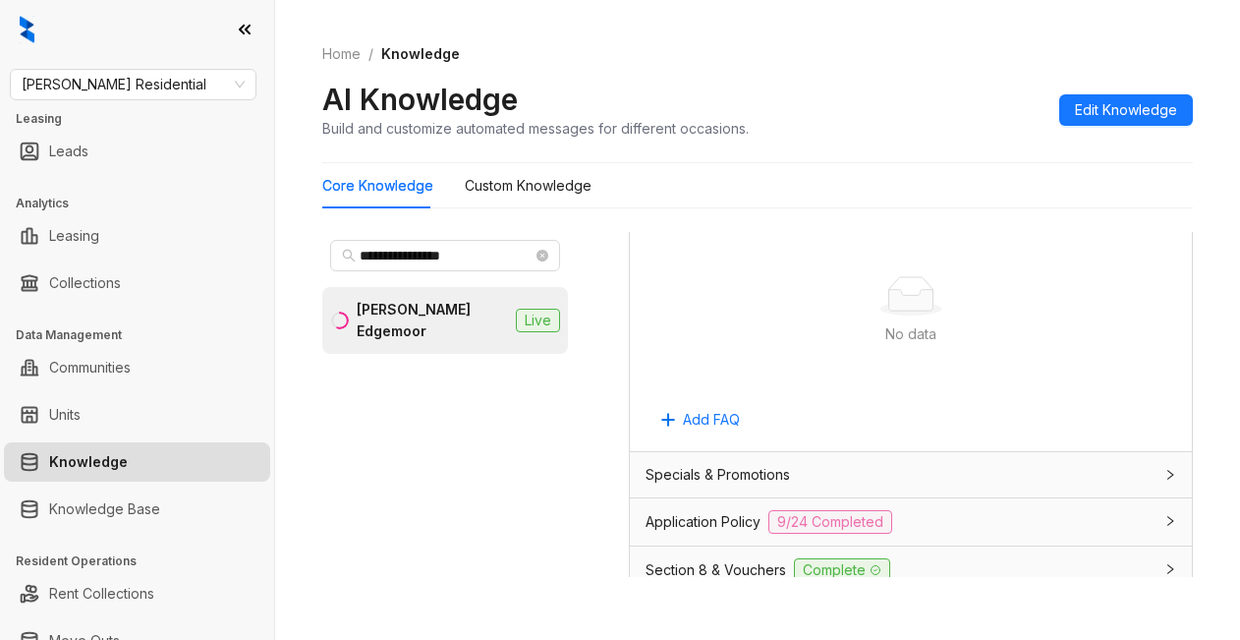
scroll to position [1474, 0]
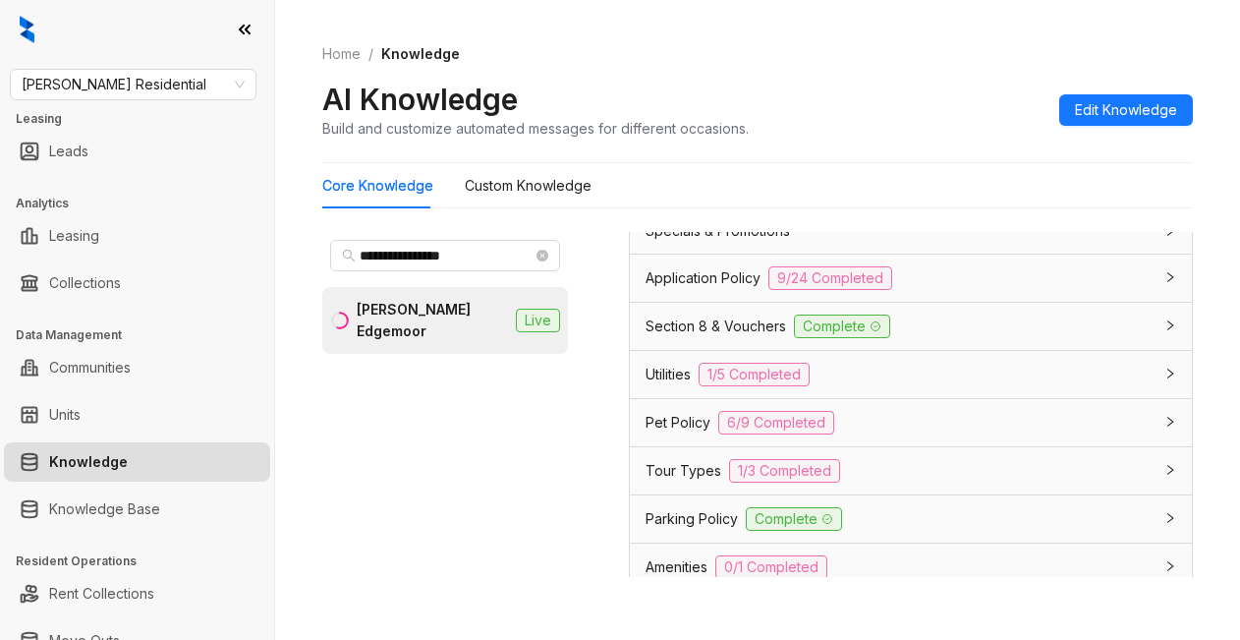
click at [689, 337] on span "Section 8 & Vouchers" at bounding box center [716, 326] width 141 height 22
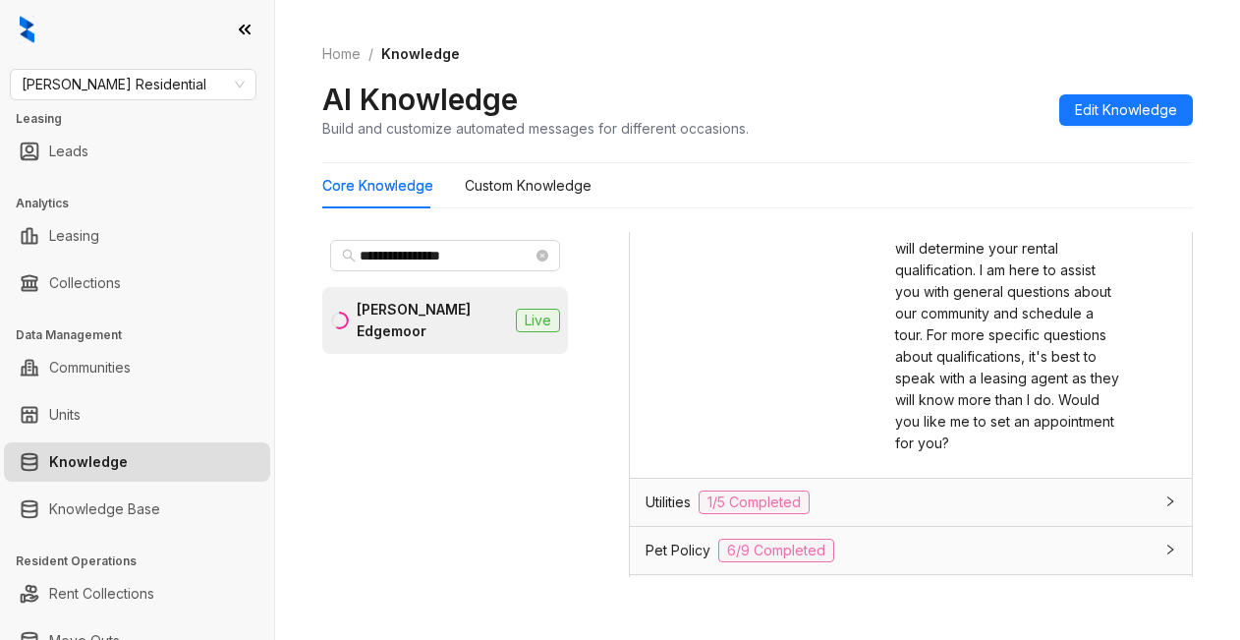
scroll to position [1432, 0]
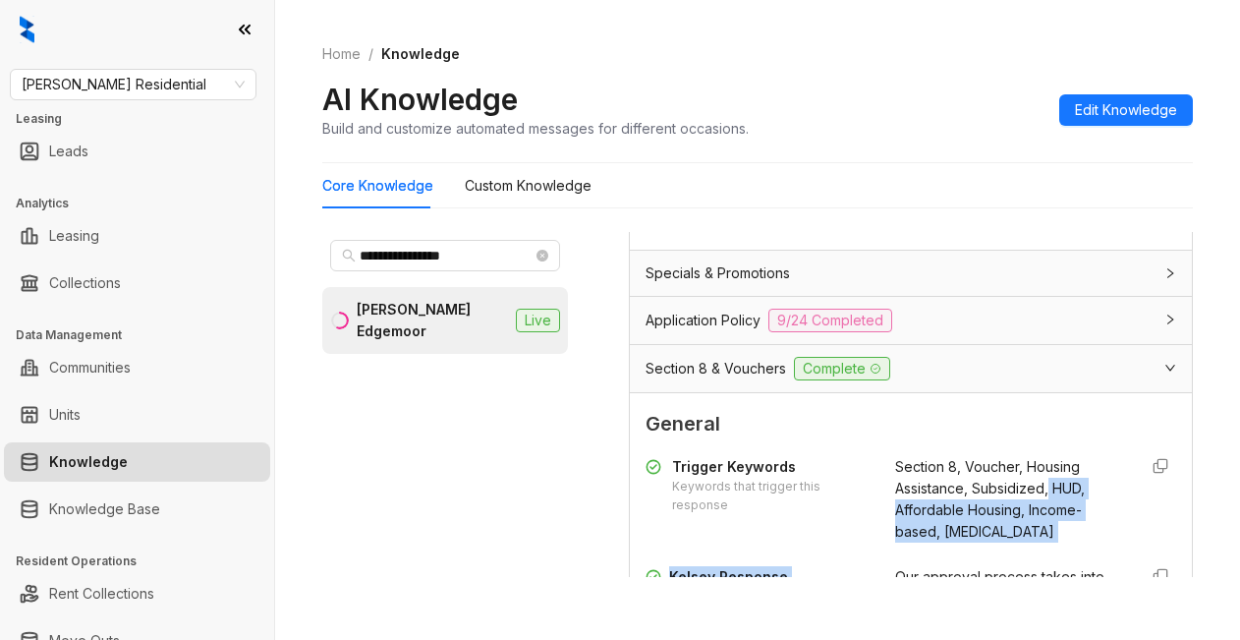
drag, startPoint x: 873, startPoint y: 294, endPoint x: 1027, endPoint y: 549, distance: 298.5
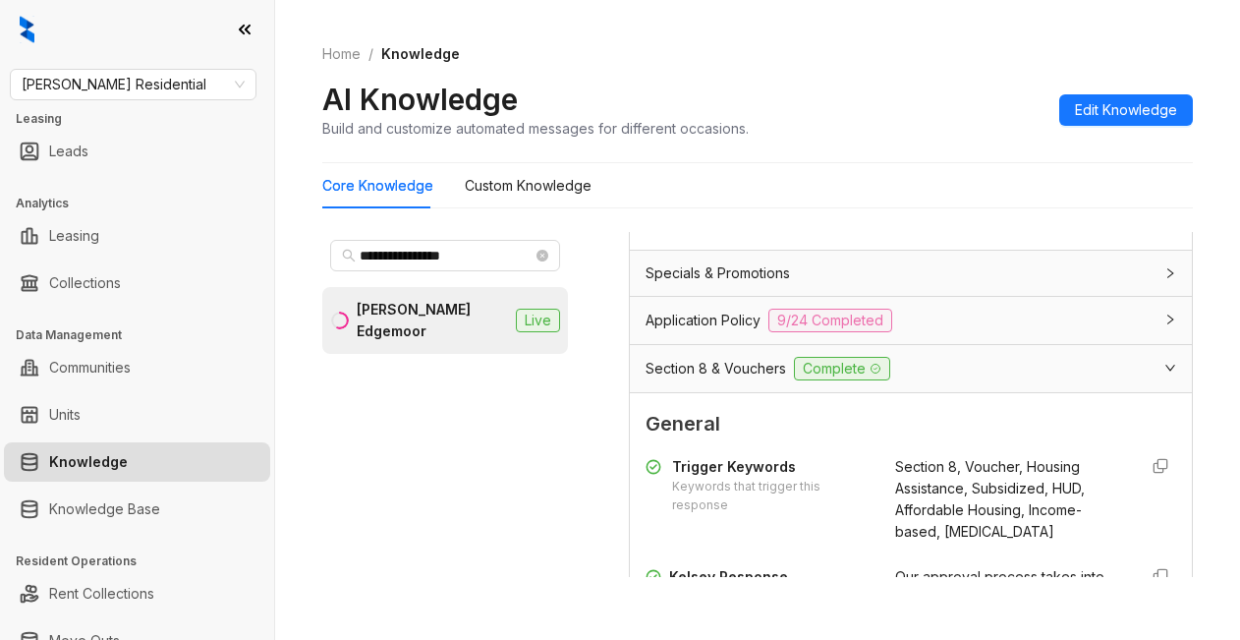
click at [1006, 439] on span "General" at bounding box center [911, 424] width 531 height 30
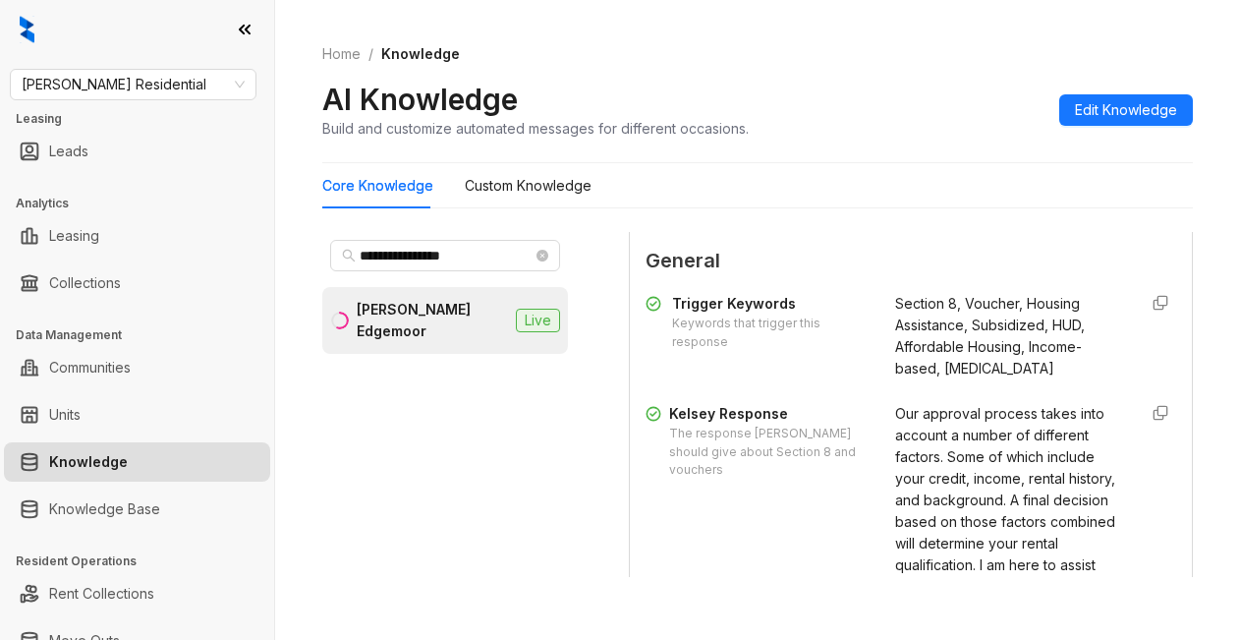
scroll to position [1629, 0]
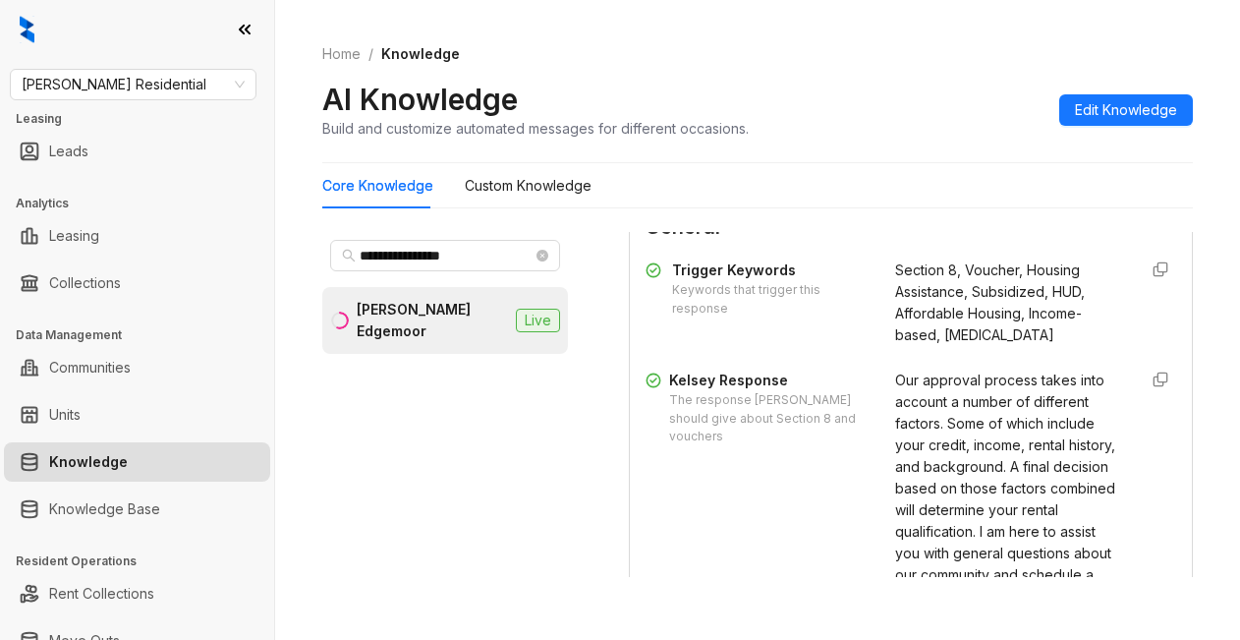
click at [895, 442] on span "Our approval process takes into account a number of different factors. Some of …" at bounding box center [1007, 542] width 224 height 341
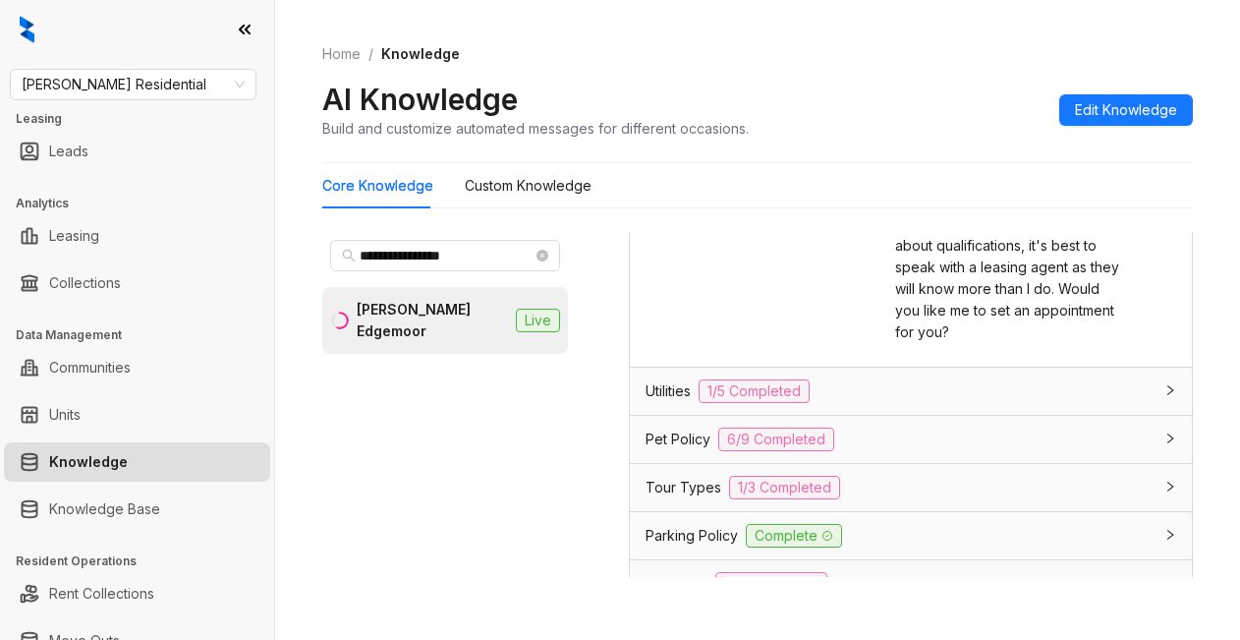
scroll to position [1919, 0]
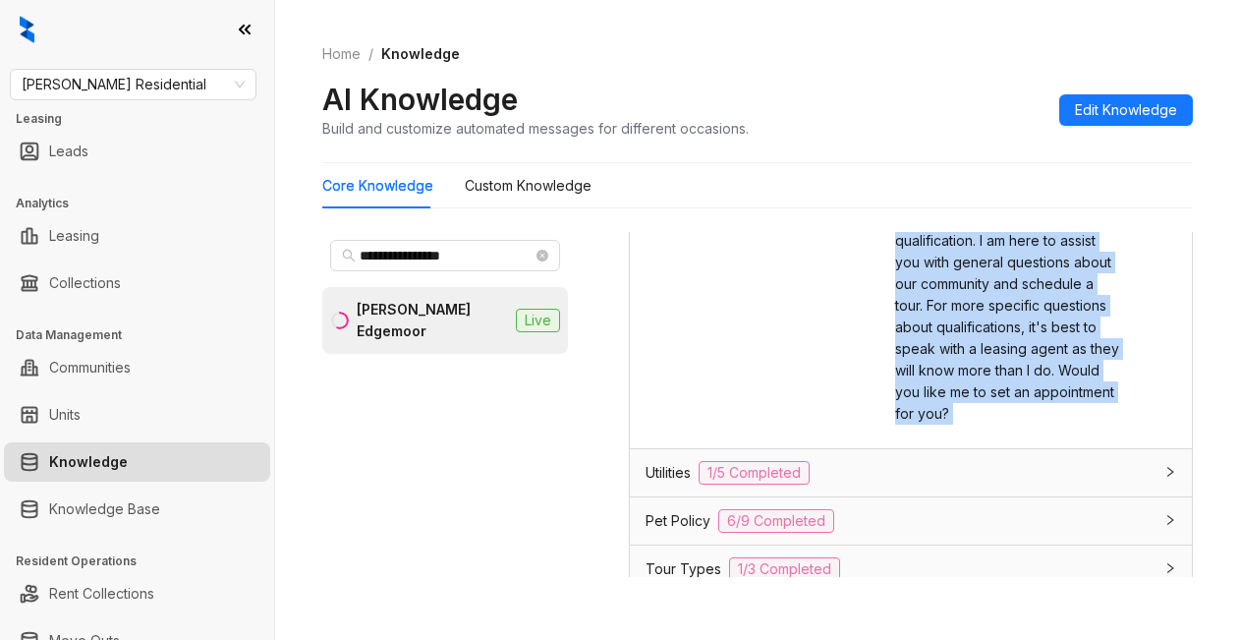
drag, startPoint x: 878, startPoint y: 432, endPoint x: 1065, endPoint y: 414, distance: 188.6
click at [1094, 425] on div "Kelsey Response The response Kelsey should give about Section 8 and vouchers Ou…" at bounding box center [911, 252] width 531 height 346
copy div "Our approval process takes into account a number of different factors. Some of …"
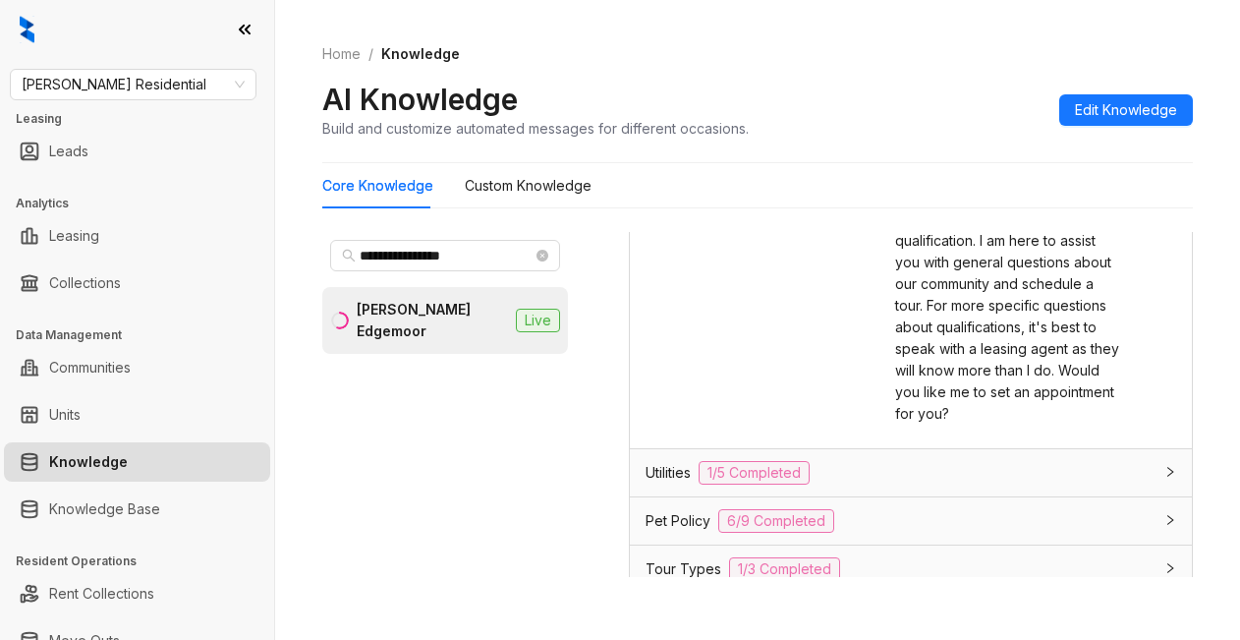
click at [698, 425] on div "Kelsey Response The response Kelsey should give about Section 8 and vouchers" at bounding box center [759, 252] width 226 height 346
click at [124, 77] on span "Griffis Residential" at bounding box center [133, 84] width 223 height 29
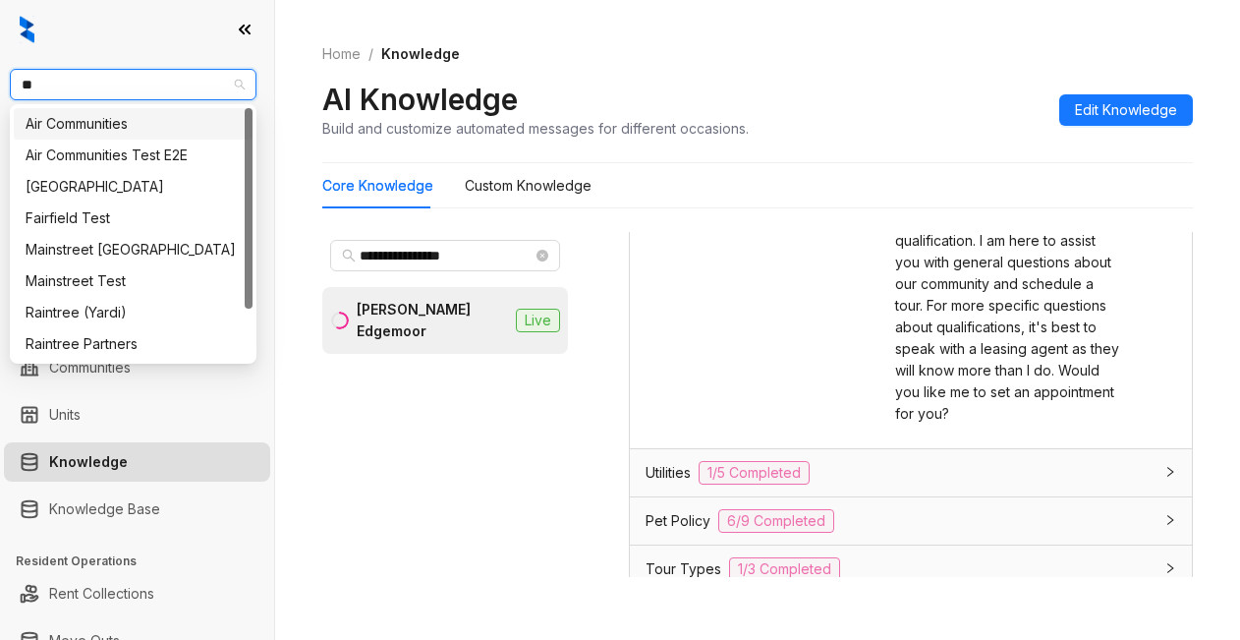
type input "***"
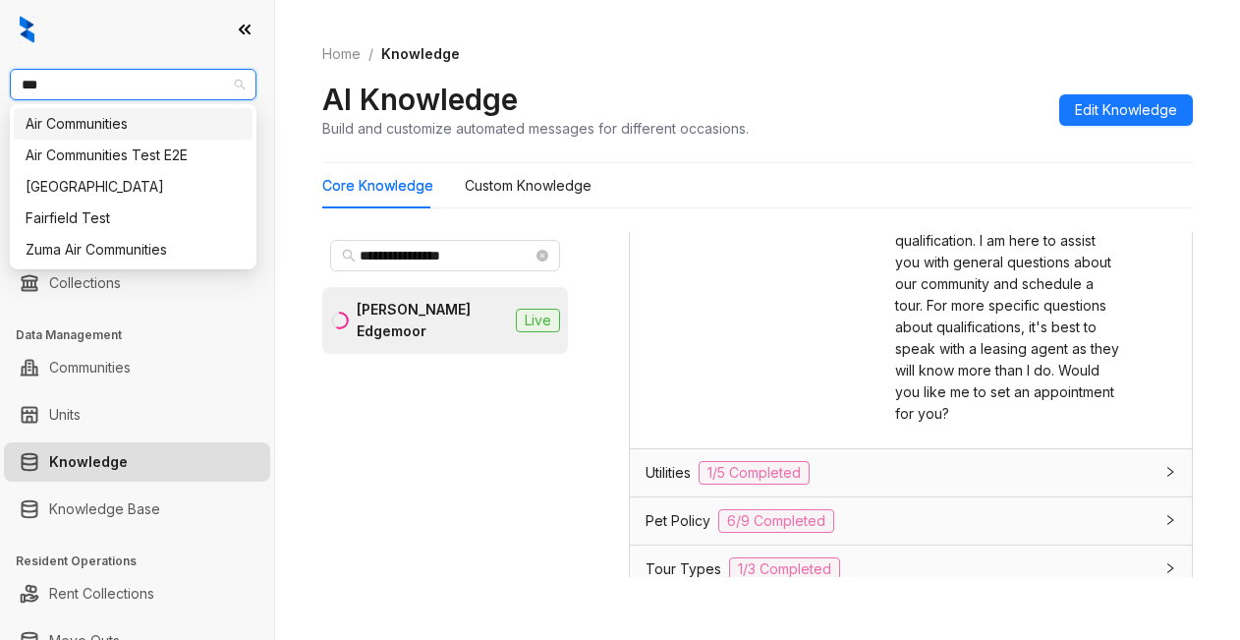
click at [100, 128] on div "Air Communities" at bounding box center [133, 124] width 215 height 22
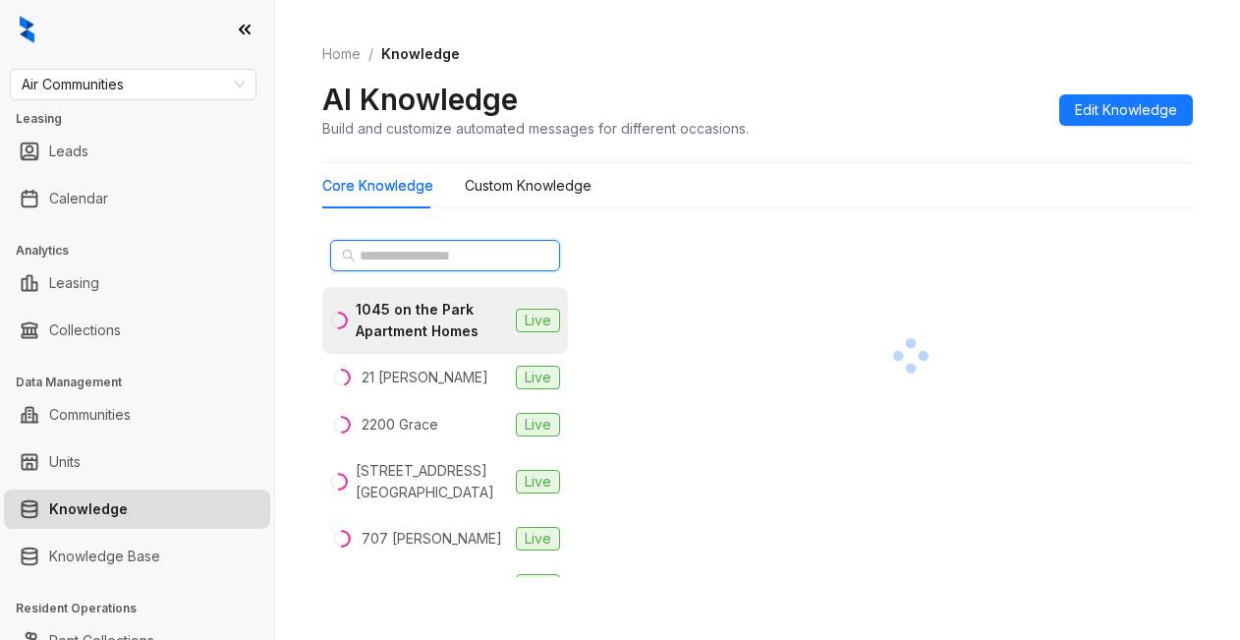
click at [382, 249] on input "text" at bounding box center [446, 256] width 173 height 22
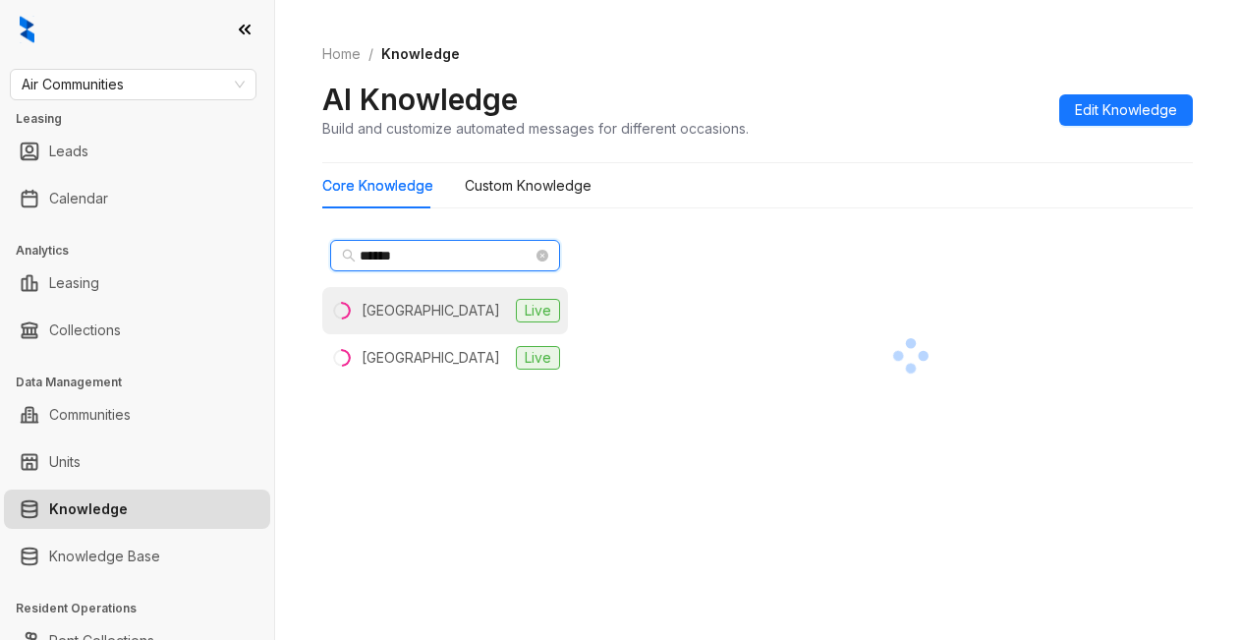
type input "******"
click at [409, 318] on div "[GEOGRAPHIC_DATA]" at bounding box center [431, 311] width 139 height 22
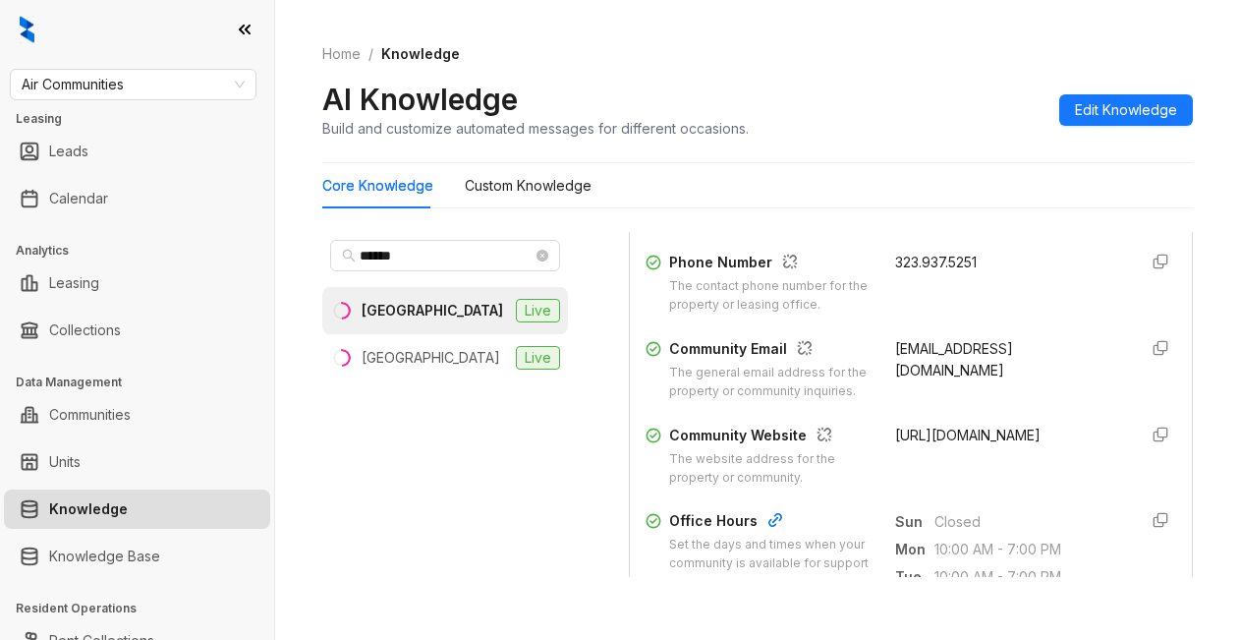
scroll to position [491, 0]
click at [892, 120] on div "AI Knowledge Build and customize automated messages for different occasions. Ed…" at bounding box center [757, 110] width 871 height 58
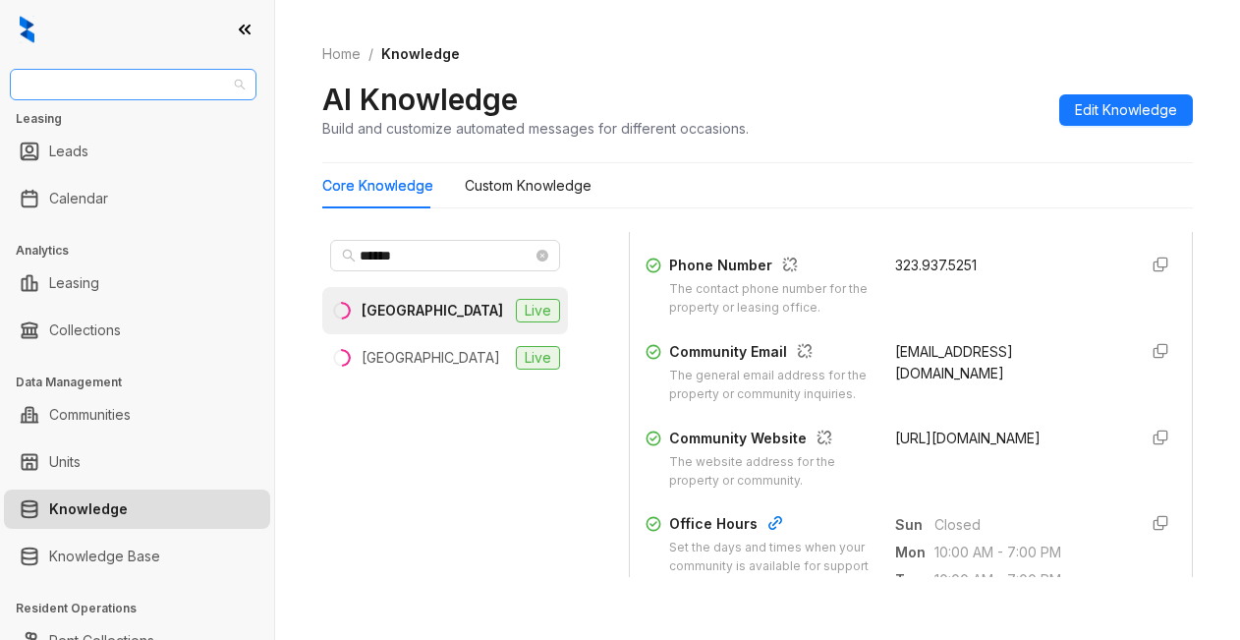
click at [150, 89] on span "Air Communities" at bounding box center [133, 84] width 223 height 29
type input "**********"
click at [96, 134] on div "Gallery Residential" at bounding box center [133, 124] width 215 height 22
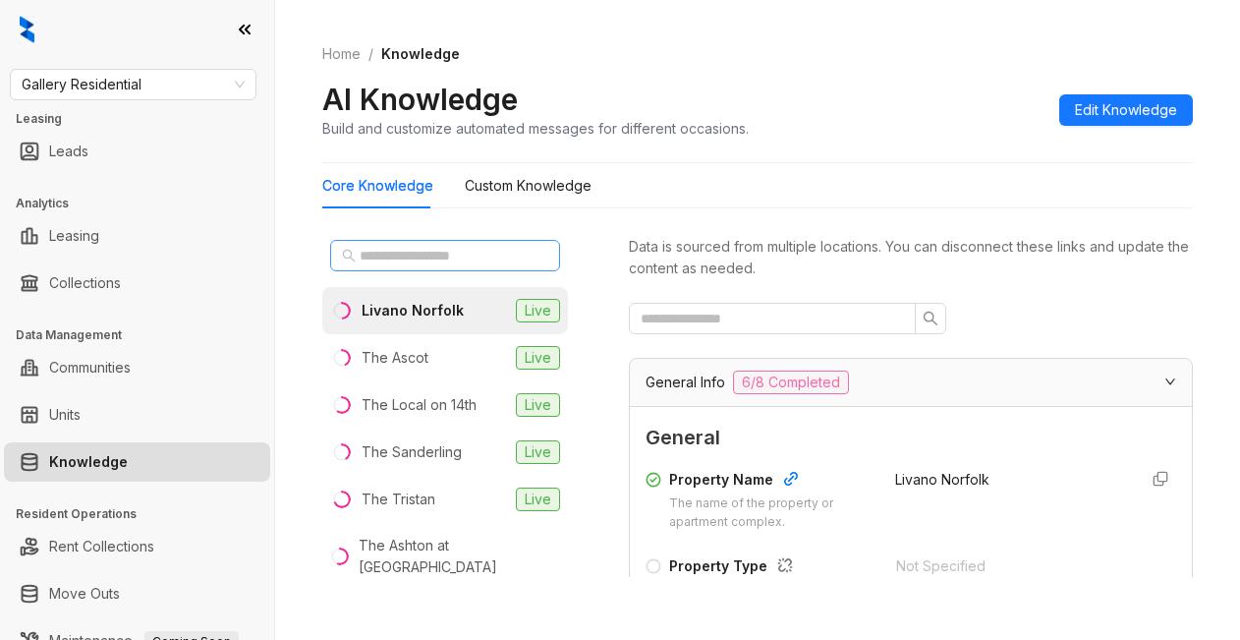
click at [335, 253] on span at bounding box center [445, 255] width 230 height 31
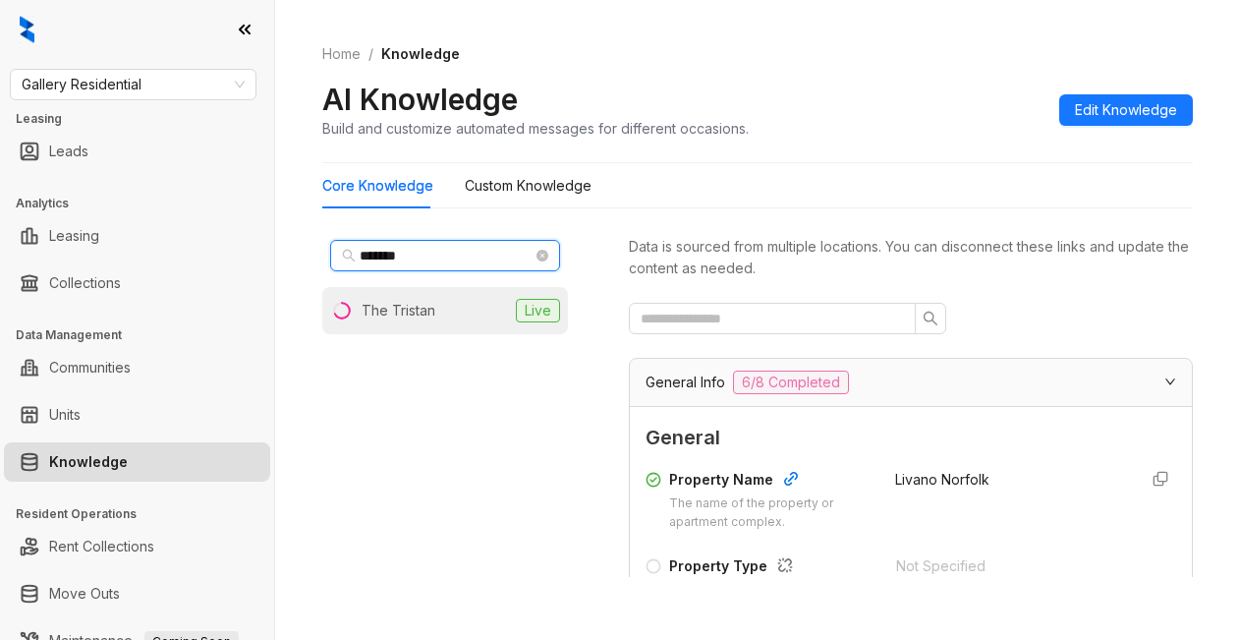
type input "*******"
click at [388, 316] on div "The Tristan" at bounding box center [399, 311] width 74 height 22
click at [1022, 293] on div "Data is sourced from multiple locations. You can disconnect these links and upd…" at bounding box center [911, 404] width 564 height 345
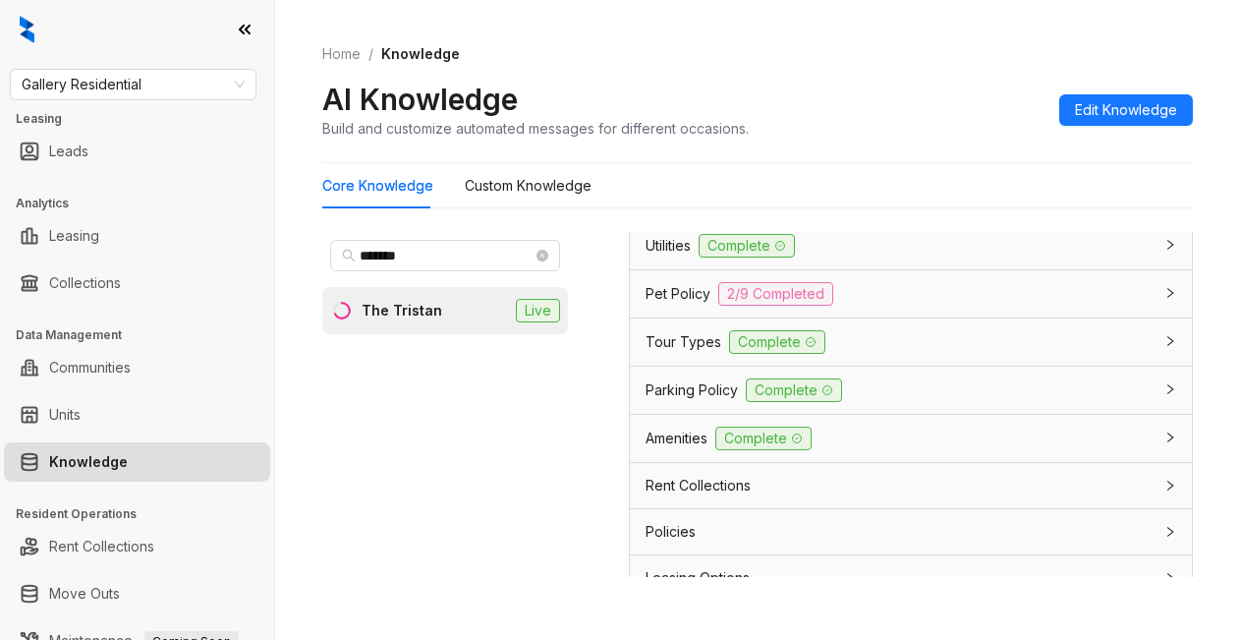
scroll to position [1733, 0]
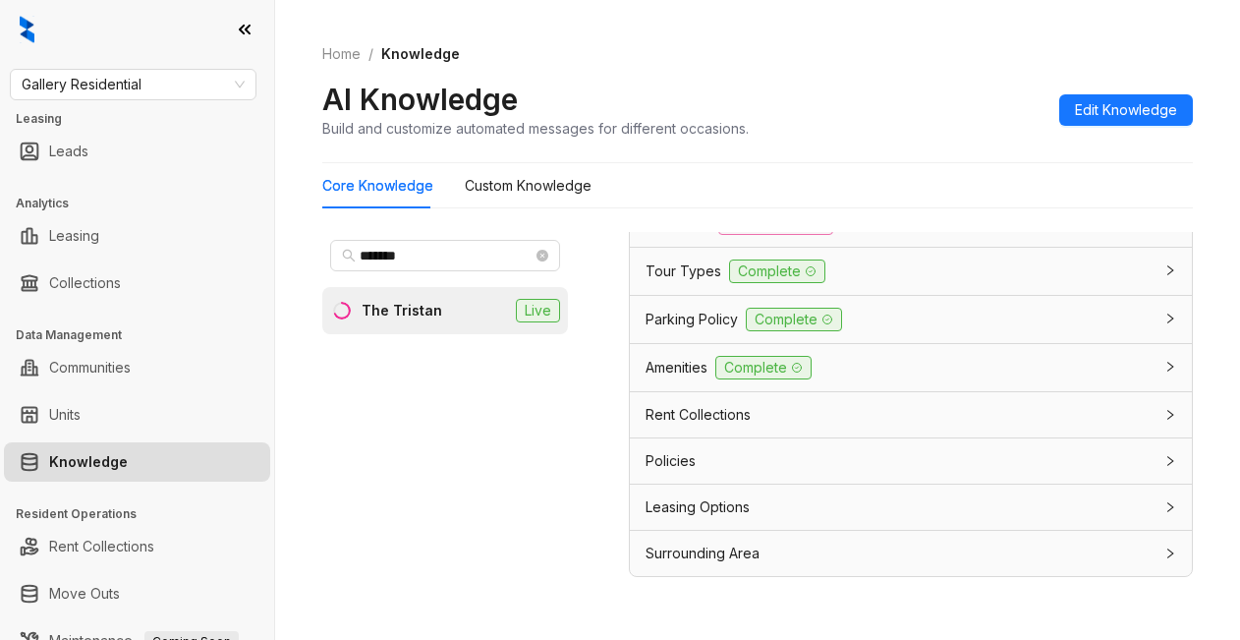
click at [699, 503] on span "Leasing Options" at bounding box center [698, 507] width 104 height 22
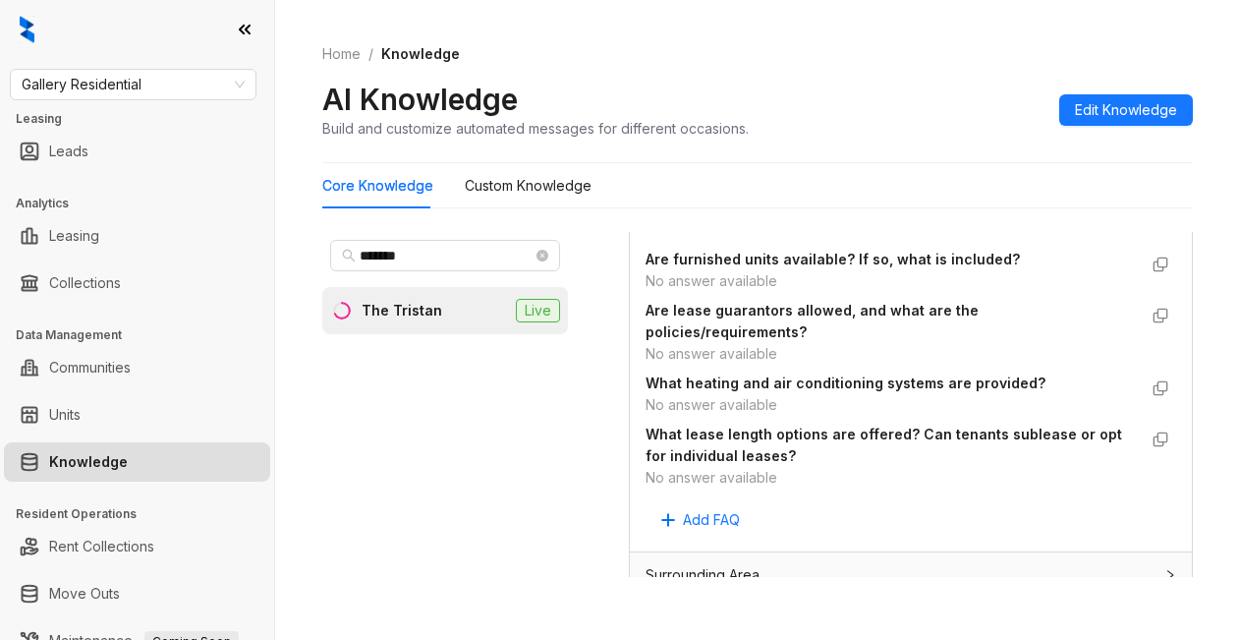
scroll to position [2149, 0]
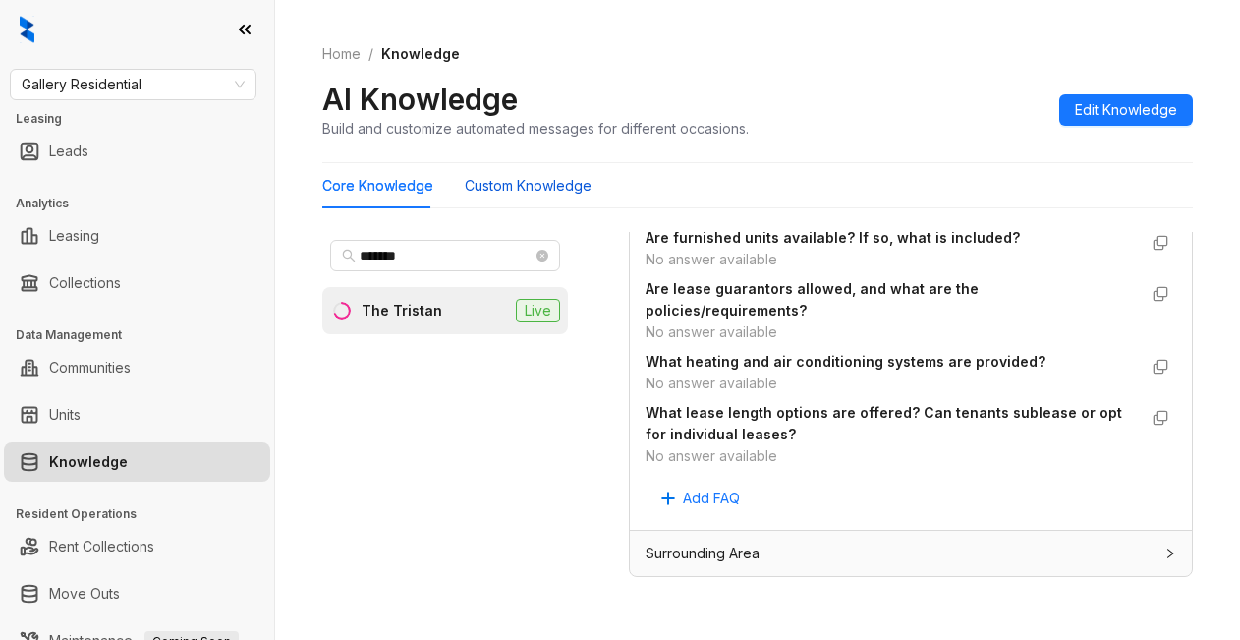
click at [561, 195] on Knowledge "Custom Knowledge" at bounding box center [528, 186] width 127 height 22
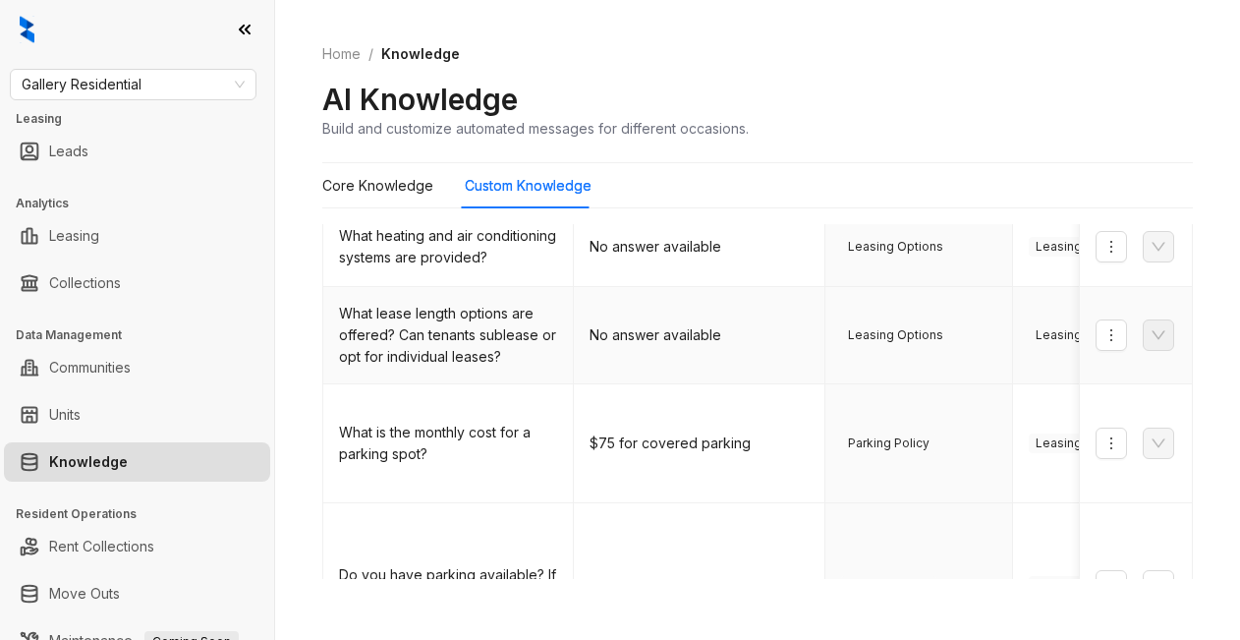
scroll to position [688, 0]
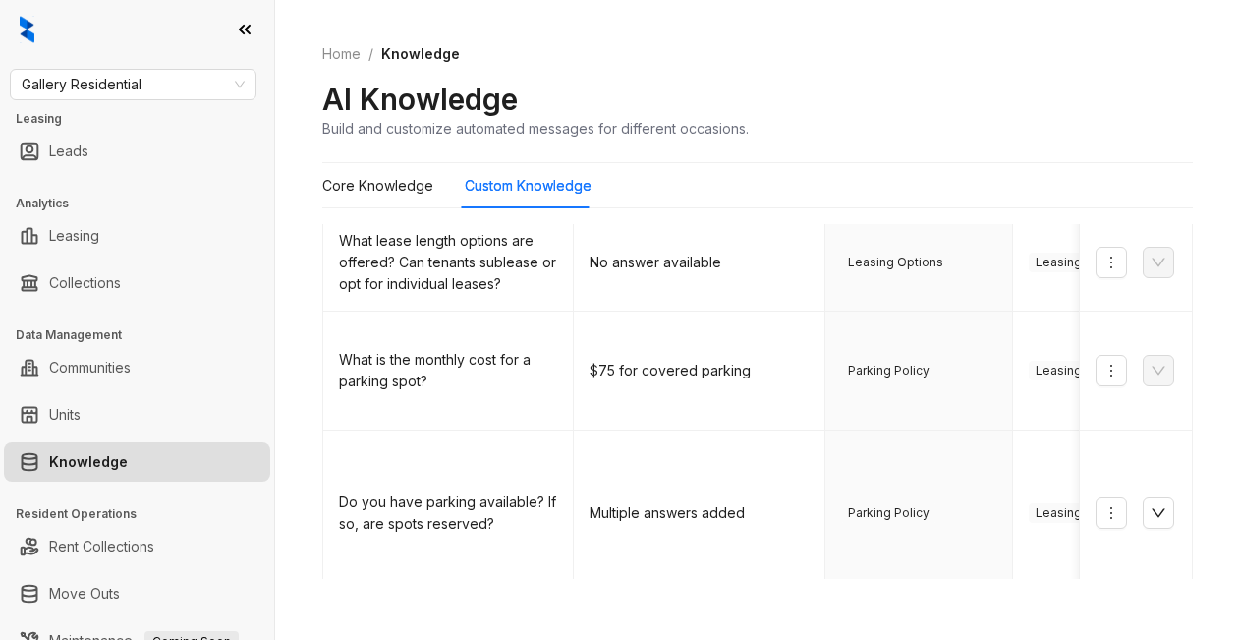
click at [865, 125] on div "AI Knowledge Build and customize automated messages for different occasions." at bounding box center [757, 110] width 871 height 58
